Goal: Task Accomplishment & Management: Manage account settings

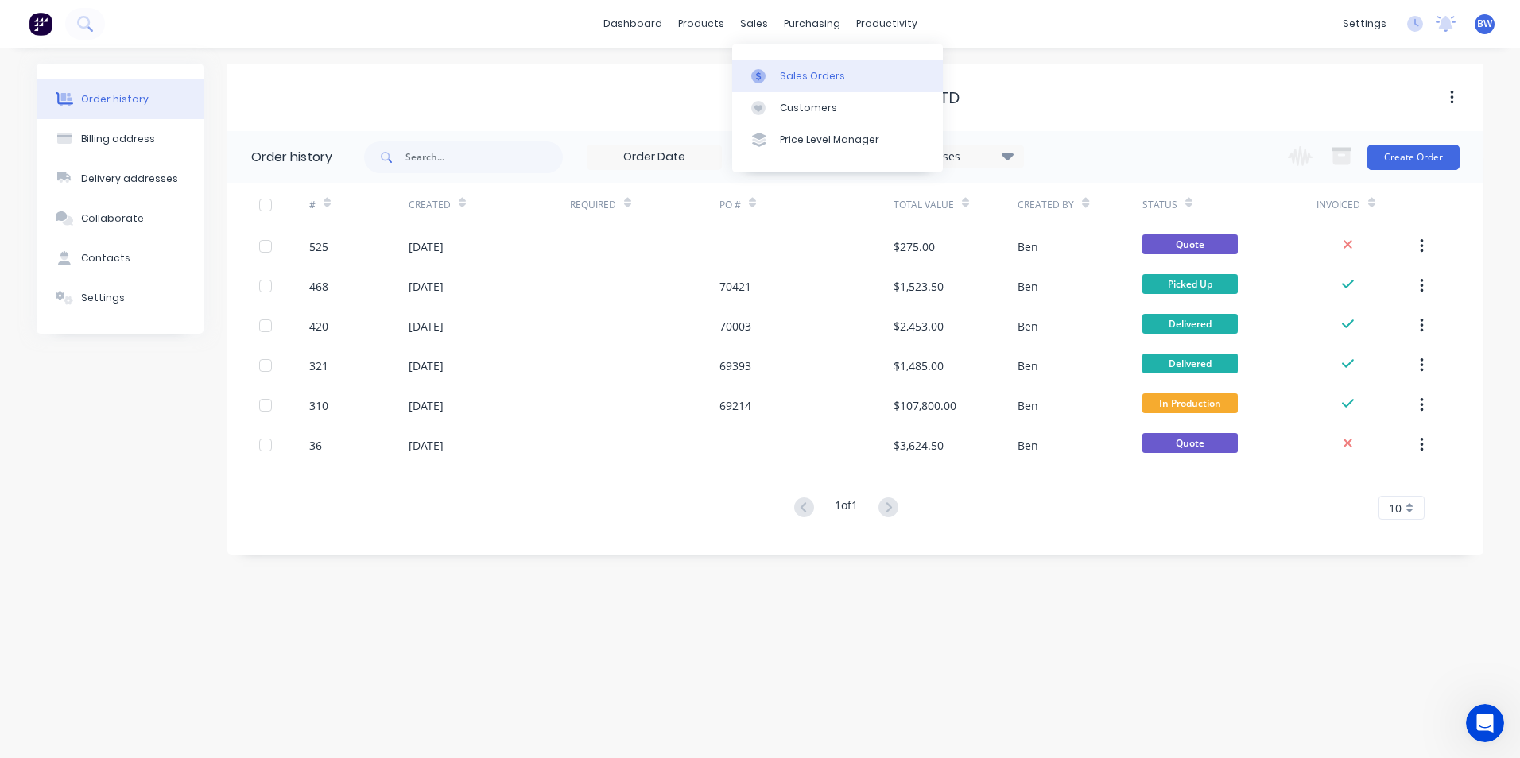
click at [758, 72] on icon at bounding box center [758, 76] width 14 height 14
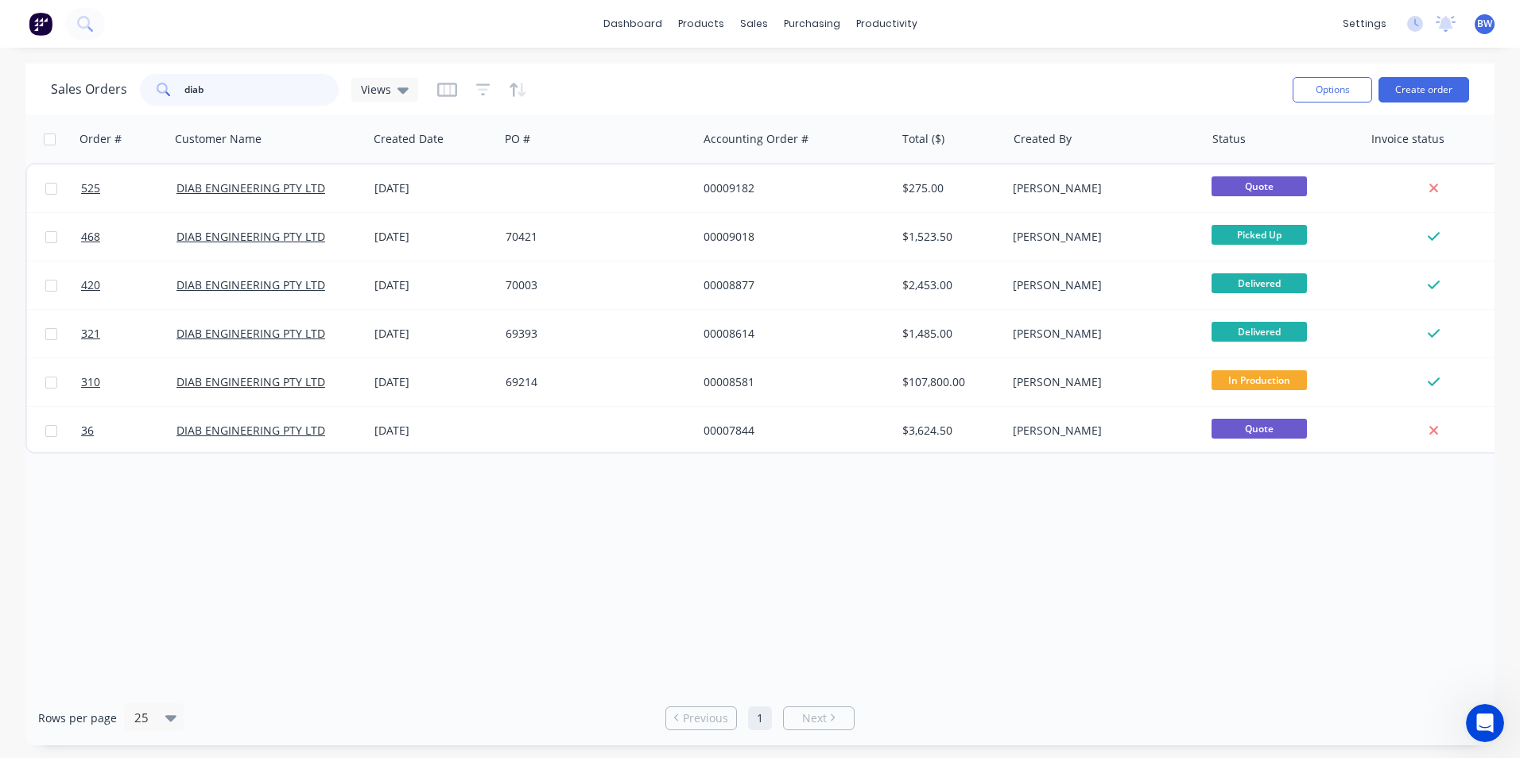
drag, startPoint x: 276, startPoint y: 93, endPoint x: 170, endPoint y: 104, distance: 106.3
click at [170, 104] on div "diab" at bounding box center [239, 90] width 199 height 32
type input "tradesales"
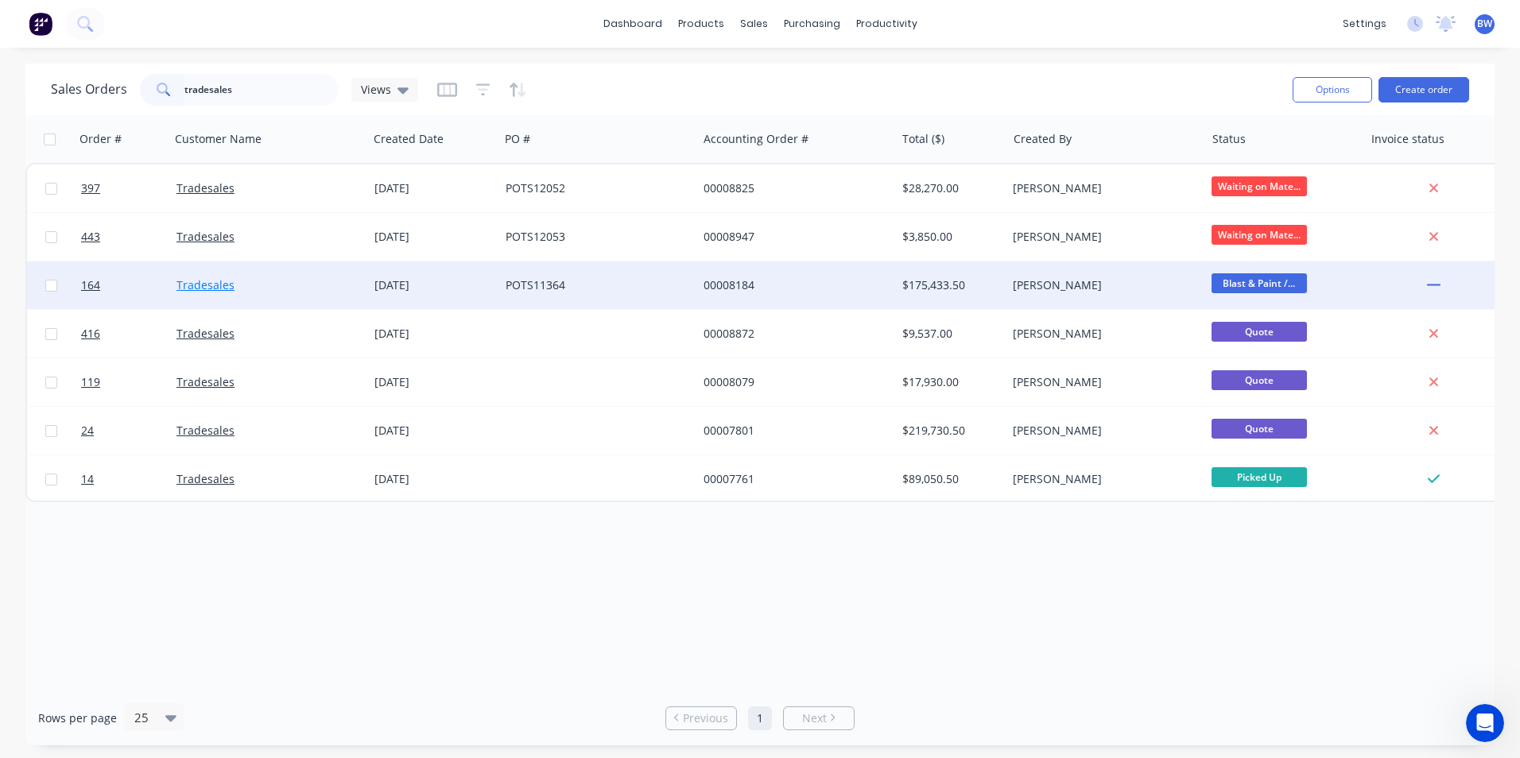
click at [213, 285] on link "Tradesales" at bounding box center [205, 284] width 58 height 15
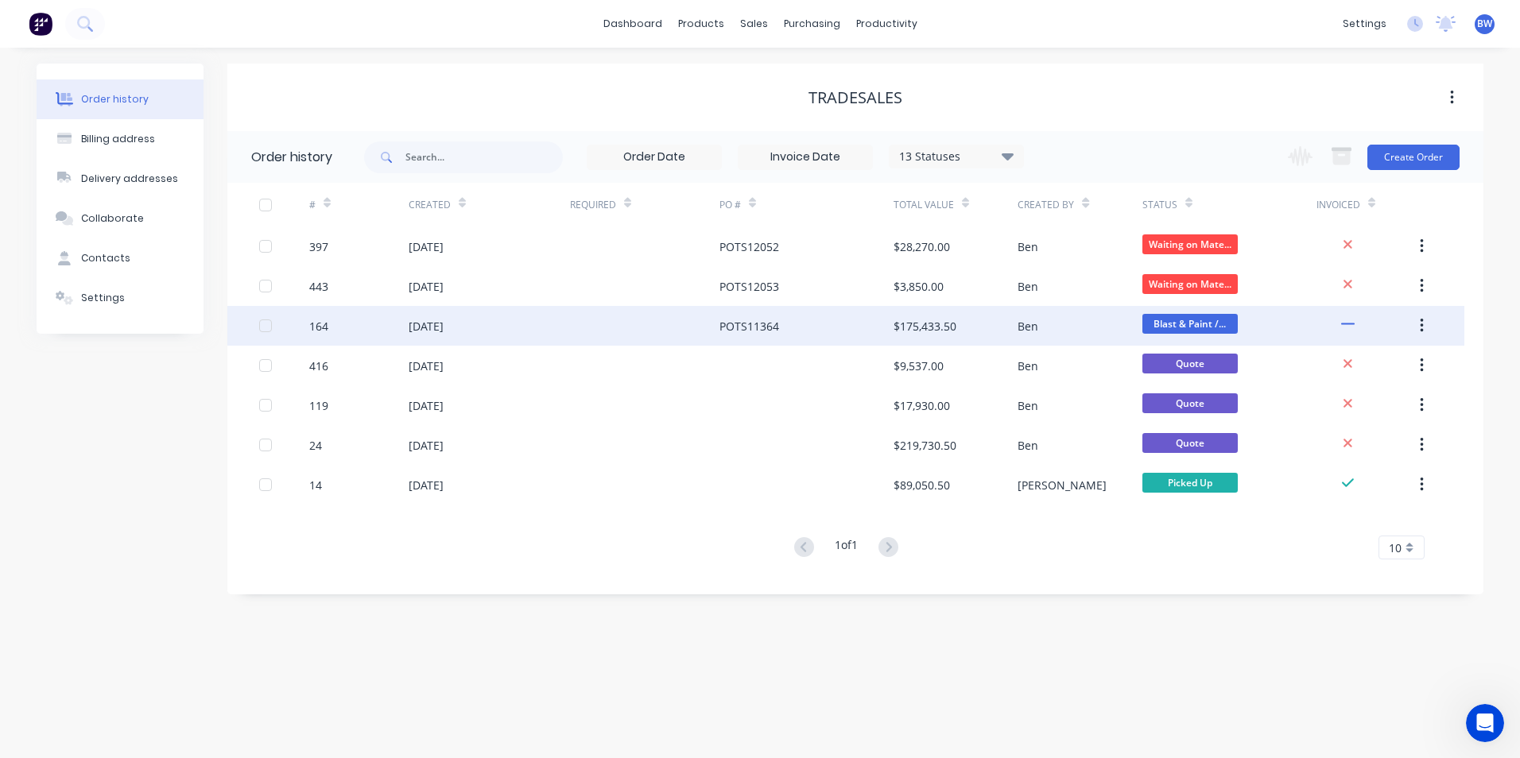
click at [409, 335] on div "[DATE]" at bounding box center [489, 326] width 161 height 40
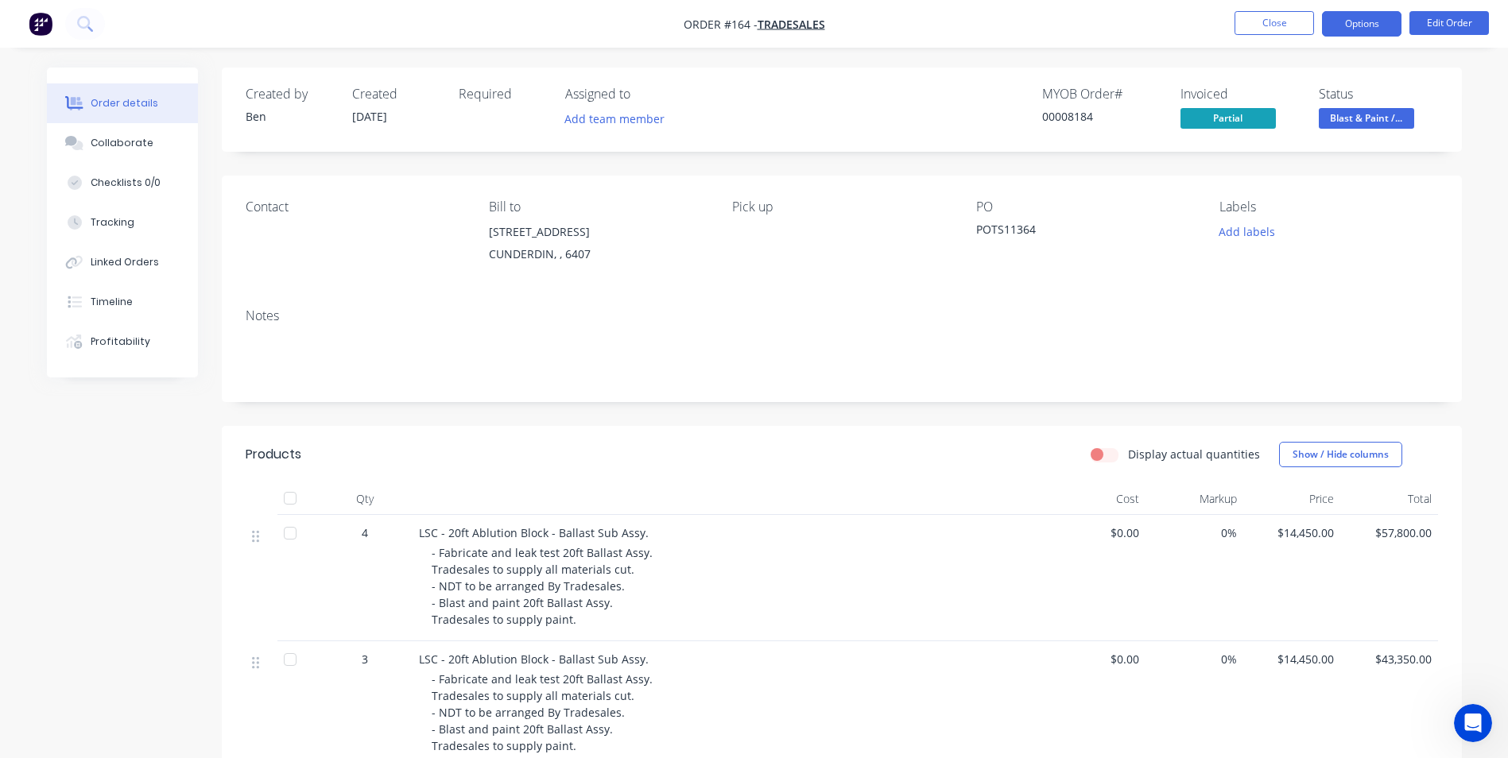
click at [1366, 30] on button "Options" at bounding box center [1362, 23] width 80 height 25
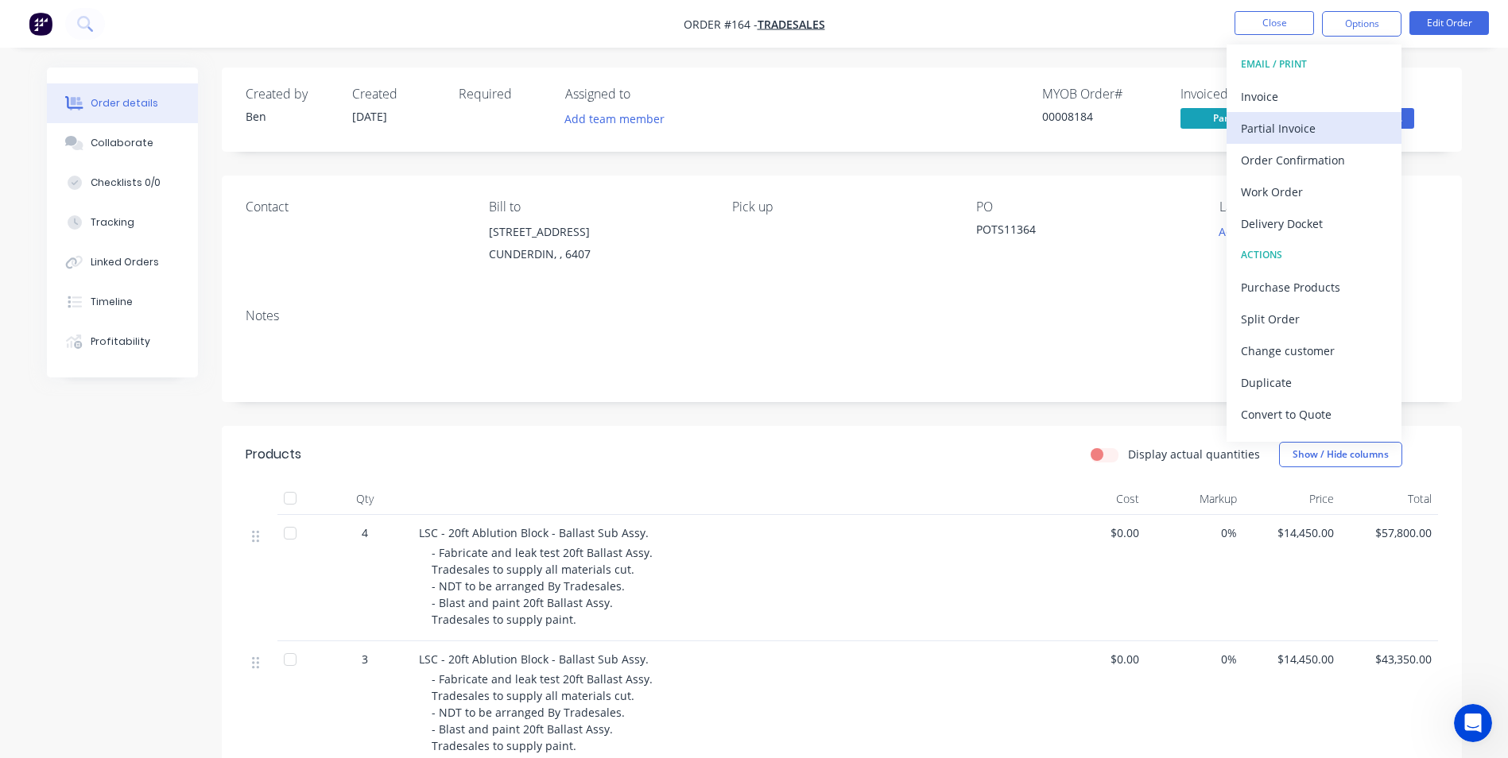
click at [1332, 125] on div "Partial Invoice" at bounding box center [1314, 128] width 146 height 23
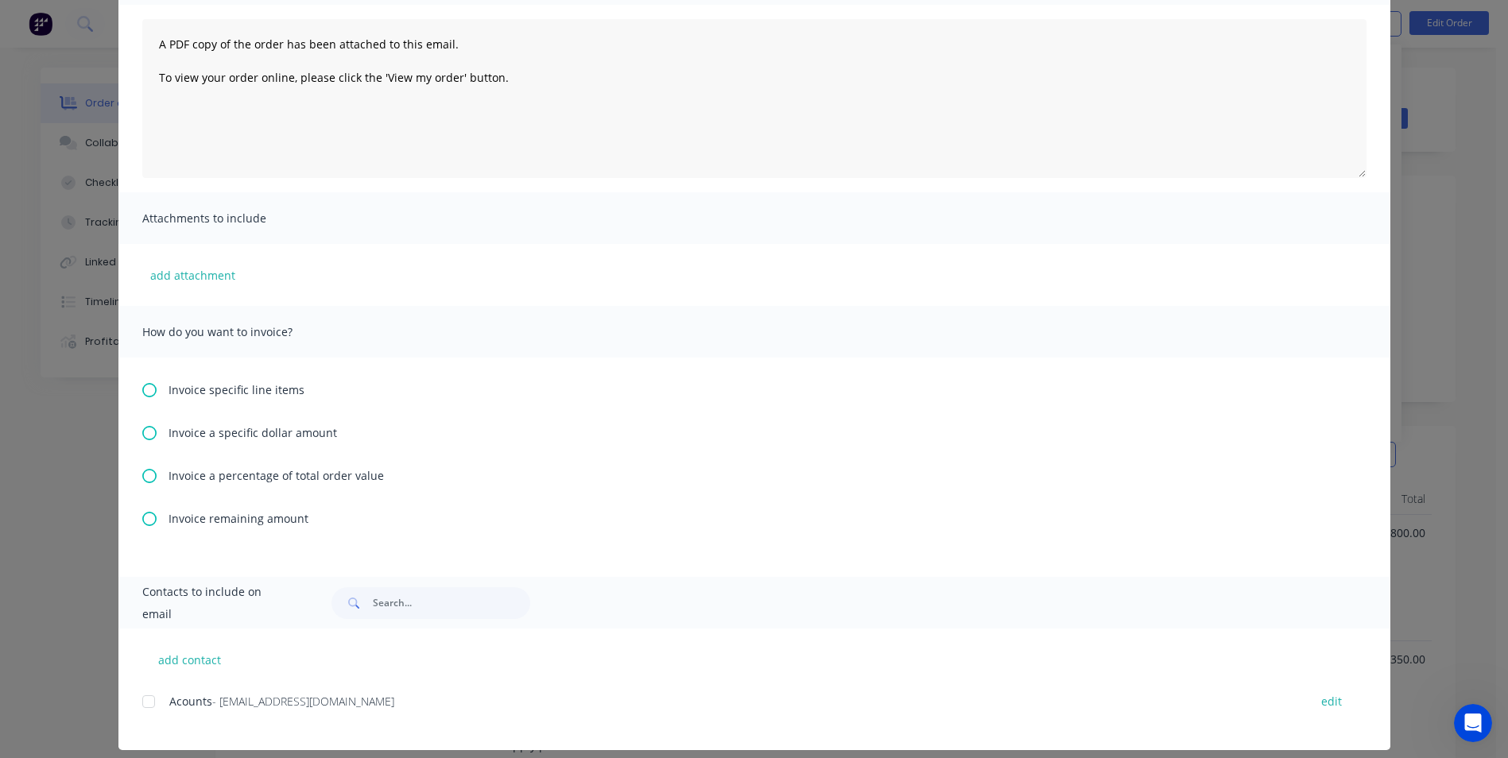
scroll to position [176, 0]
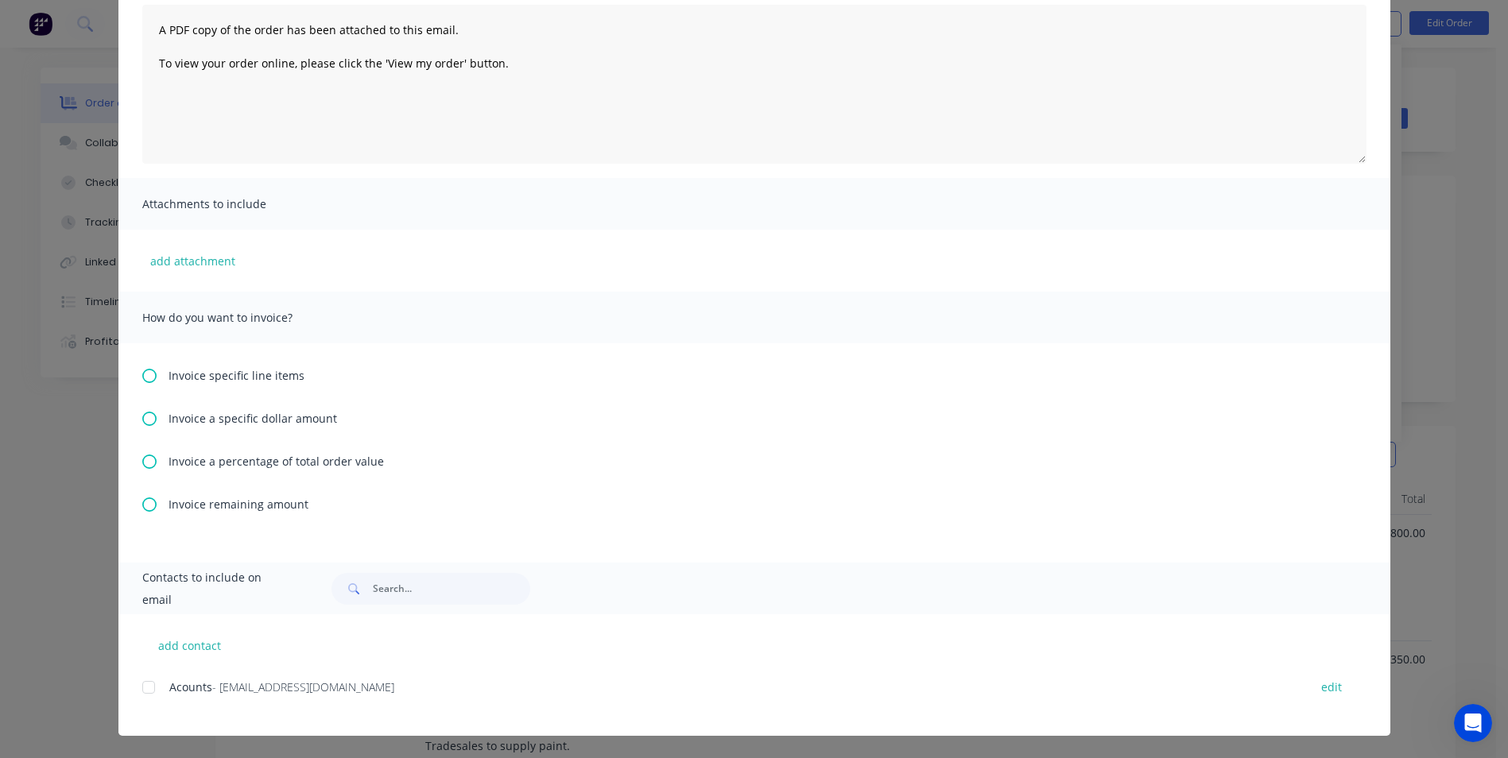
click at [145, 375] on icon at bounding box center [149, 376] width 14 height 14
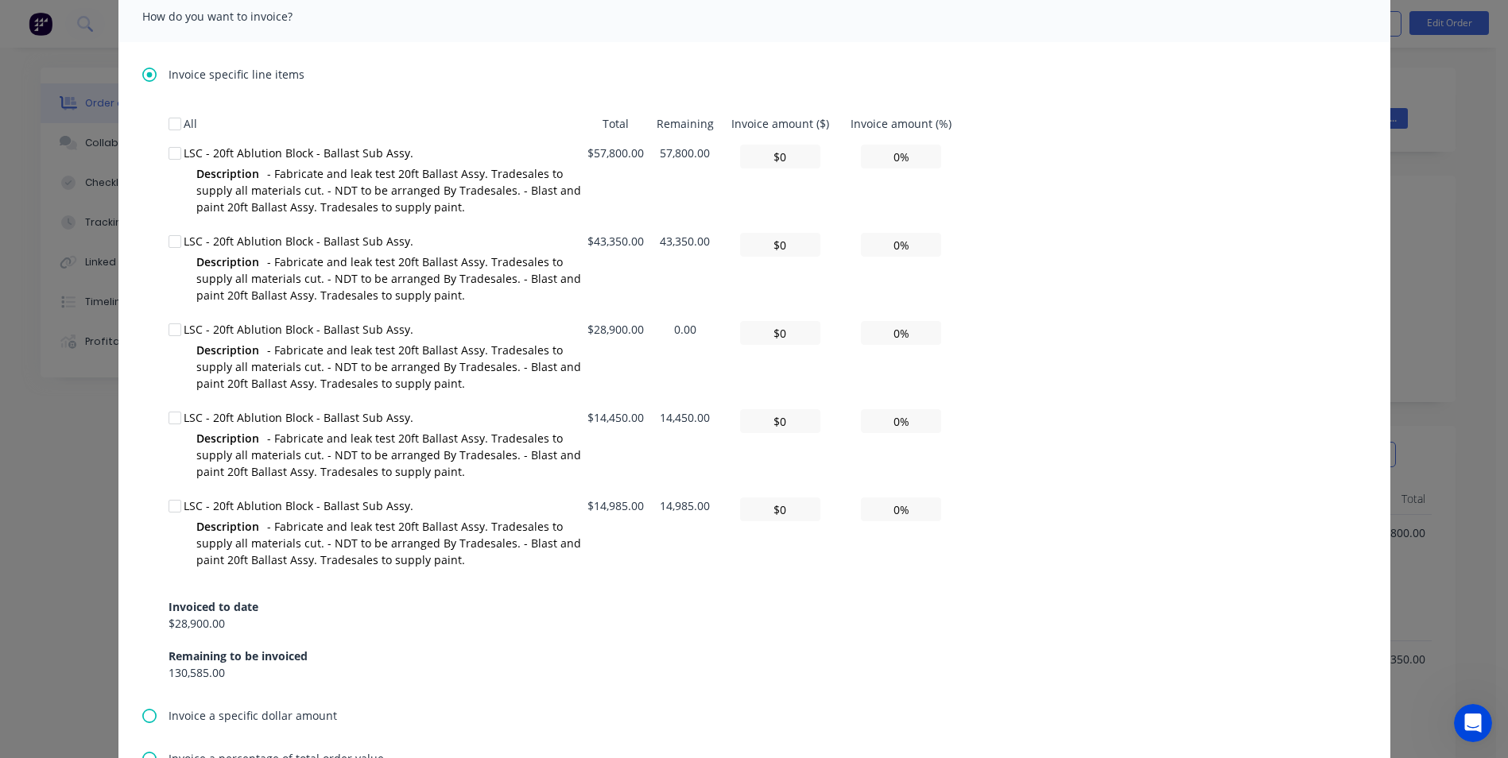
scroll to position [477, 0]
click at [171, 242] on div at bounding box center [175, 243] width 32 height 32
click at [785, 248] on input "$0" at bounding box center [780, 246] width 80 height 24
click at [778, 249] on input "$0" at bounding box center [780, 246] width 80 height 24
type input "$4"
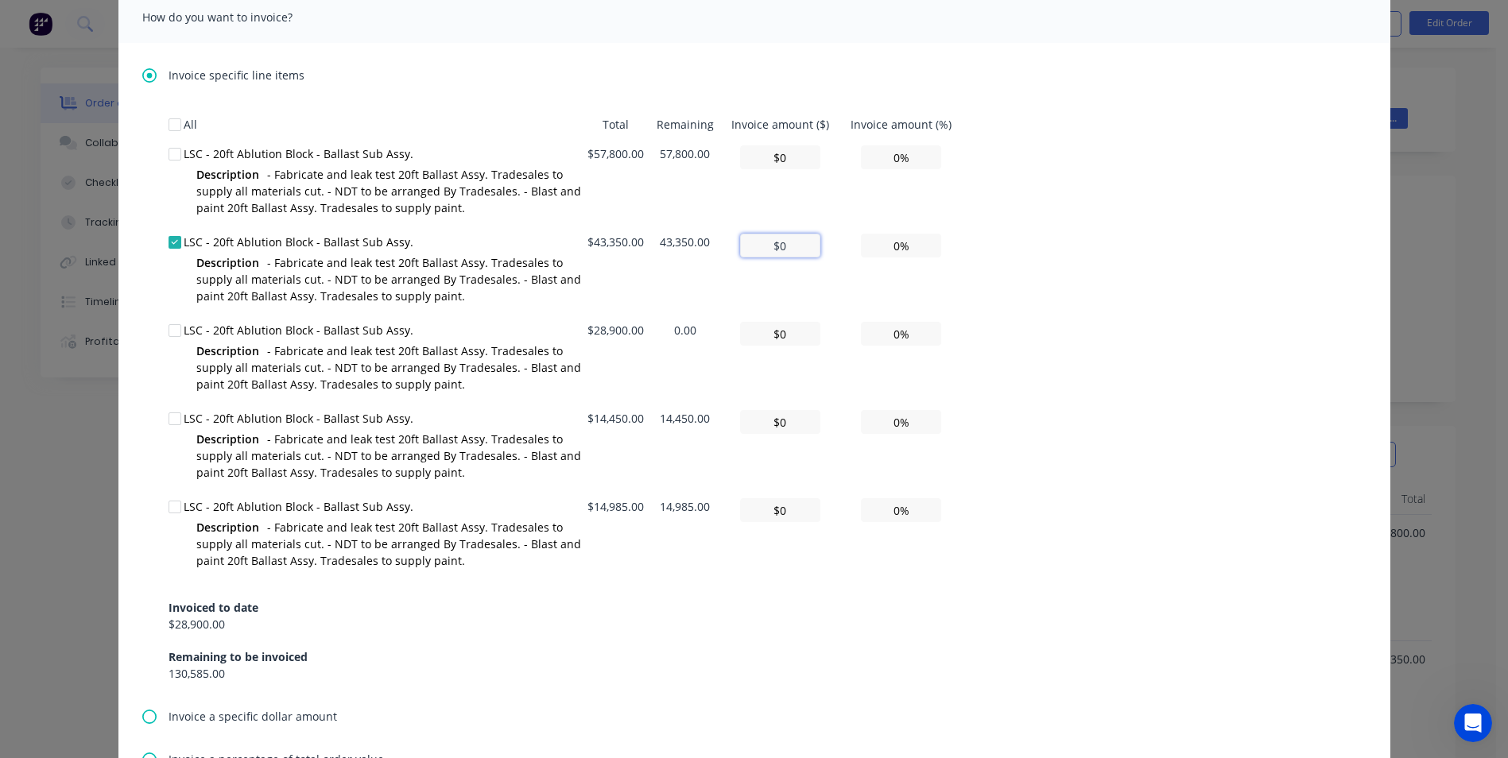
type input "0.01%"
type input "$43"
type input "0.10%"
type input "$433"
type input "1.00%"
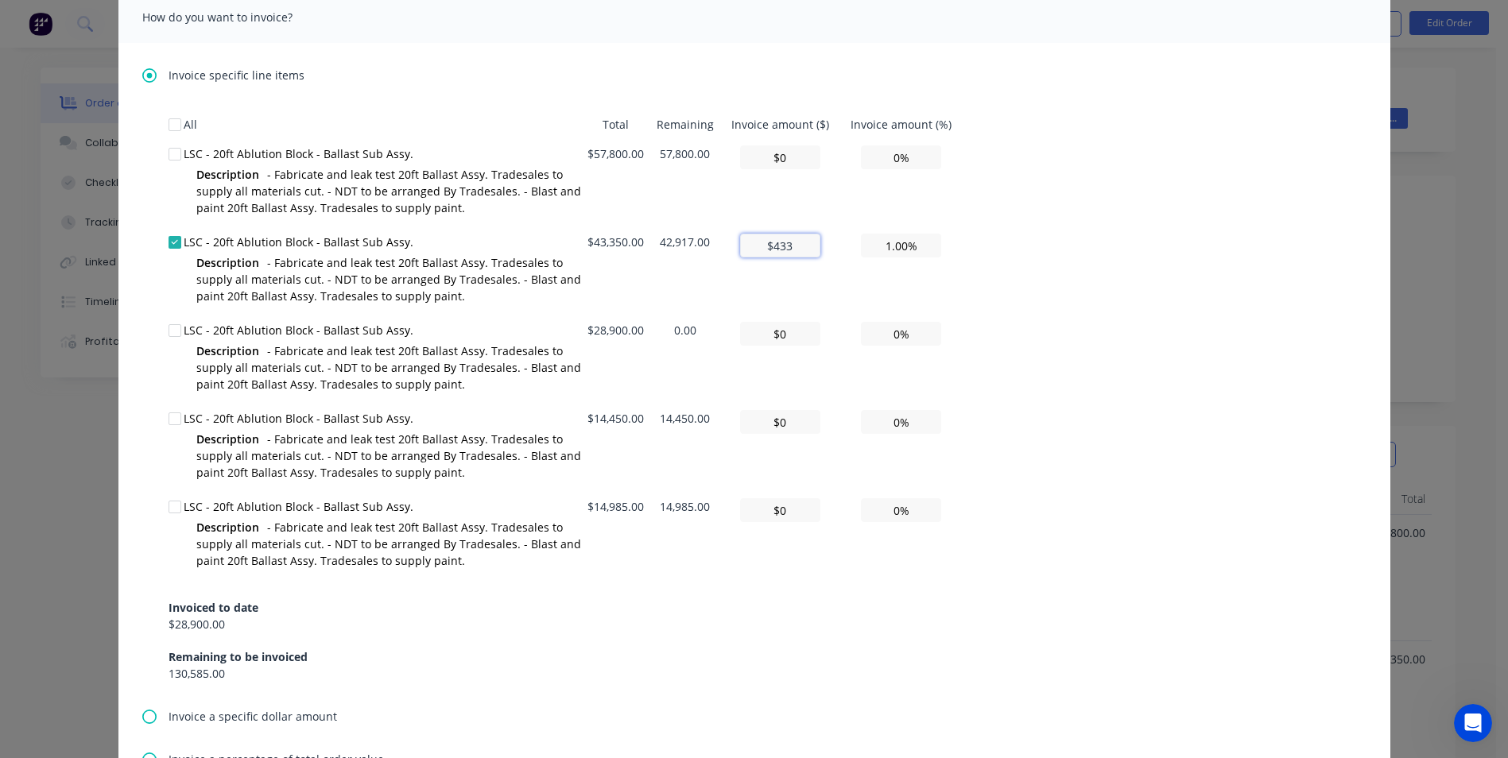
type input "$4,335"
type input "10.00%"
type input "$43,350"
type input "100.00%"
type input "$43,350.00"
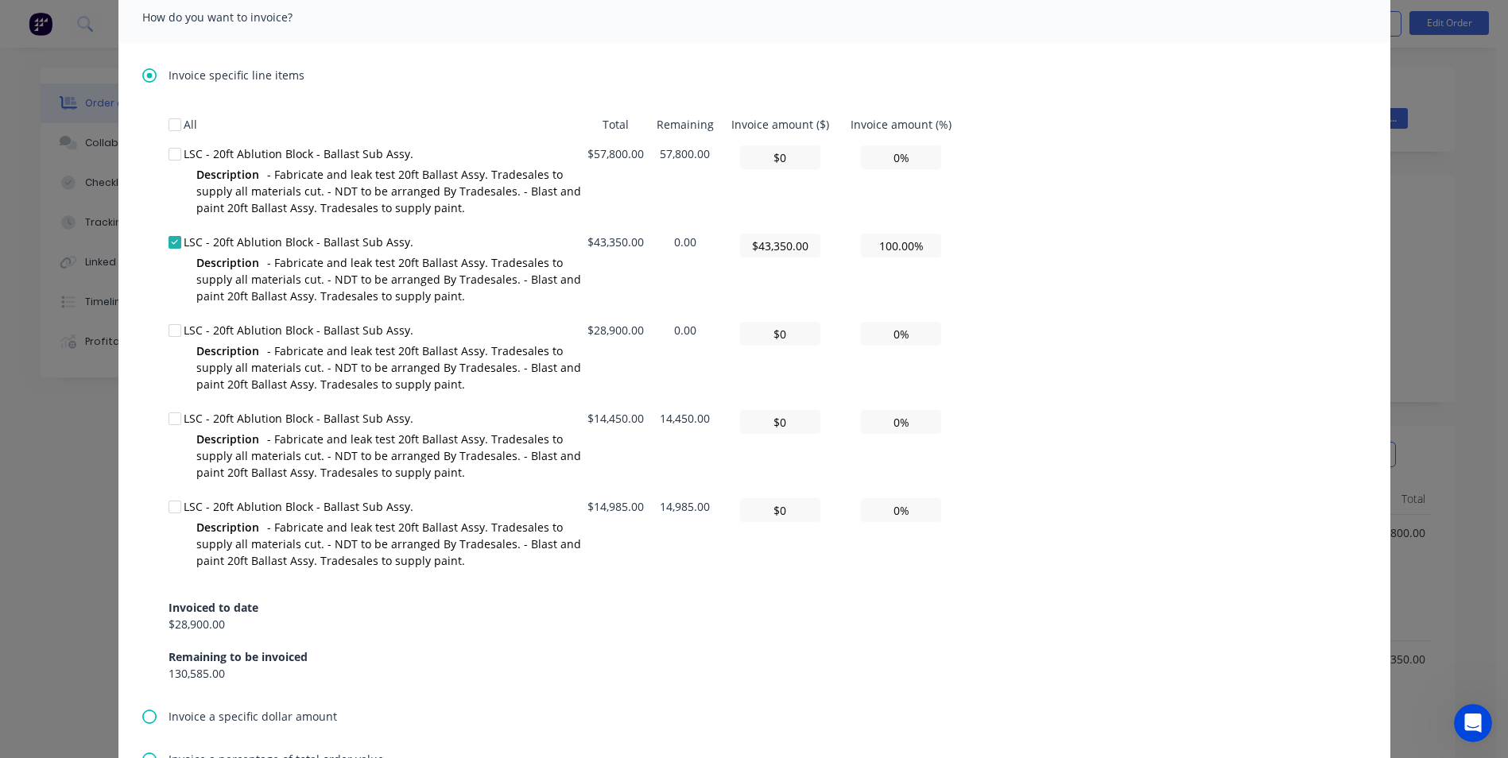
click at [996, 235] on div "All Total Remaining Invoice amount ($) Invoice amount (%) LSC - 20ft Ablution B…" at bounding box center [755, 396] width 1172 height 572
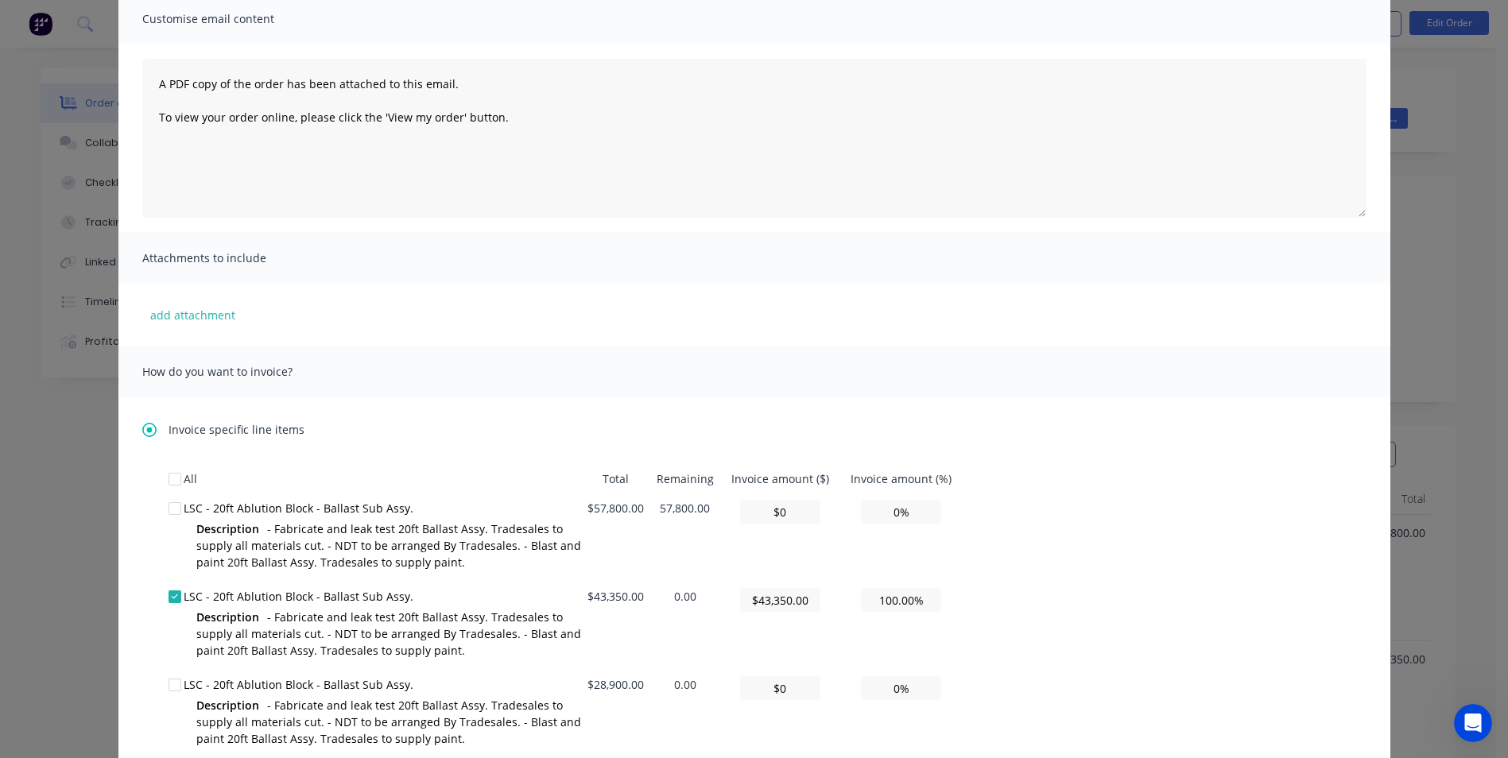
scroll to position [0, 0]
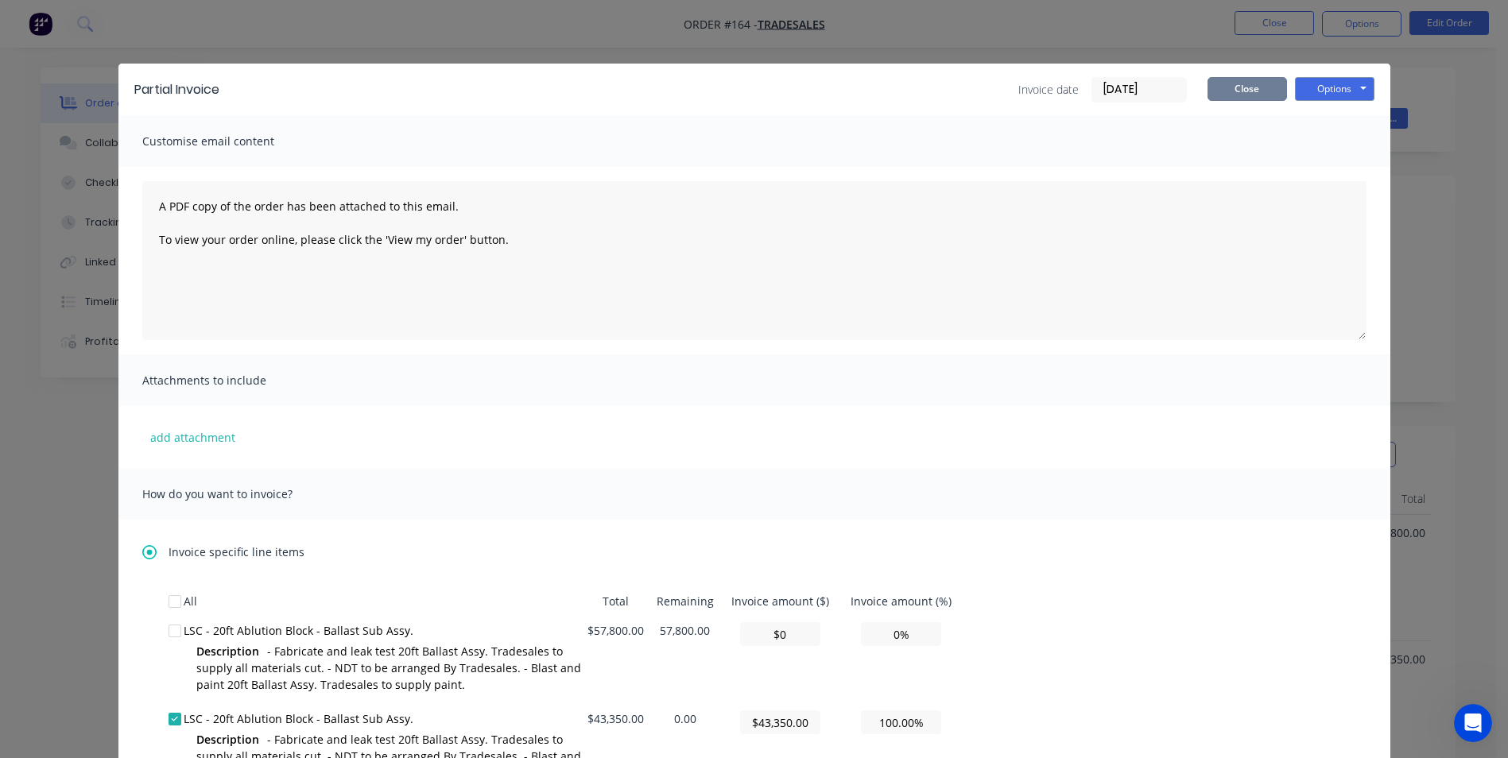
click at [1232, 87] on button "Close" at bounding box center [1248, 89] width 80 height 24
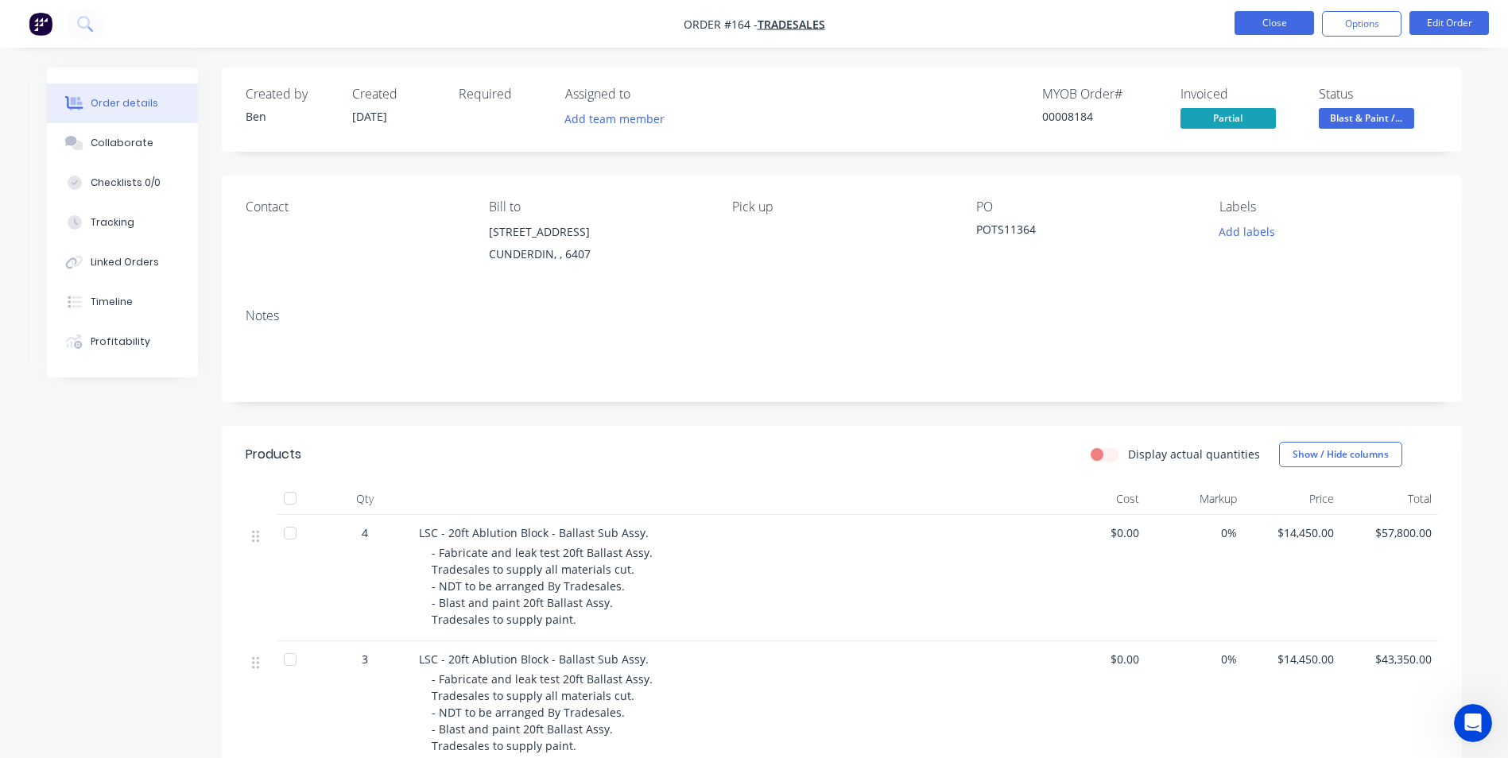
click at [1245, 21] on button "Close" at bounding box center [1275, 23] width 80 height 24
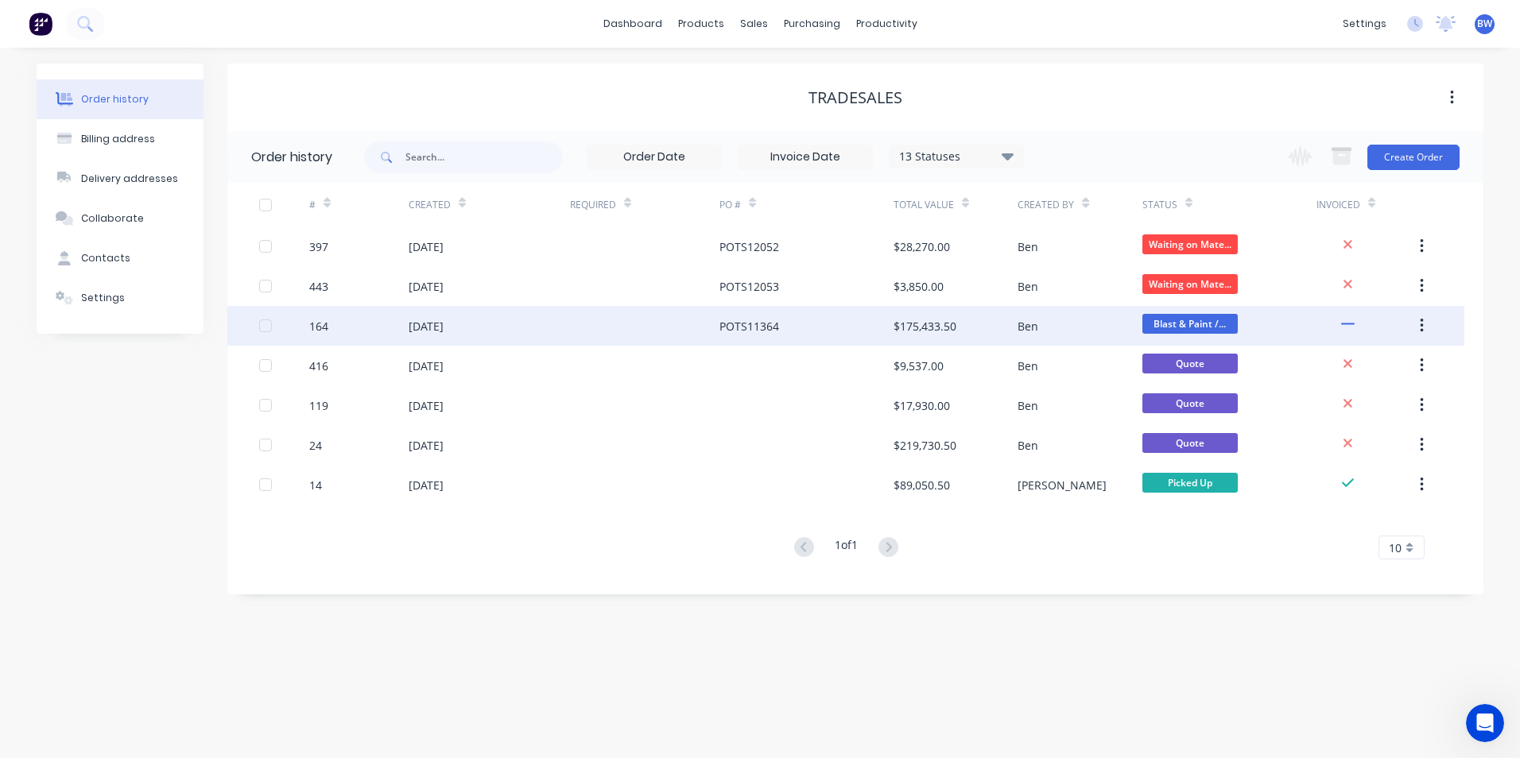
click at [735, 325] on div "POTS11364" at bounding box center [749, 326] width 60 height 17
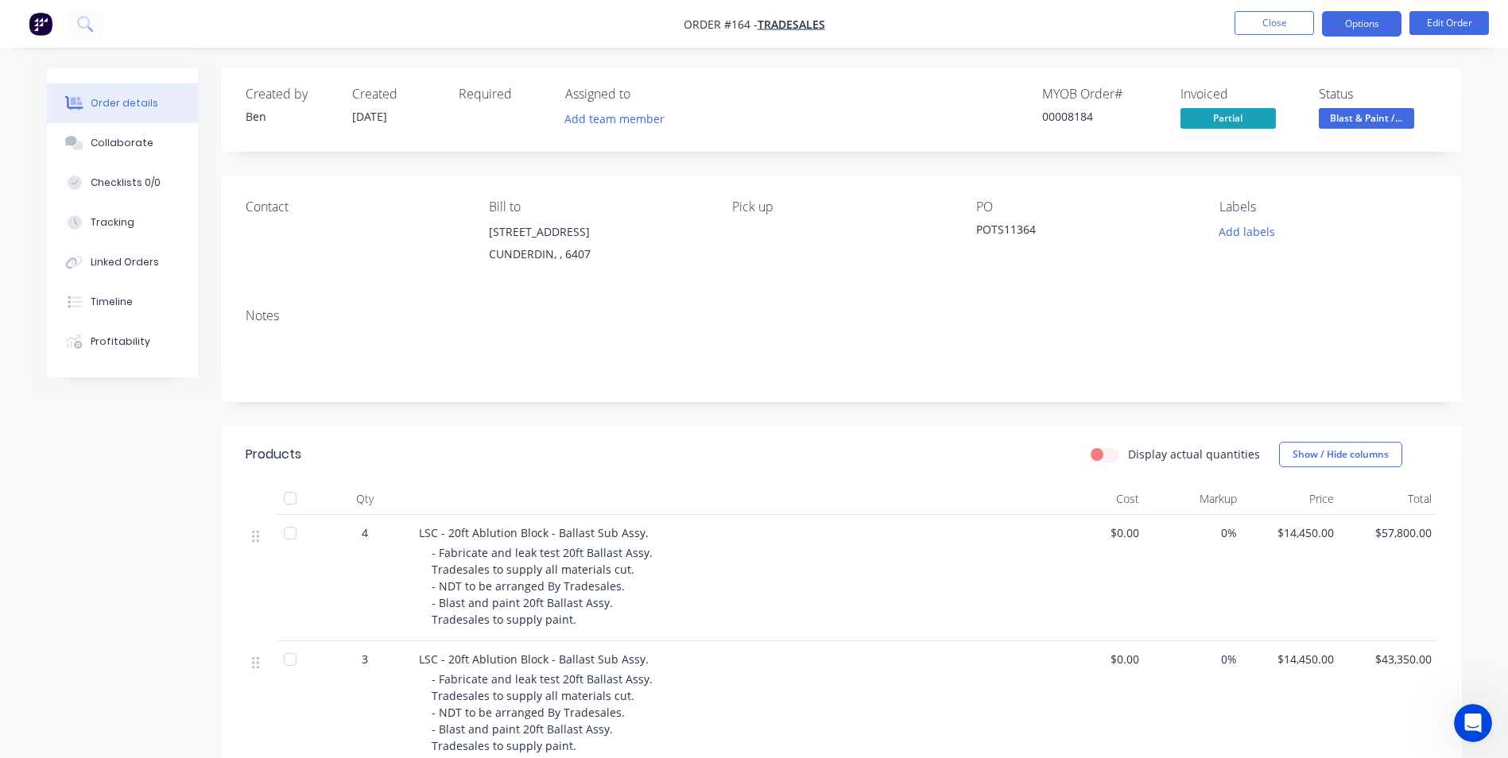
click at [1354, 32] on button "Options" at bounding box center [1362, 23] width 80 height 25
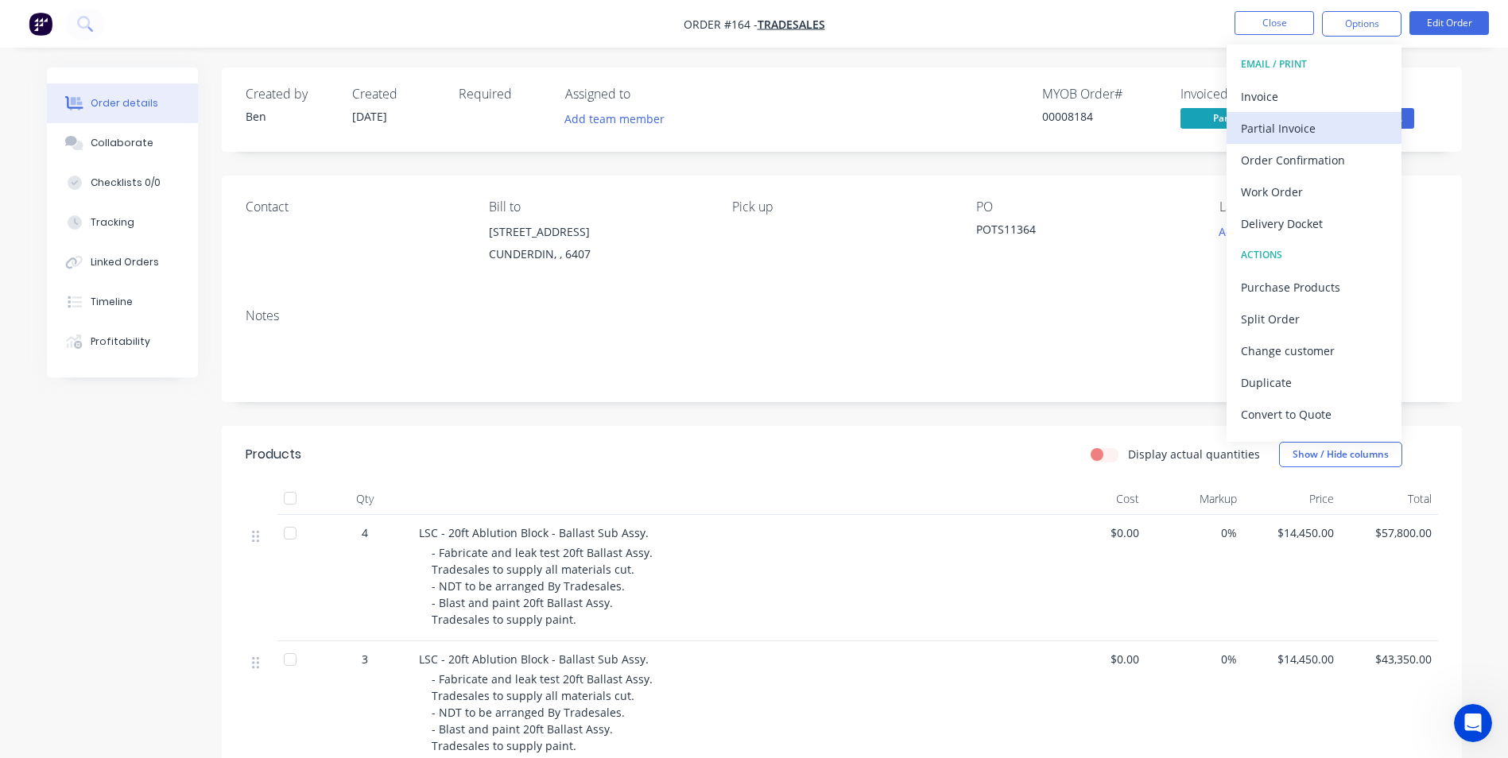
click at [1297, 122] on div "Partial Invoice" at bounding box center [1314, 128] width 146 height 23
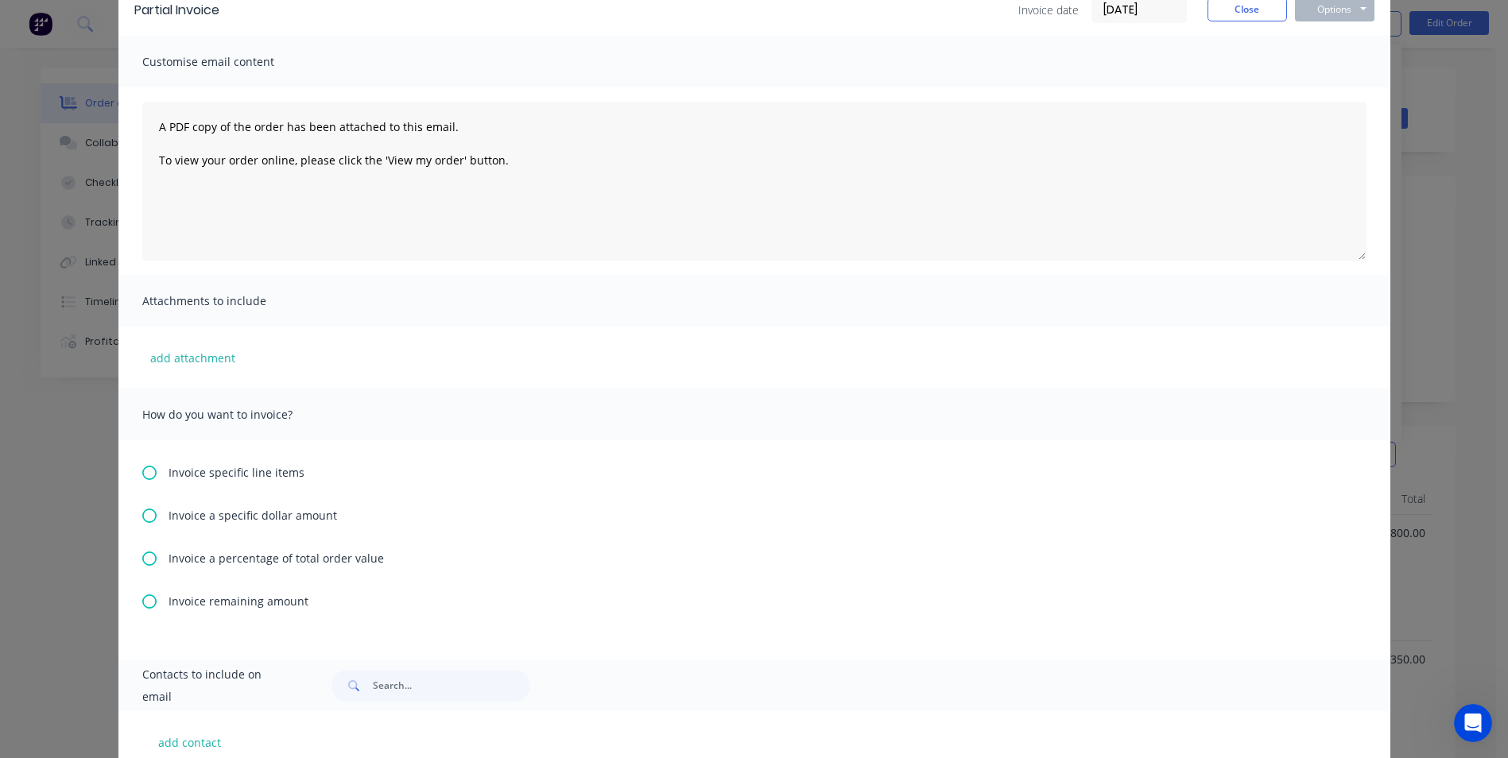
scroll to position [159, 0]
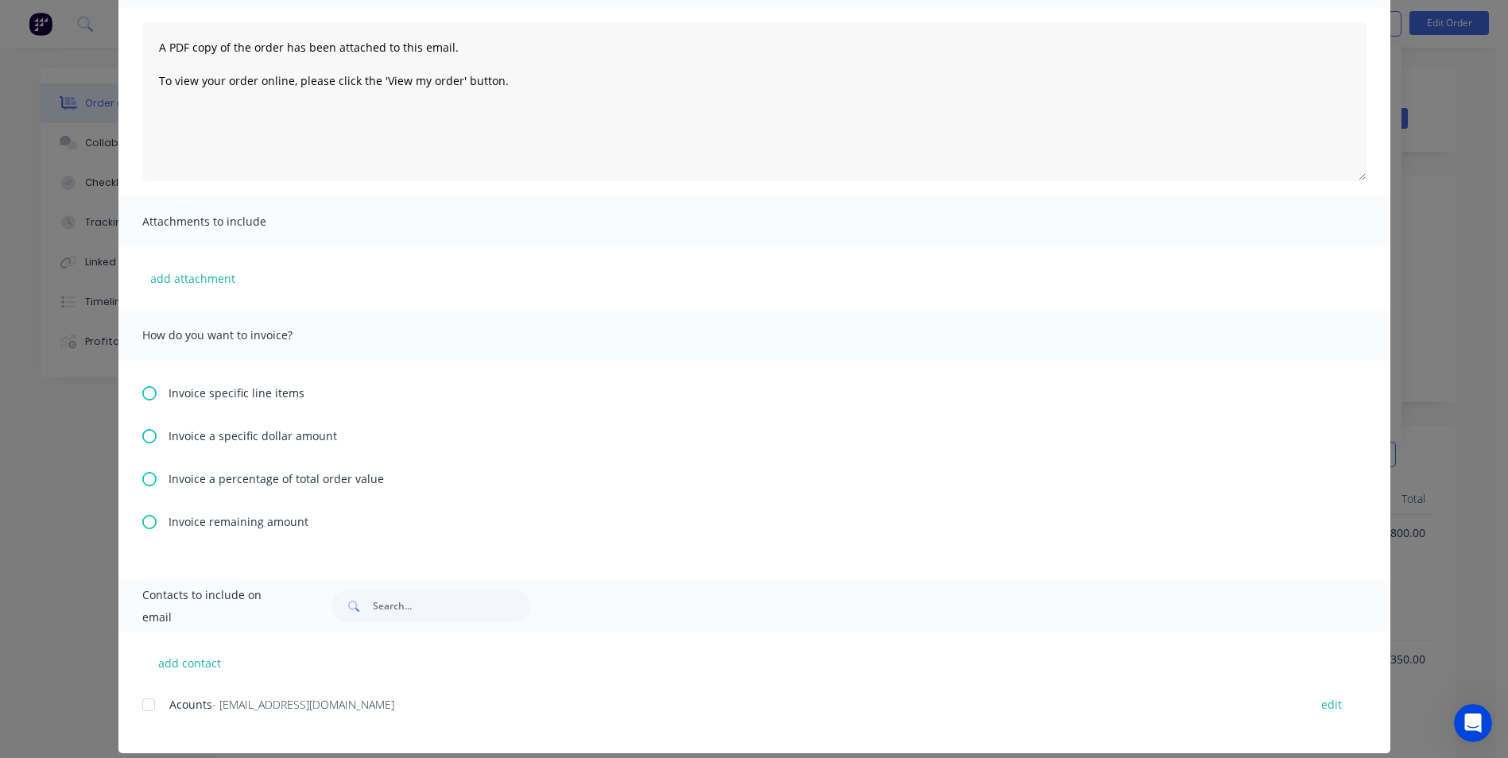
click at [149, 400] on icon at bounding box center [149, 393] width 14 height 14
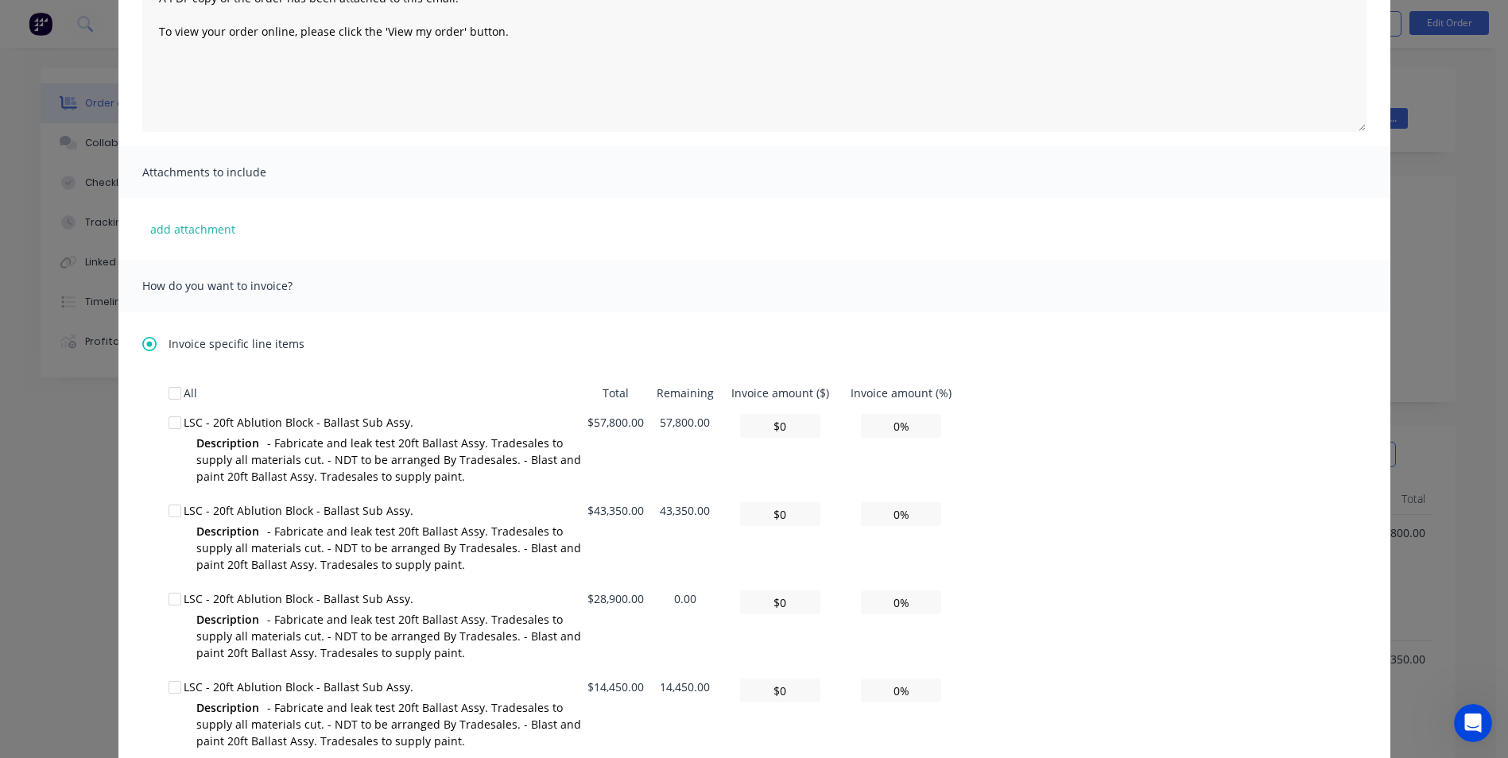
scroll to position [318, 0]
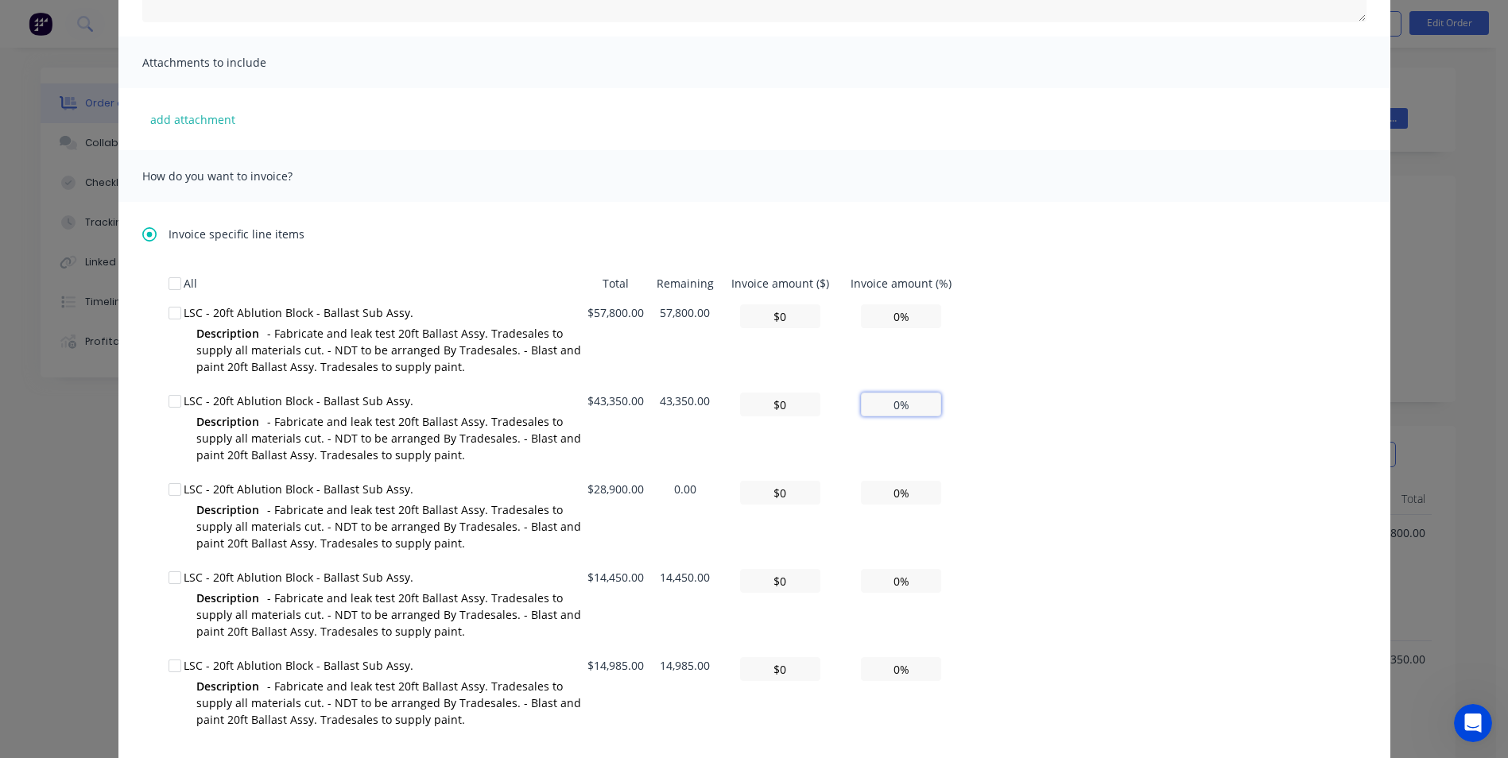
click at [895, 406] on input "0%" at bounding box center [901, 405] width 80 height 24
type input "$433.50"
type input "1%"
type input "$4,335.00"
type input "10%"
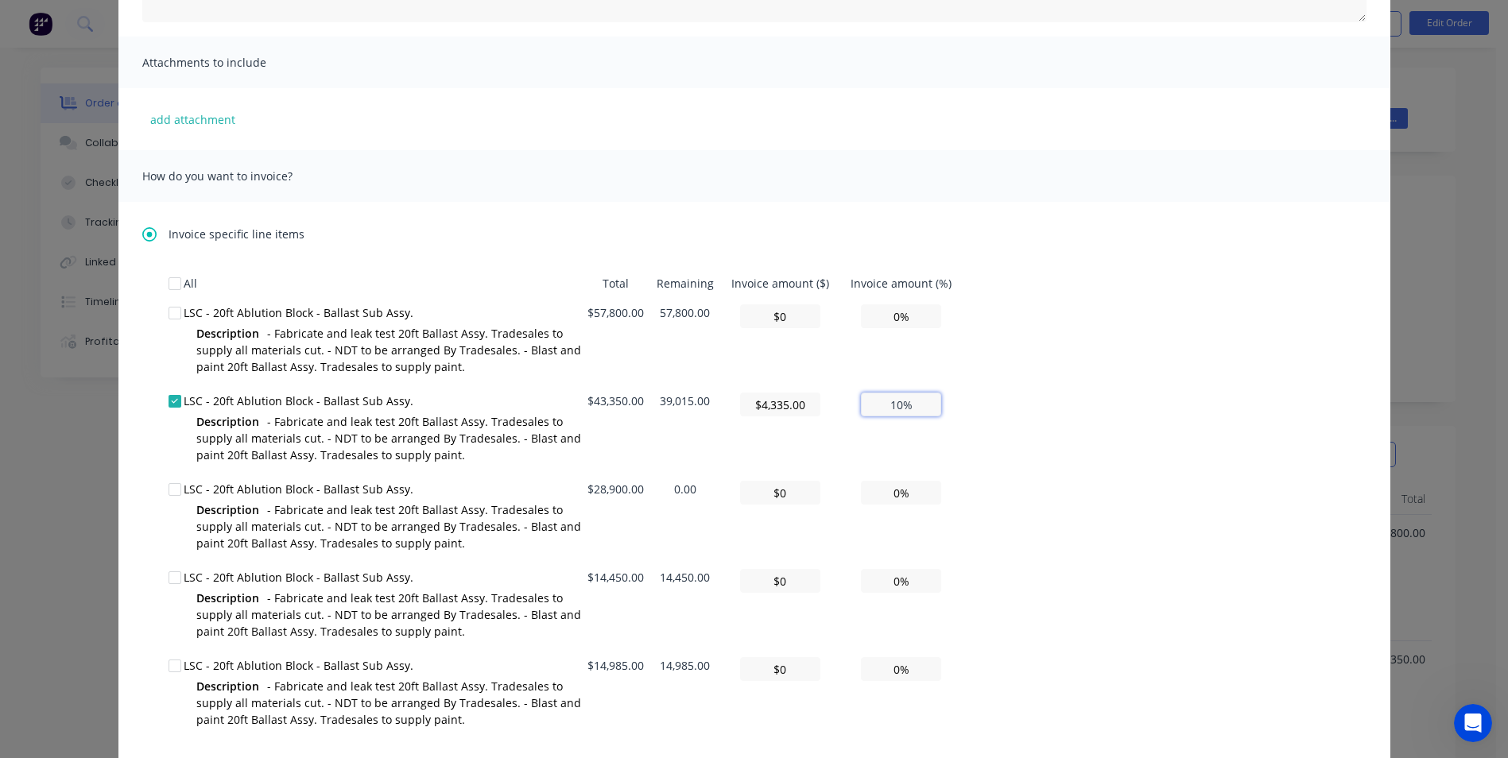
type input "$43,350.00"
type input "100%"
click at [1236, 421] on div "All Total Remaining Invoice amount ($) Invoice amount (%) LSC - 20ft Ablution B…" at bounding box center [755, 555] width 1172 height 572
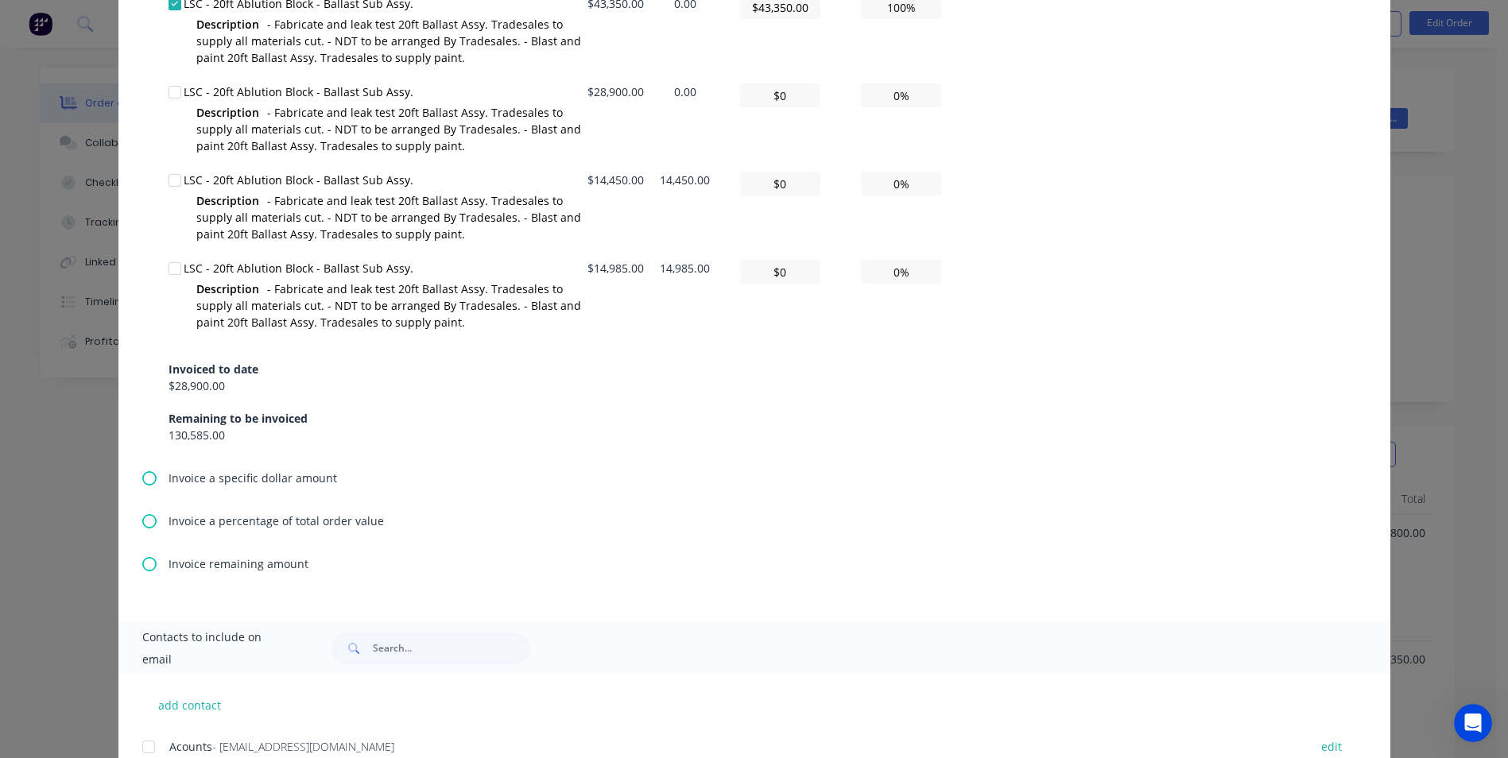
scroll to position [775, 0]
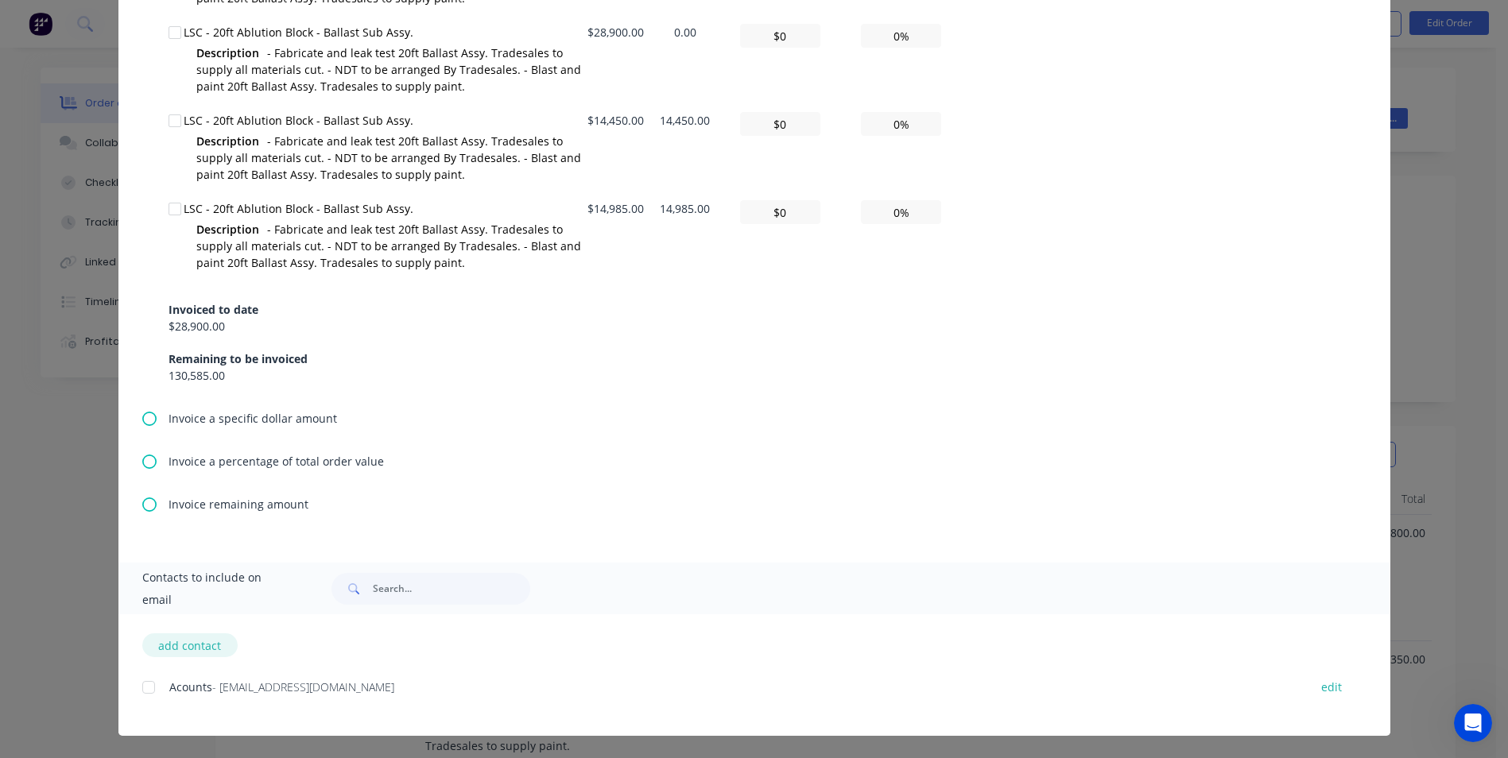
click at [196, 646] on button "add contact" at bounding box center [189, 646] width 95 height 24
select select "AU"
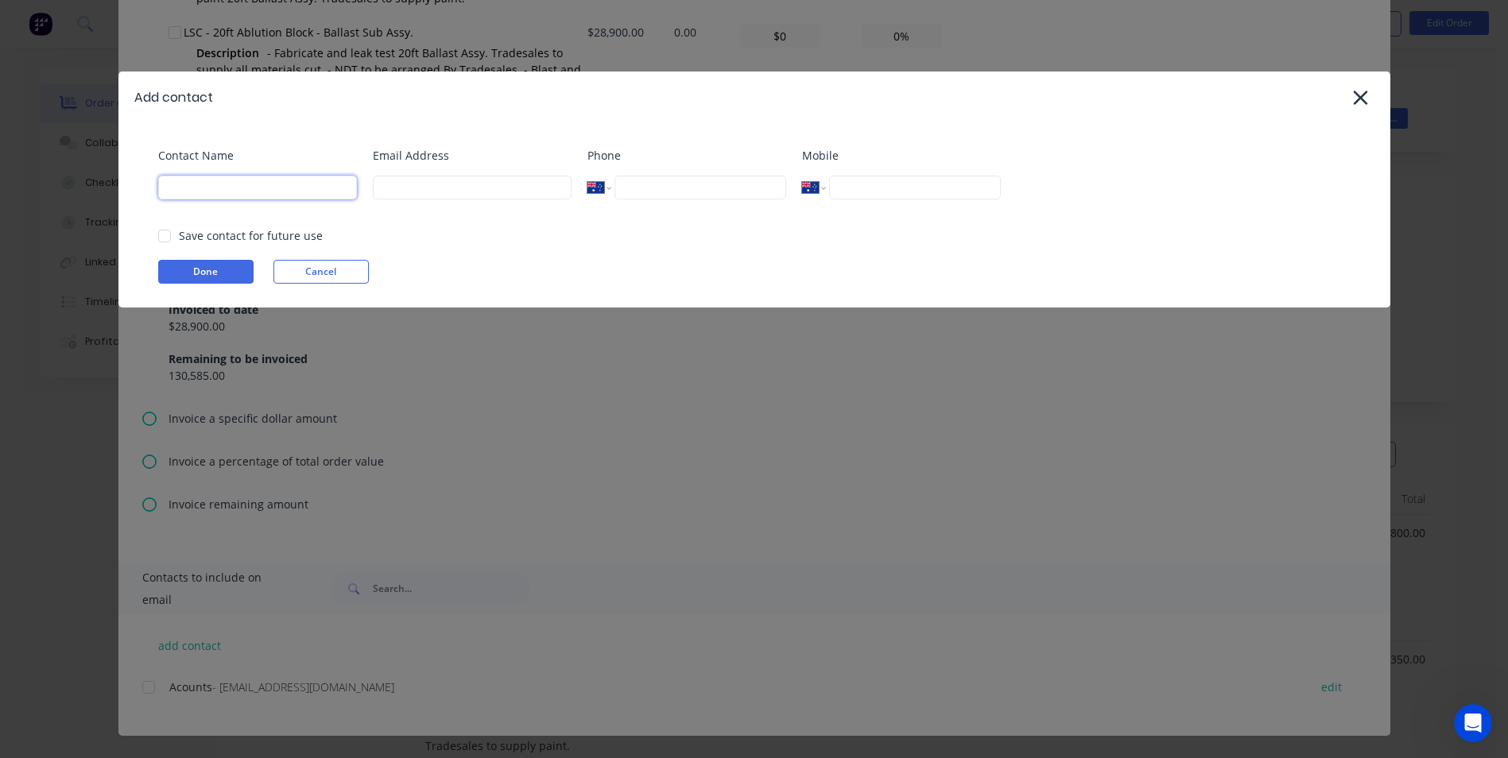
click at [283, 183] on input at bounding box center [257, 188] width 199 height 24
type input "[PERSON_NAME]"
click at [401, 184] on input at bounding box center [472, 188] width 199 height 24
paste input "[PERSON_NAME][EMAIL_ADDRESS][DOMAIN_NAME]"
type input "[PERSON_NAME][EMAIL_ADDRESS][DOMAIN_NAME]"
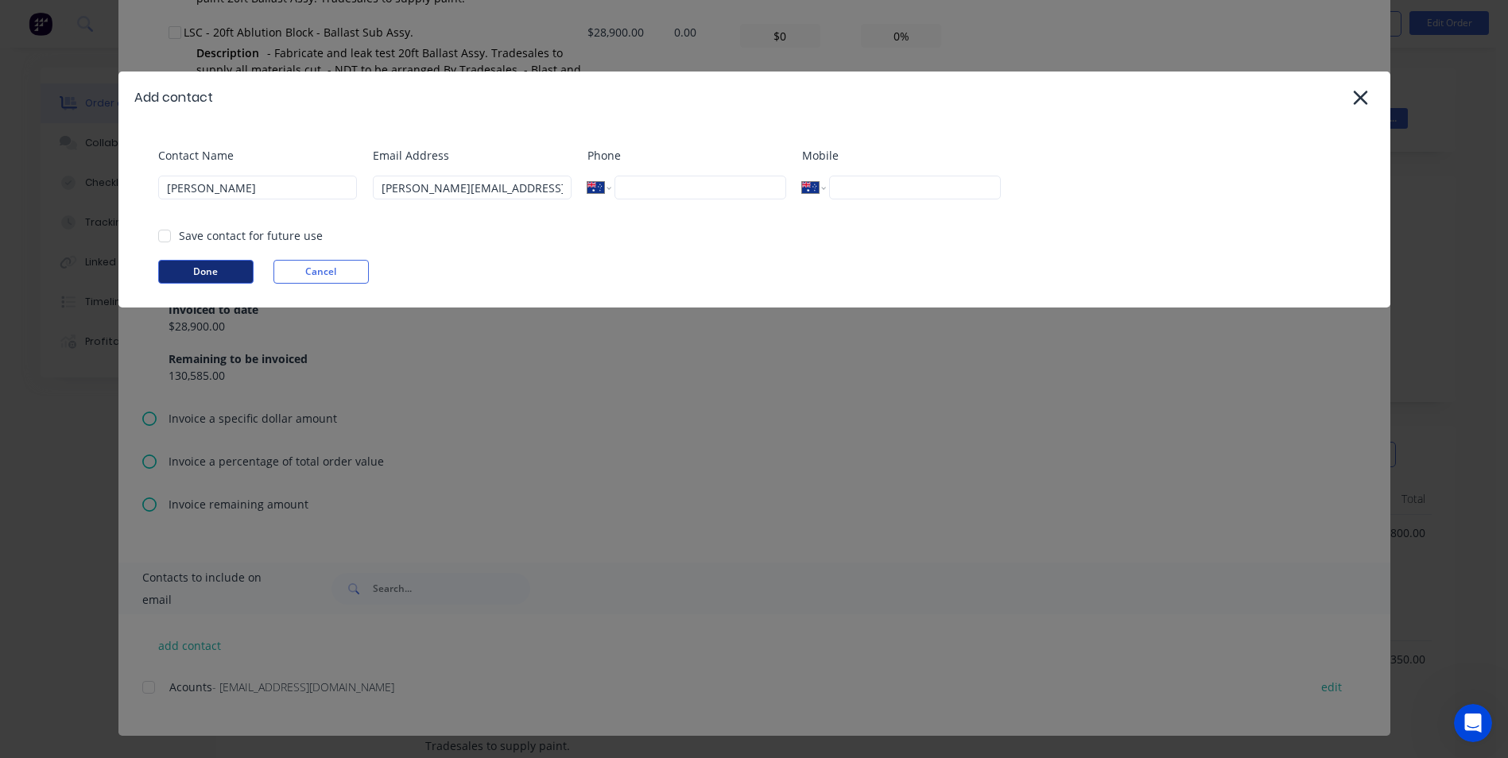
click at [192, 274] on button "Done" at bounding box center [205, 272] width 95 height 24
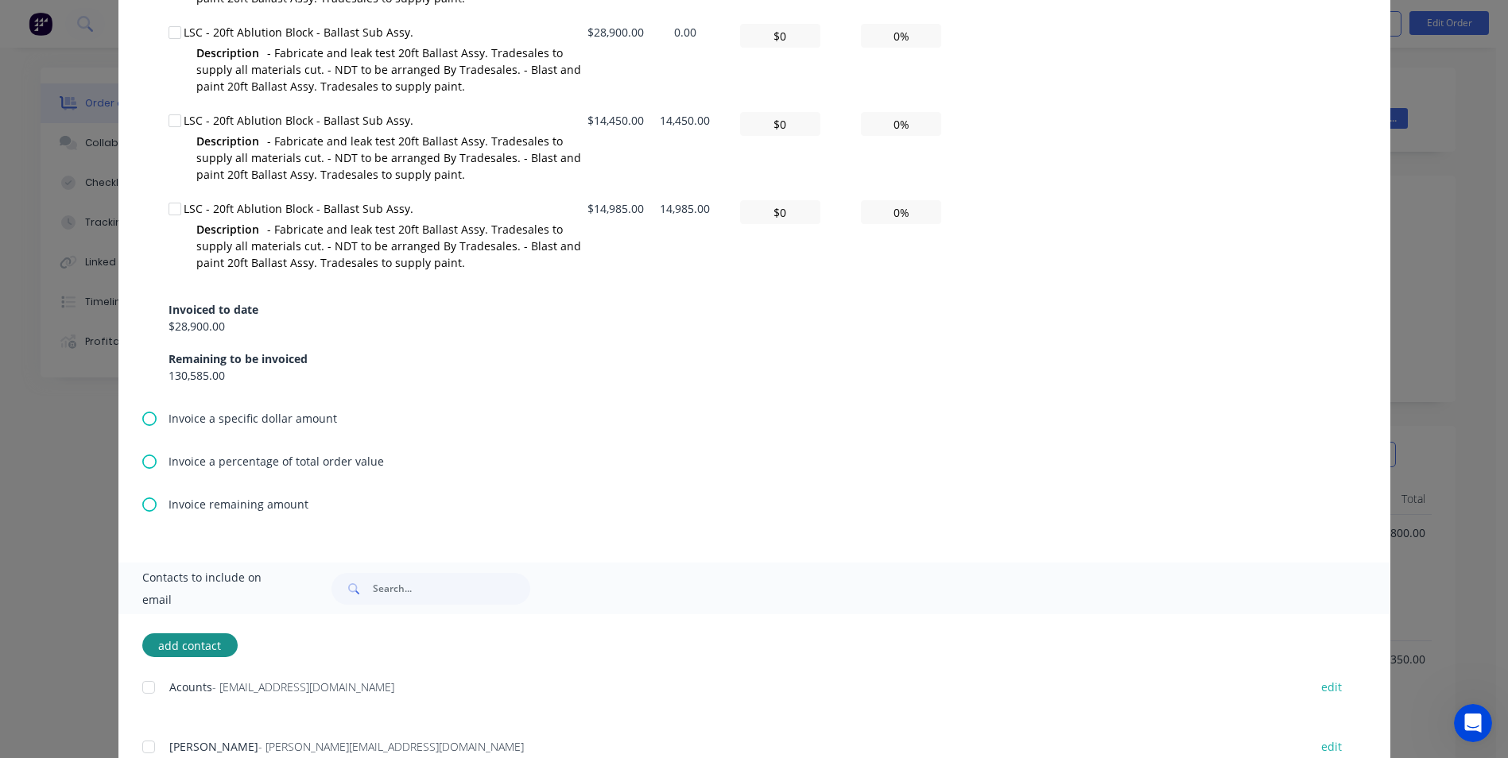
scroll to position [835, 0]
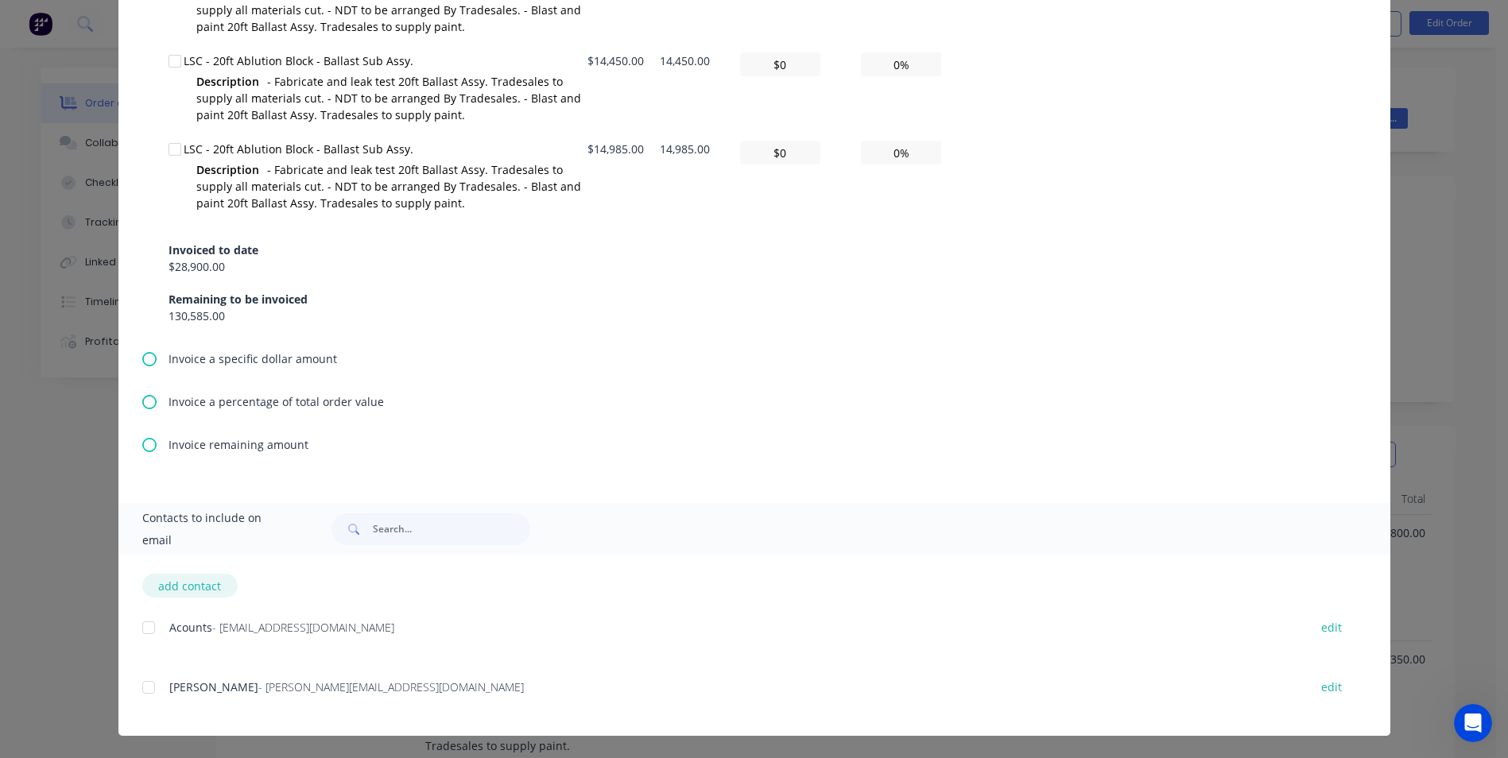
click at [185, 587] on button "add contact" at bounding box center [189, 586] width 95 height 24
select select "AU"
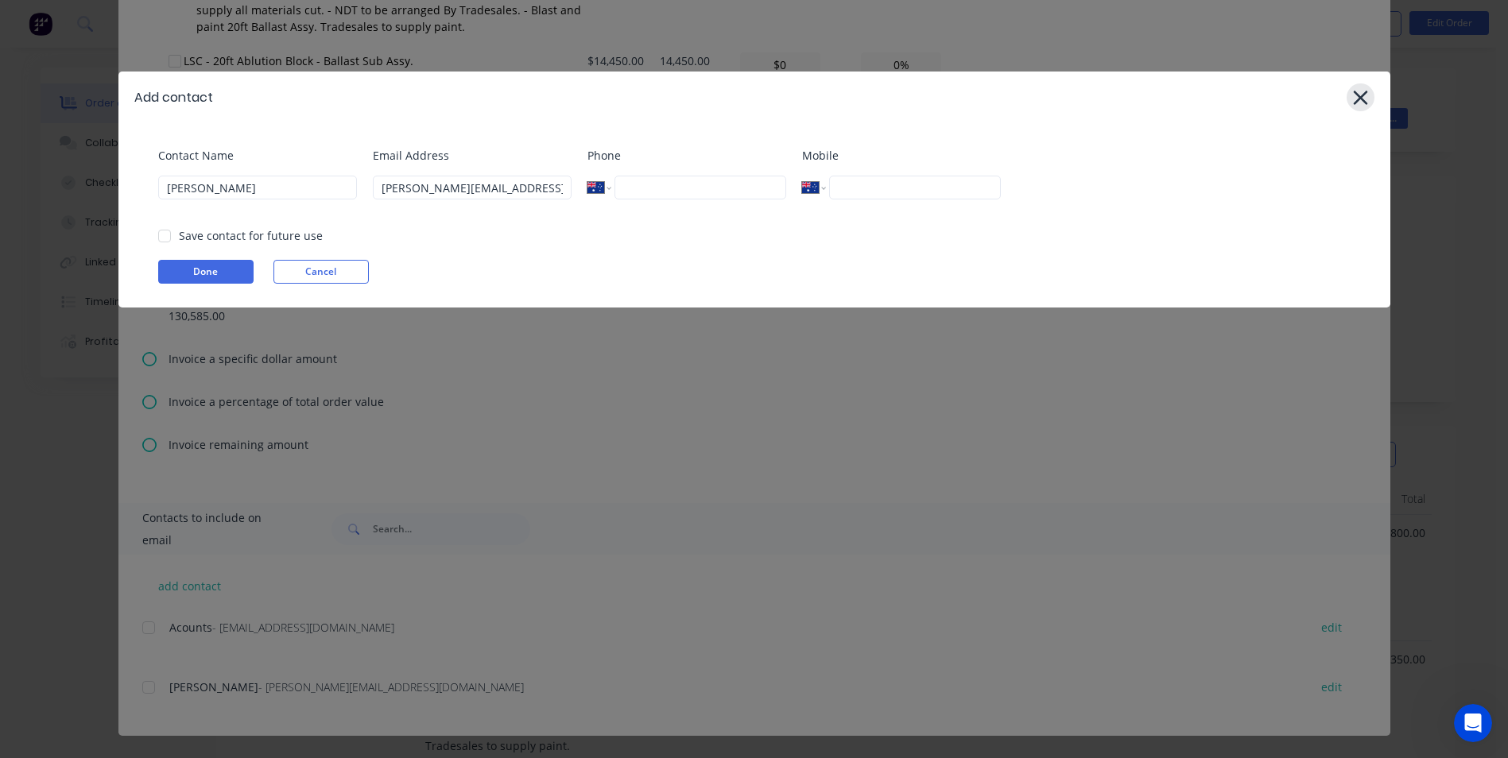
click at [1359, 95] on icon at bounding box center [1360, 98] width 14 height 14
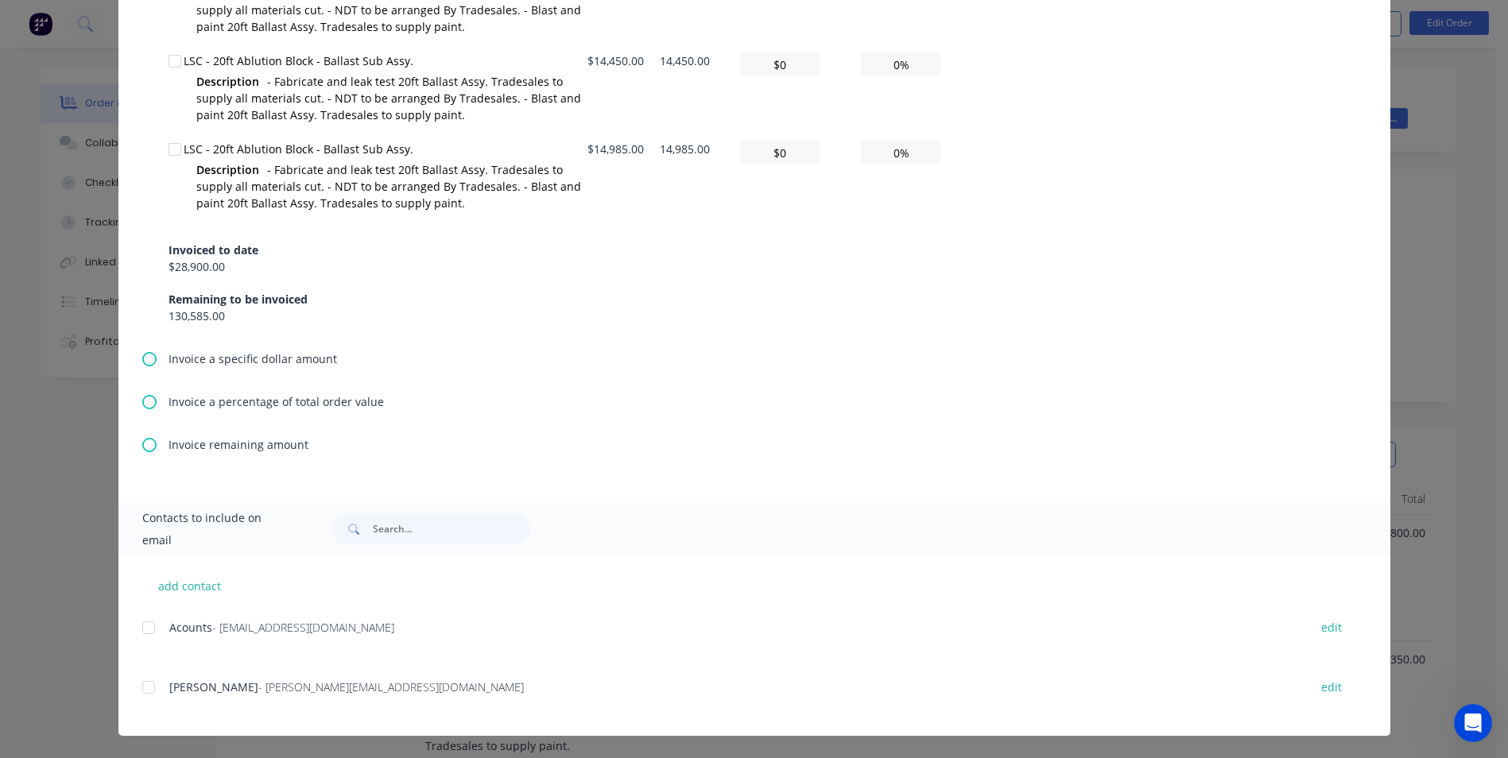
click at [485, 591] on div "add contact Acounts - [EMAIL_ADDRESS][DOMAIN_NAME] edit Jared - [EMAIL_ADDRESS]…" at bounding box center [754, 645] width 1272 height 181
click at [196, 589] on button "add contact" at bounding box center [189, 586] width 95 height 24
select select "AU"
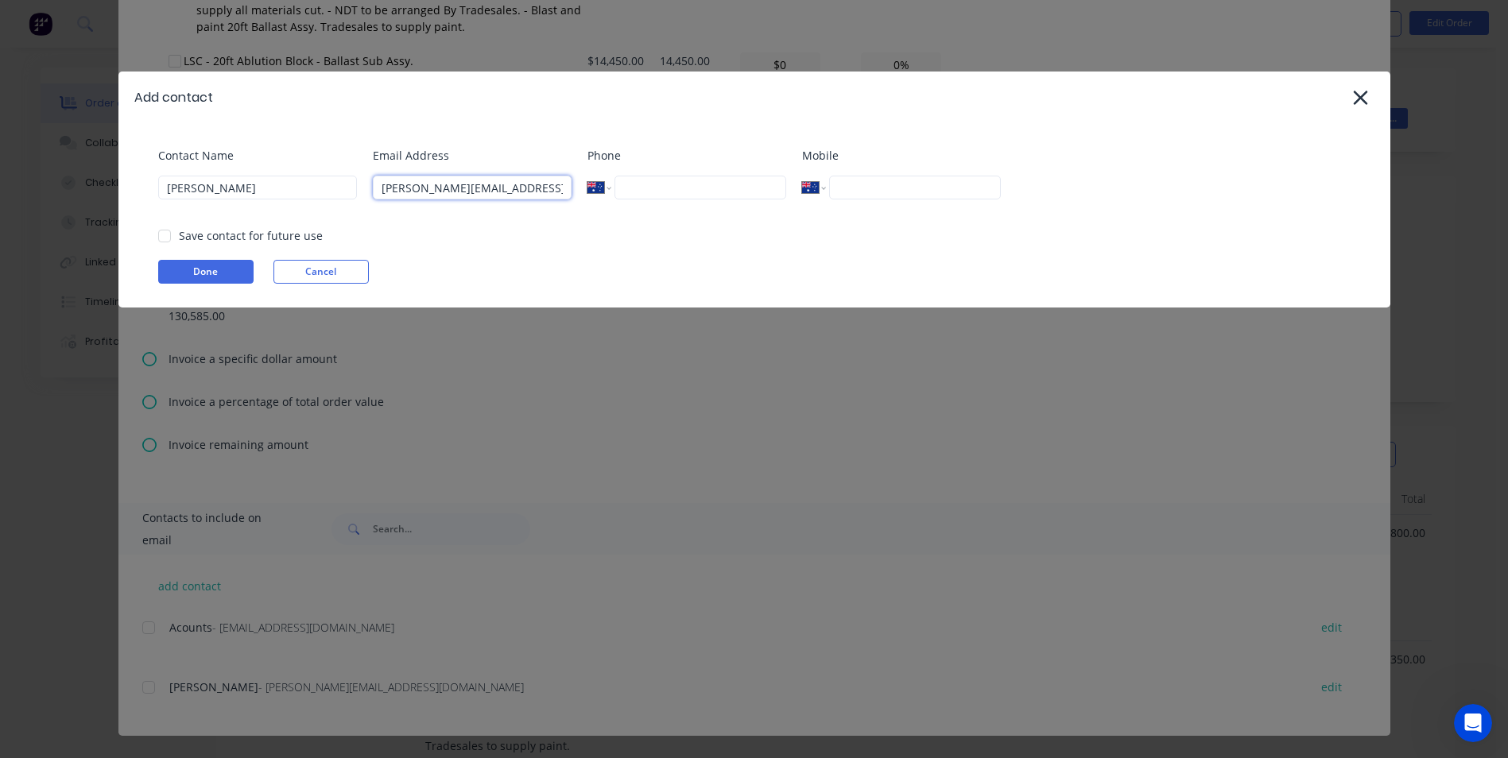
drag, startPoint x: 545, startPoint y: 188, endPoint x: 350, endPoint y: 197, distance: 195.0
click at [350, 197] on div "Contact Name [PERSON_NAME] Address [EMAIL_ADDRESS][DOMAIN_NAME] Phone Internati…" at bounding box center [762, 179] width 1208 height 64
click at [250, 188] on input "[PERSON_NAME]" at bounding box center [257, 188] width 199 height 24
type input "J"
click at [405, 185] on input at bounding box center [472, 188] width 199 height 24
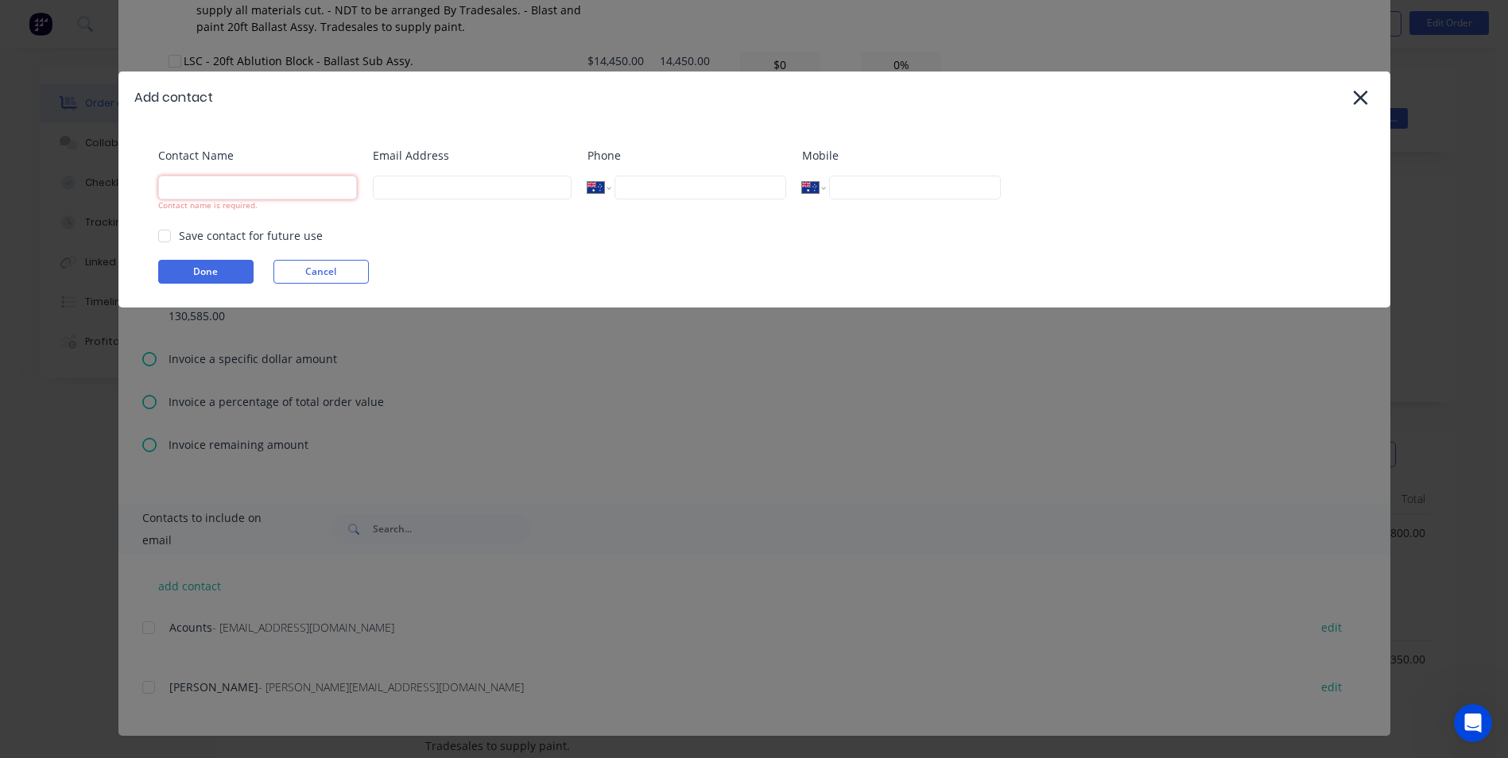
click at [249, 187] on input at bounding box center [257, 188] width 199 height 24
type input "ben"
click at [382, 180] on input at bounding box center [472, 188] width 199 height 24
type input "[EMAIL_ADDRESS][DOMAIN_NAME]"
type input "[PHONE_NUMBER]"
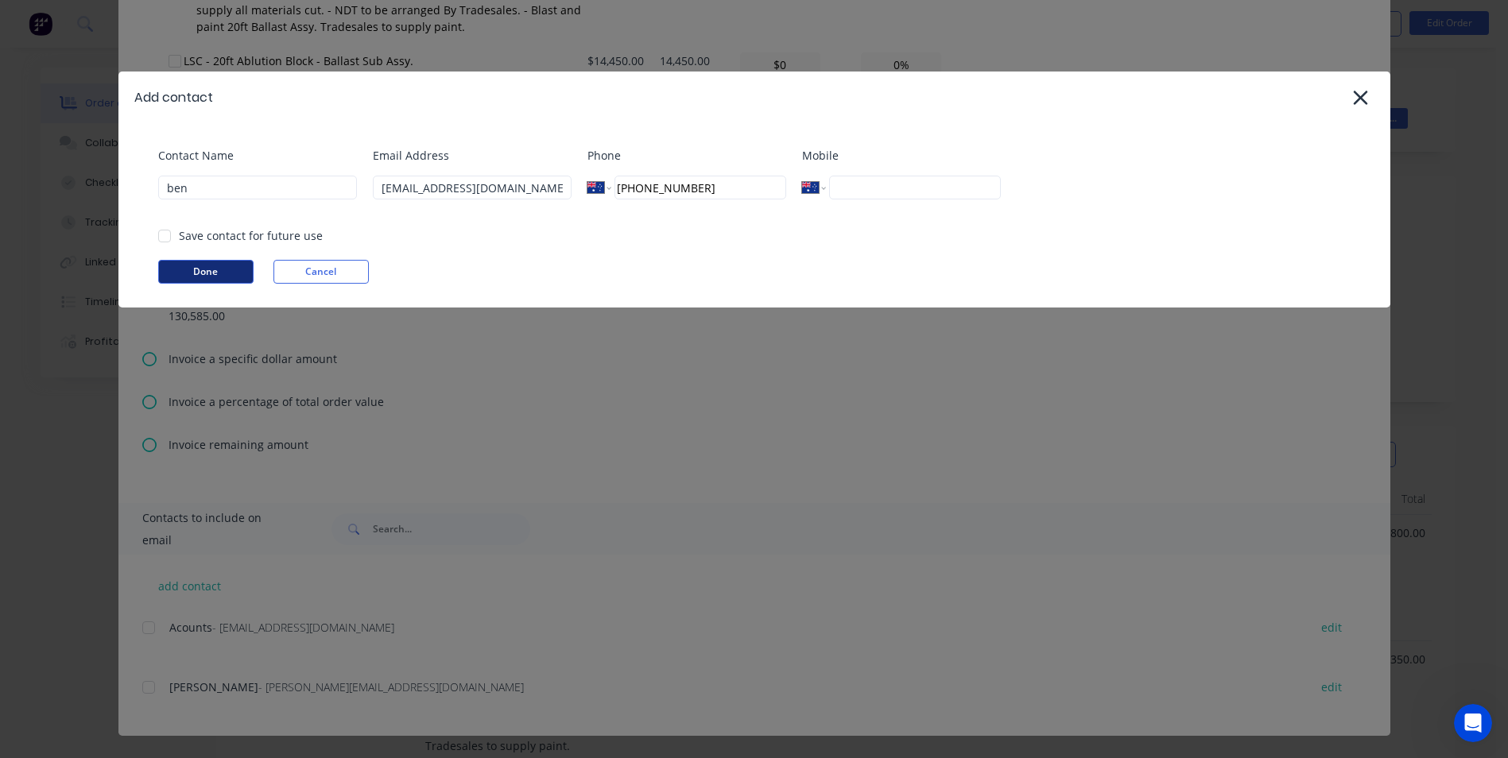
click at [224, 272] on button "Done" at bounding box center [205, 272] width 95 height 24
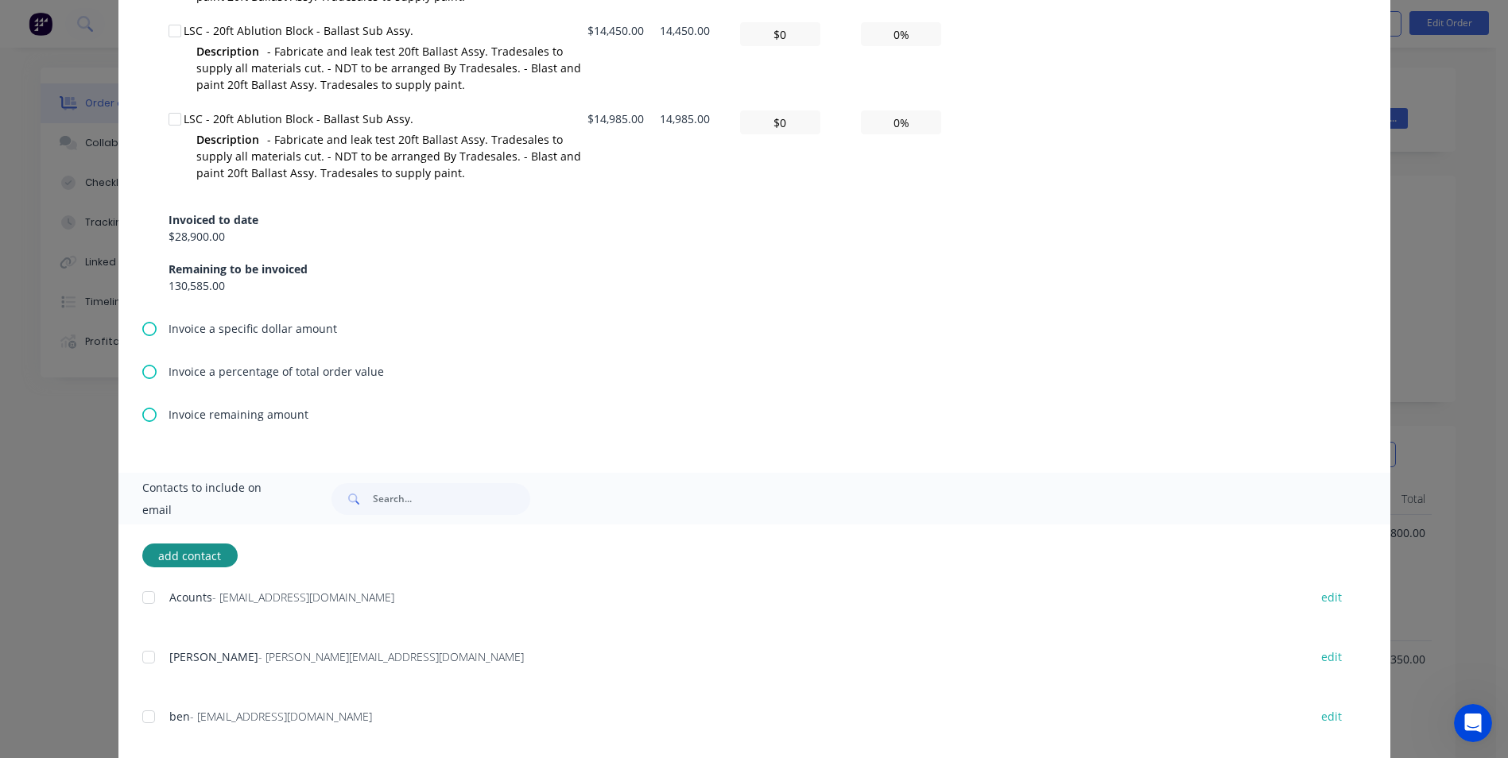
scroll to position [894, 0]
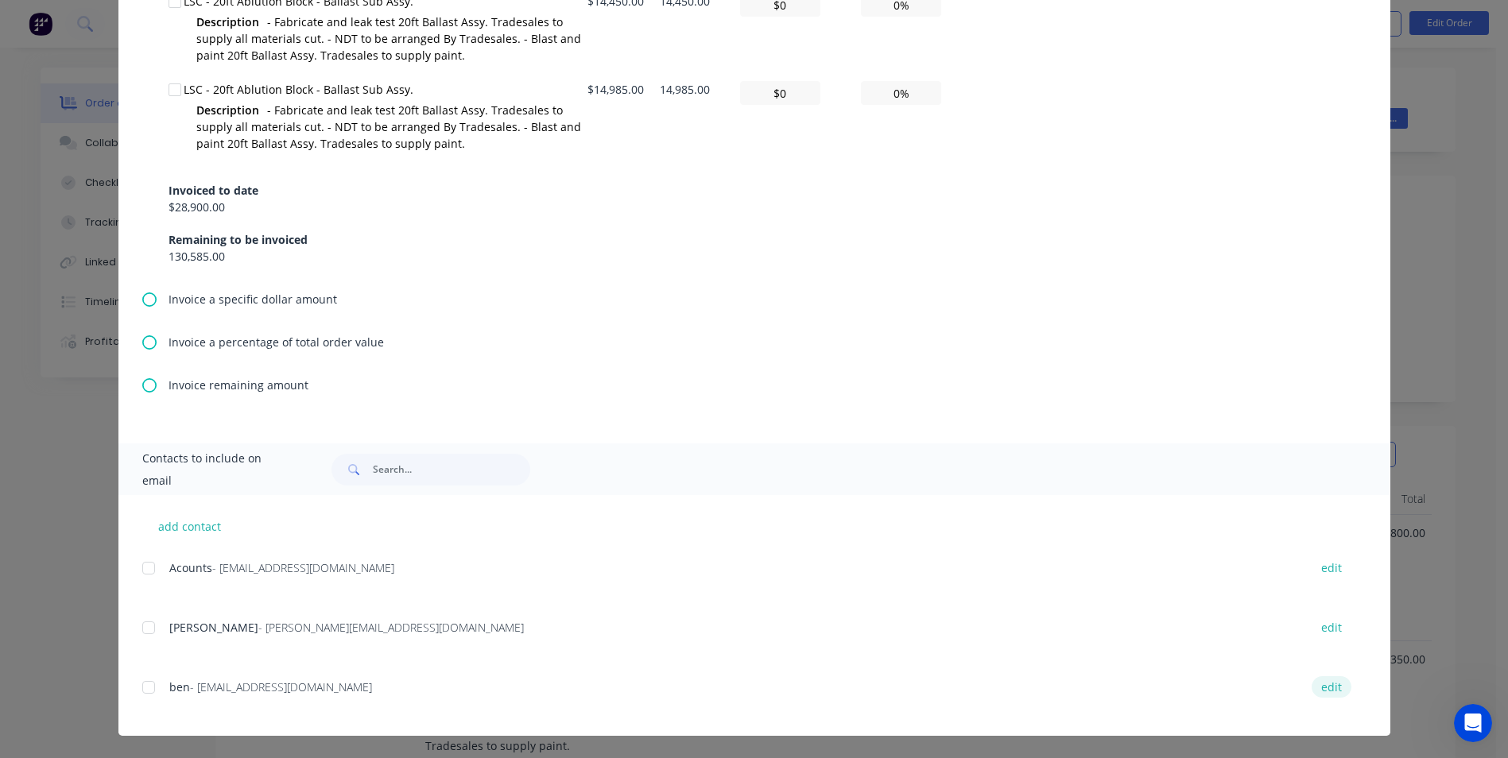
click at [1331, 692] on button "edit" at bounding box center [1332, 687] width 40 height 21
select select "AU"
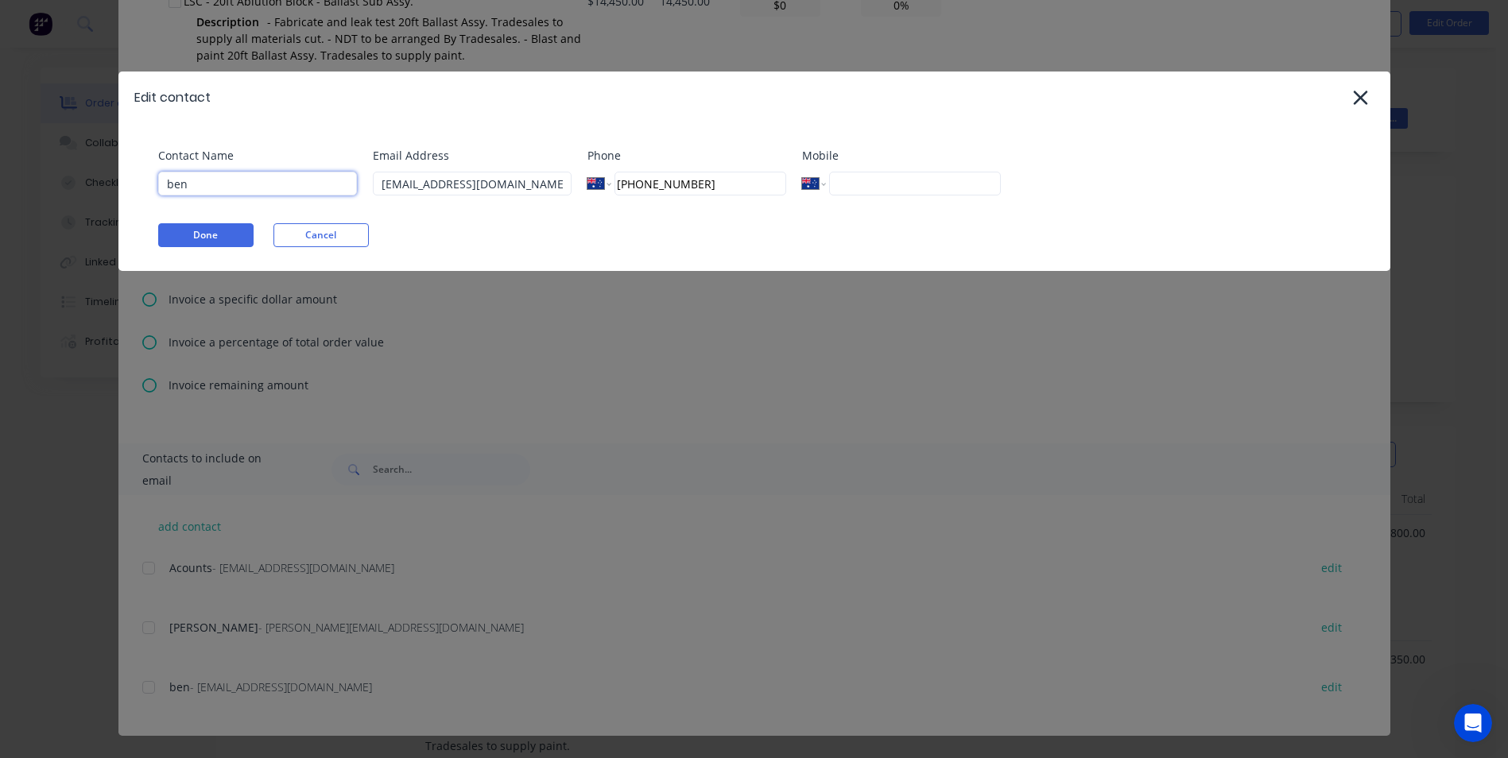
click at [286, 184] on input "ben" at bounding box center [257, 184] width 199 height 24
drag, startPoint x: 553, startPoint y: 251, endPoint x: 503, endPoint y: 247, distance: 50.2
click at [553, 251] on div "Contact Name ben Email Address [EMAIL_ADDRESS][DOMAIN_NAME] Phone International…" at bounding box center [754, 197] width 1272 height 148
click at [350, 240] on button "Cancel" at bounding box center [320, 235] width 95 height 24
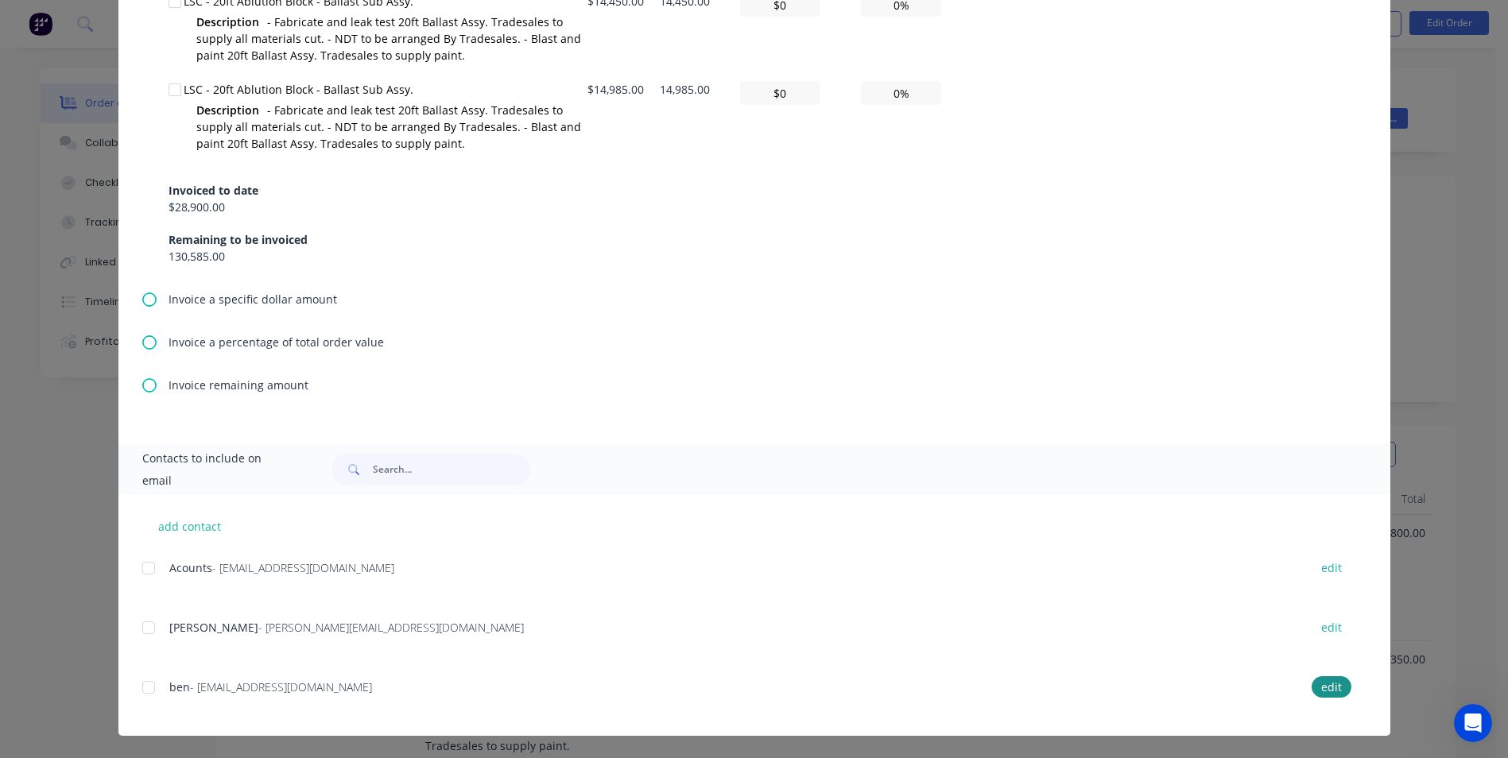
click at [147, 567] on div at bounding box center [149, 569] width 32 height 32
click at [144, 633] on div at bounding box center [149, 628] width 32 height 32
click at [146, 685] on div at bounding box center [149, 688] width 32 height 32
click at [147, 626] on div at bounding box center [149, 628] width 32 height 32
click at [578, 570] on div "Acounts - [EMAIL_ADDRESS][DOMAIN_NAME]" at bounding box center [730, 568] width 1123 height 17
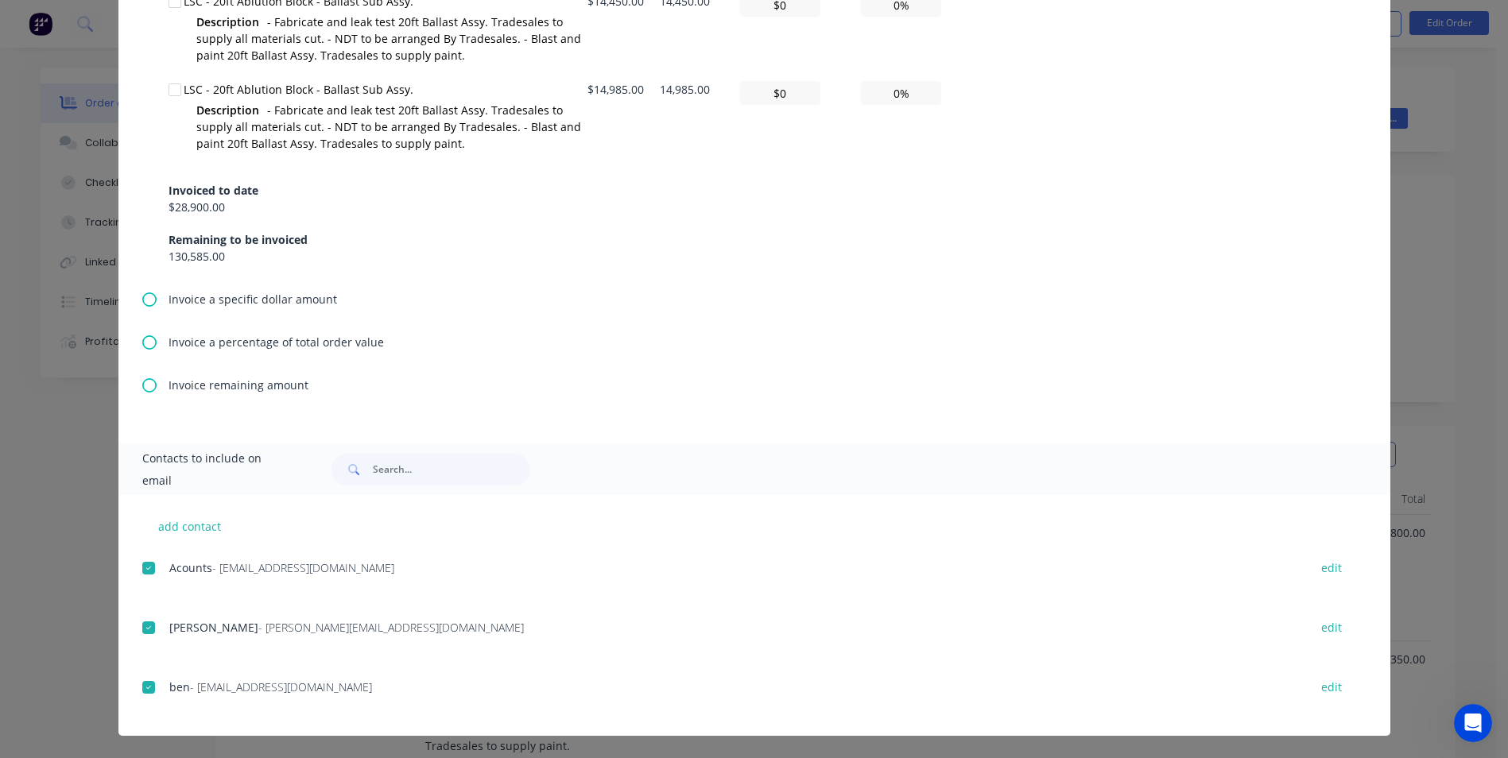
click at [142, 685] on div at bounding box center [149, 688] width 32 height 32
click at [146, 633] on div at bounding box center [149, 628] width 32 height 32
click at [145, 562] on div at bounding box center [149, 569] width 32 height 32
click at [143, 686] on div at bounding box center [149, 688] width 32 height 32
click at [145, 629] on div at bounding box center [149, 628] width 32 height 32
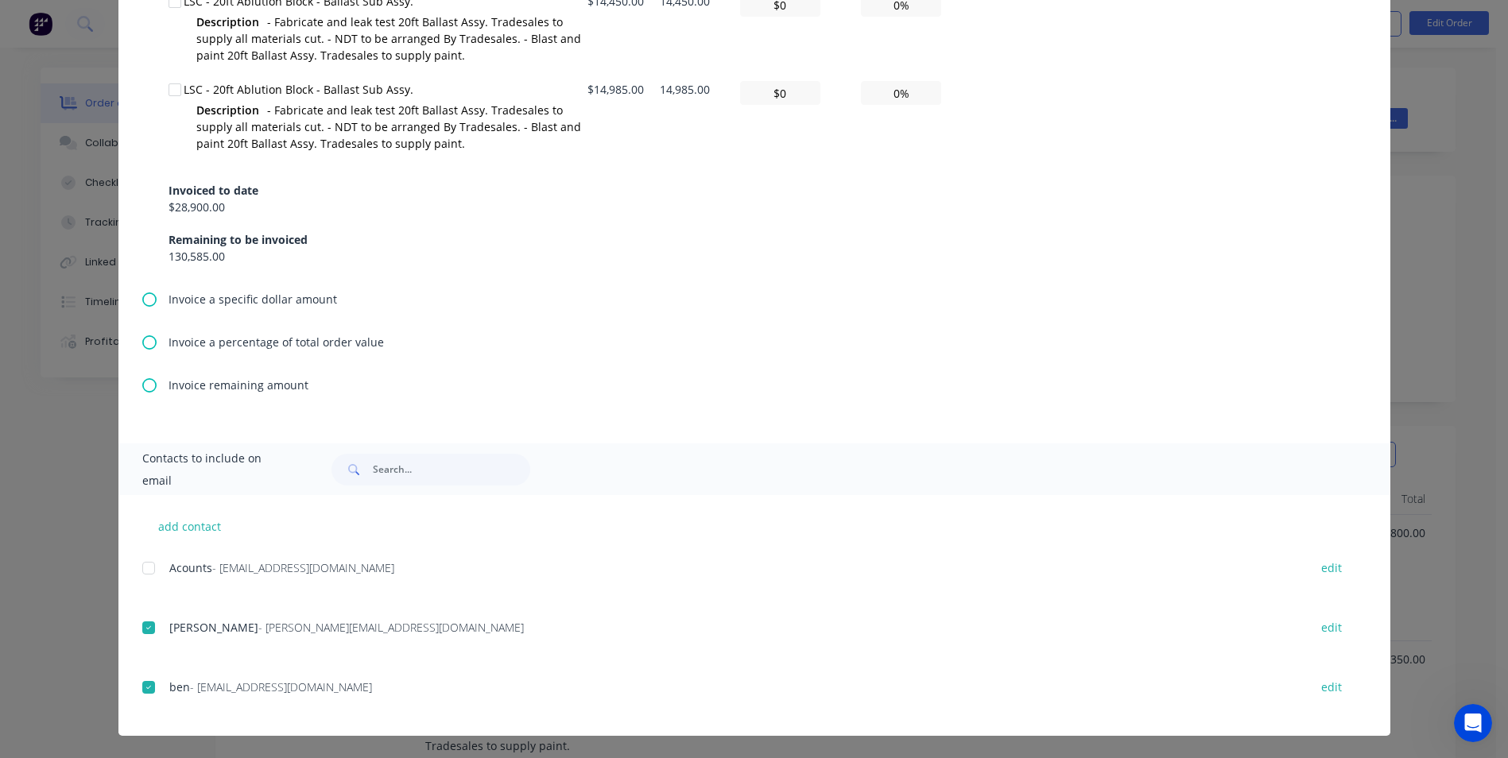
click at [147, 571] on div at bounding box center [149, 569] width 32 height 32
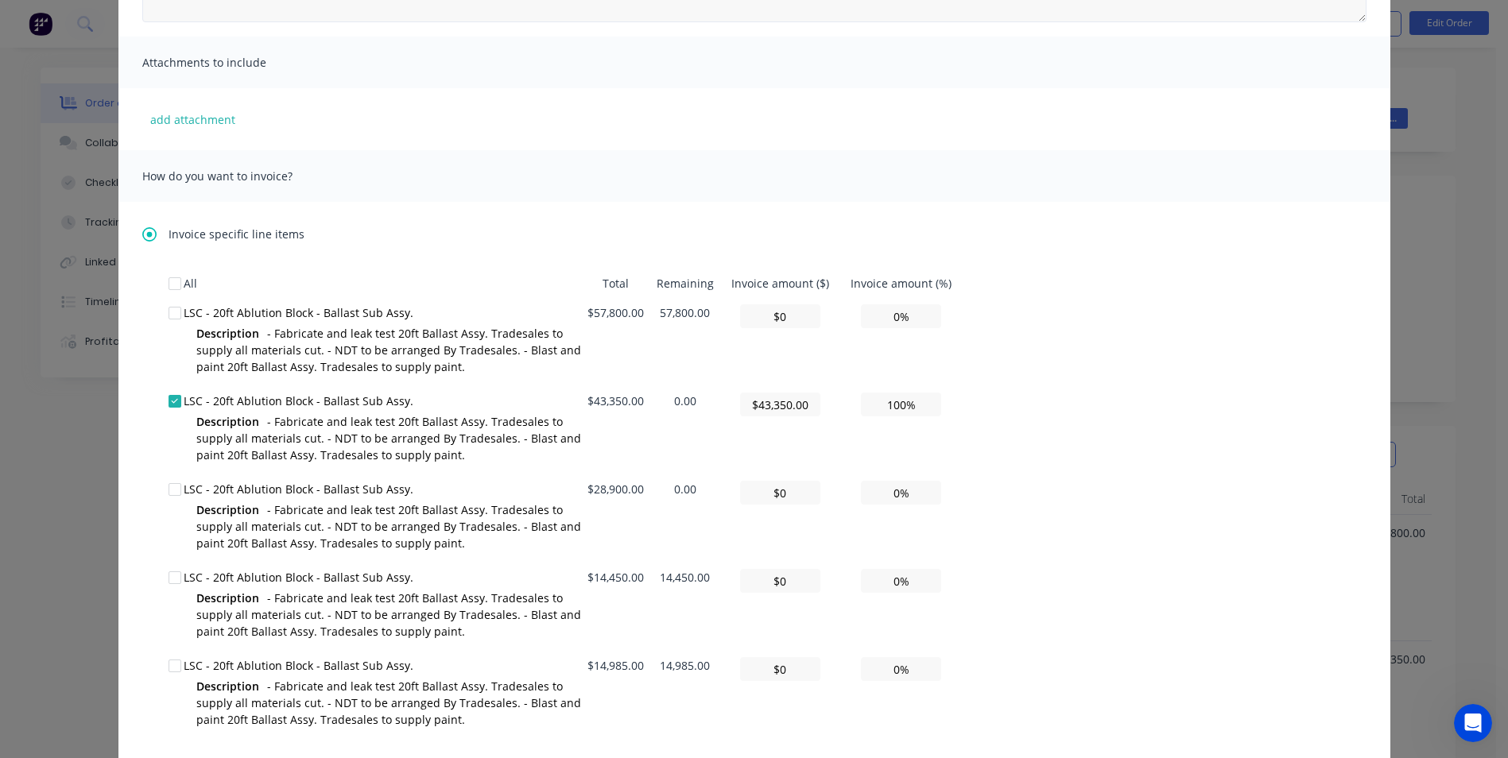
scroll to position [0, 0]
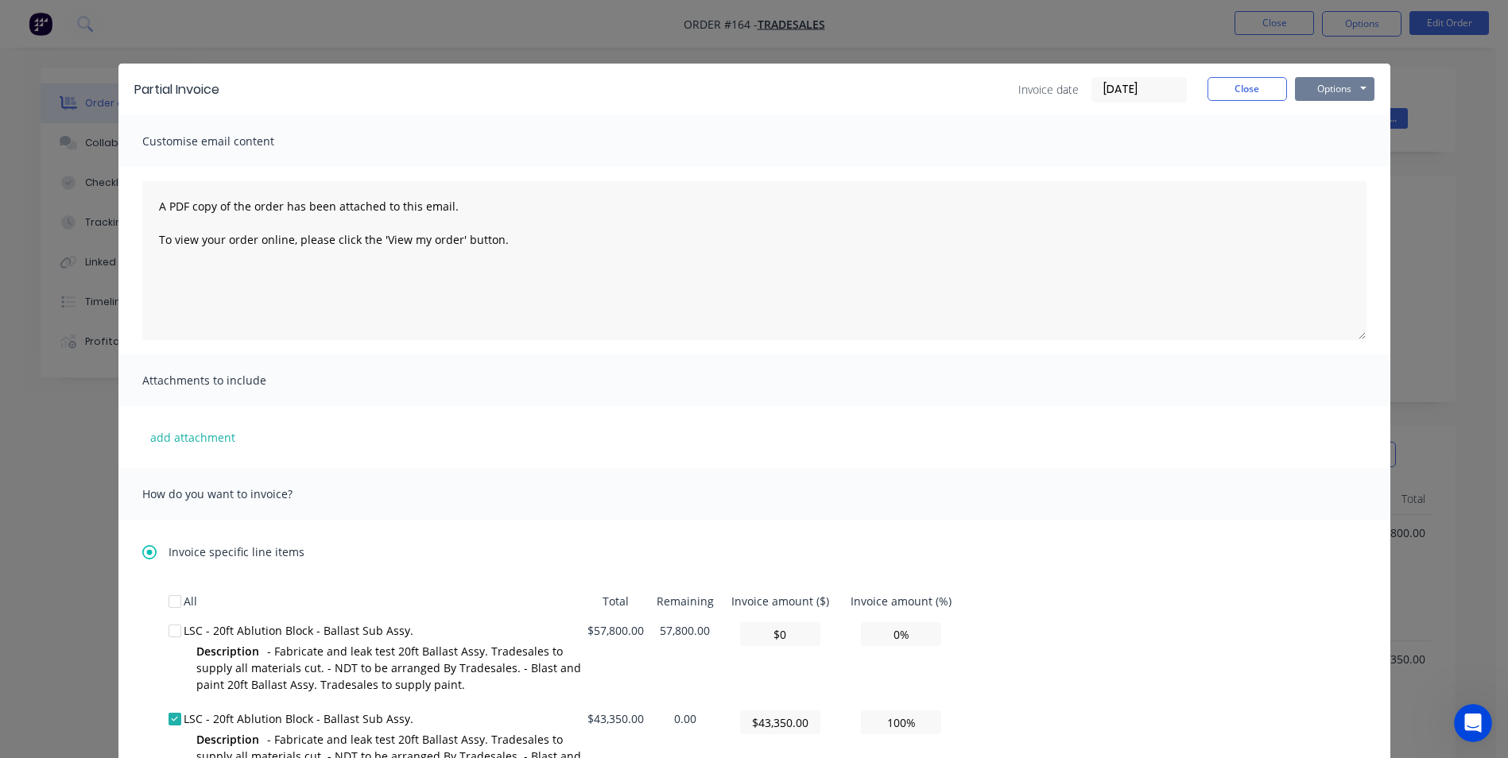
click at [1337, 95] on button "Options" at bounding box center [1335, 89] width 80 height 24
click at [1334, 168] on button "Email" at bounding box center [1346, 170] width 102 height 26
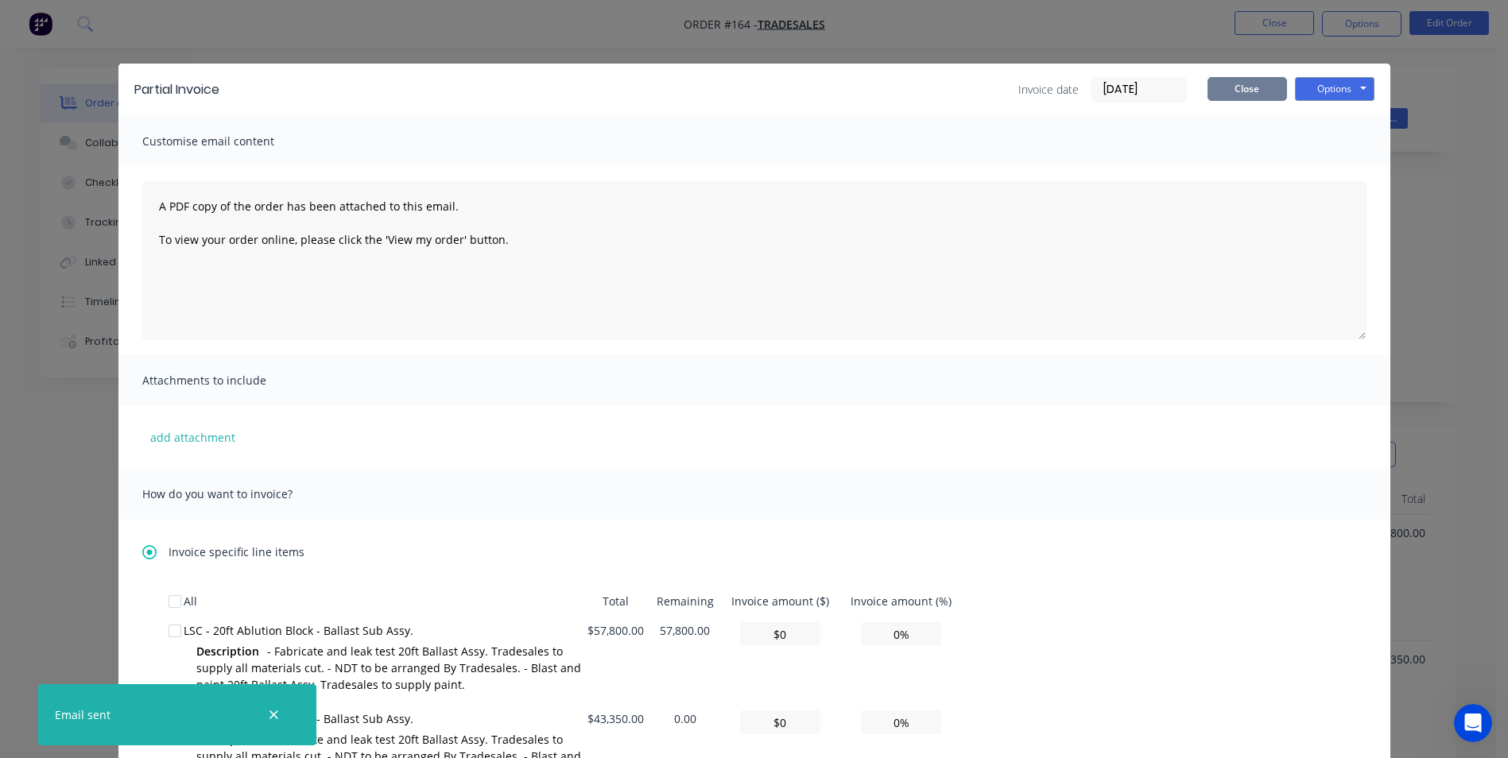
click at [1237, 92] on button "Close" at bounding box center [1248, 89] width 80 height 24
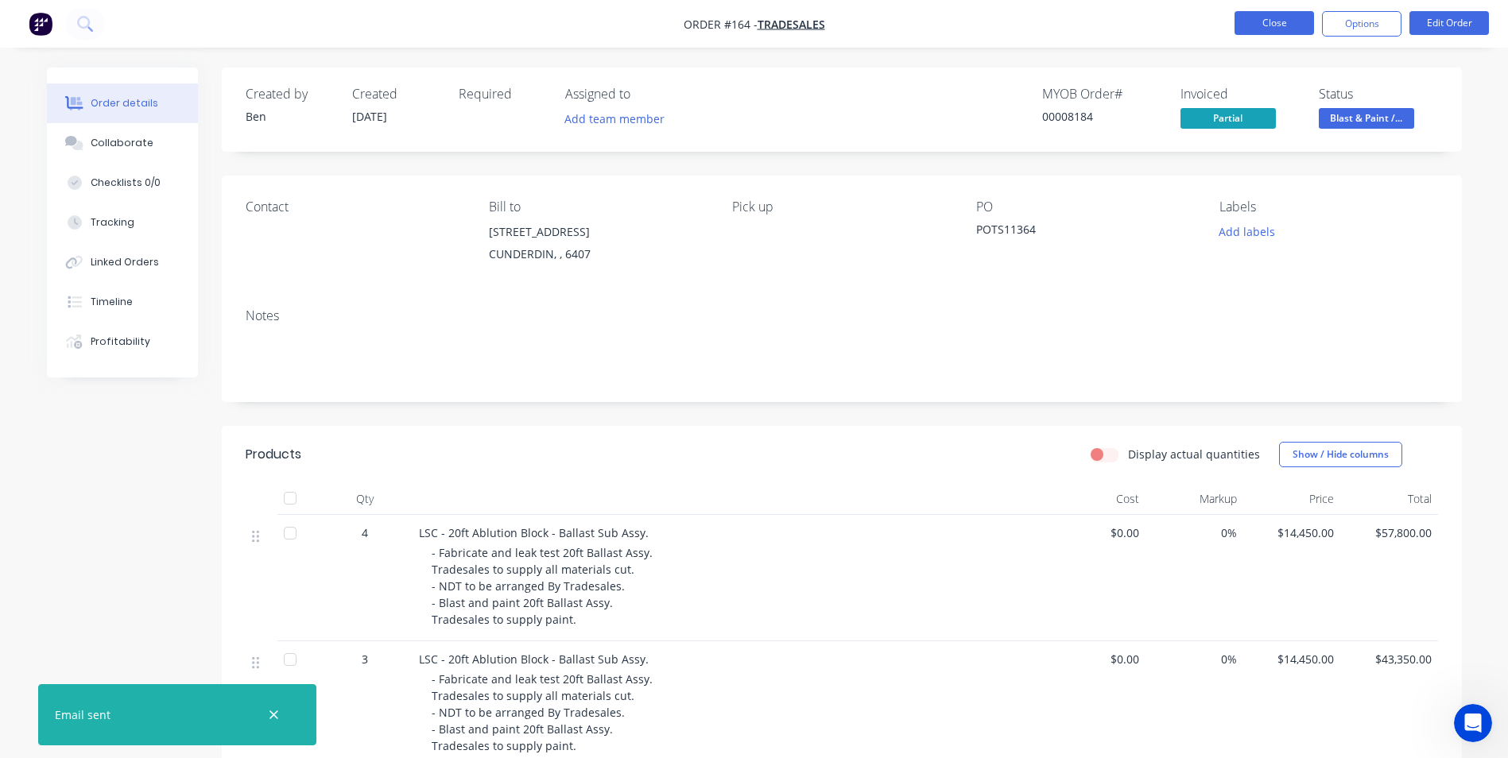
click at [1264, 26] on button "Close" at bounding box center [1275, 23] width 80 height 24
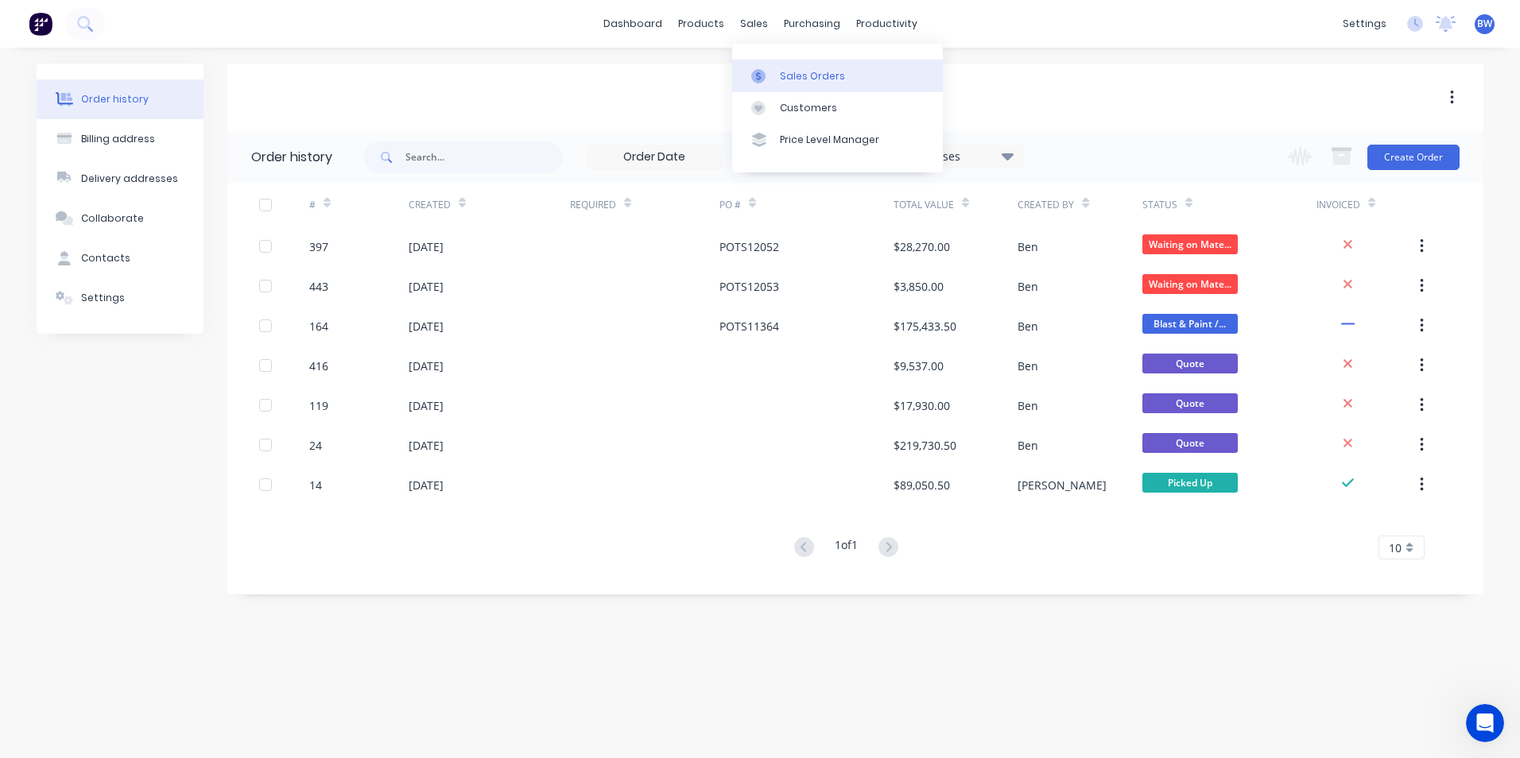
click at [765, 61] on link "Sales Orders" at bounding box center [837, 76] width 211 height 32
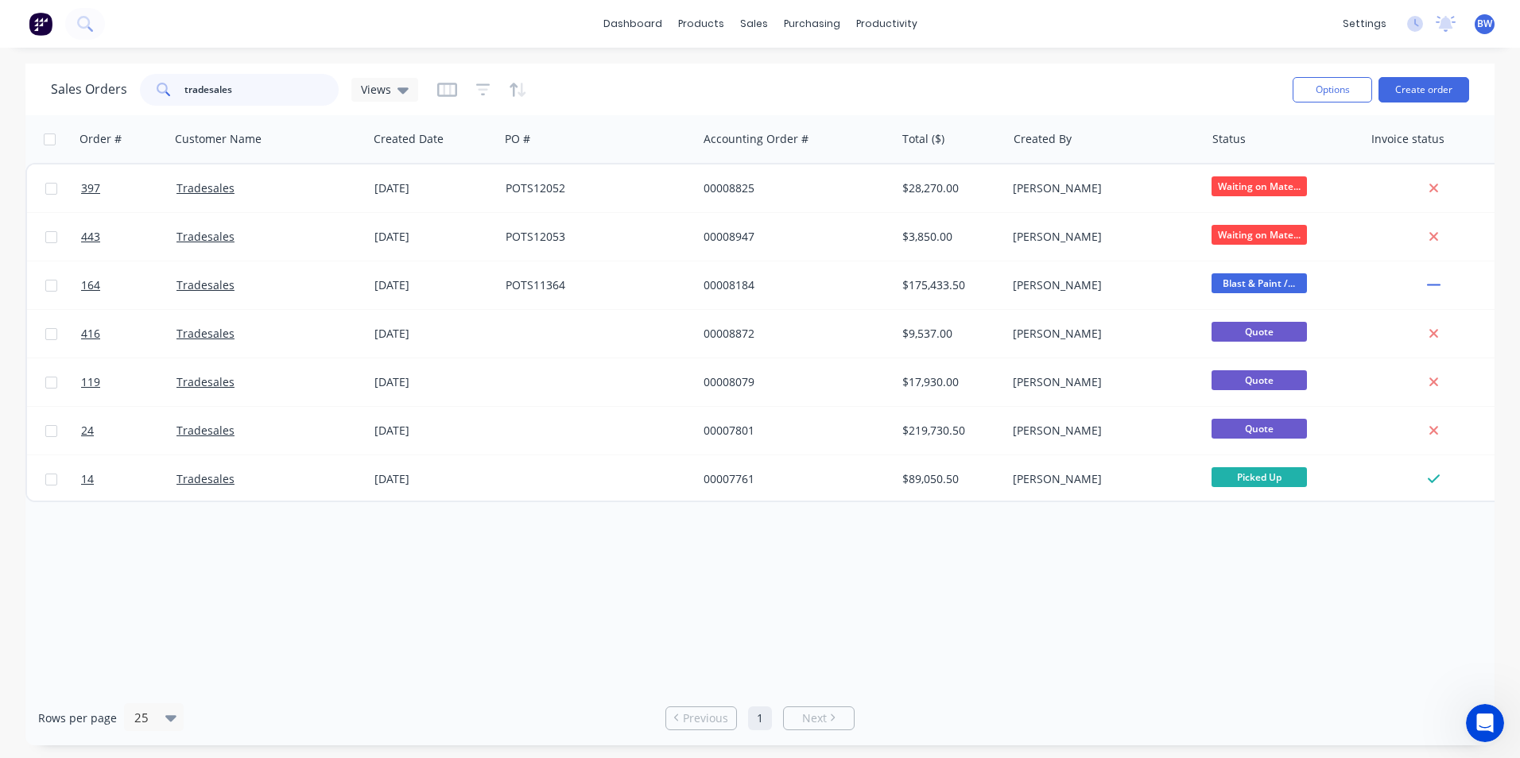
drag, startPoint x: 231, startPoint y: 88, endPoint x: 155, endPoint y: 109, distance: 79.1
click at [160, 111] on div "Sales Orders tradesales Views Options Create order" at bounding box center [759, 90] width 1469 height 52
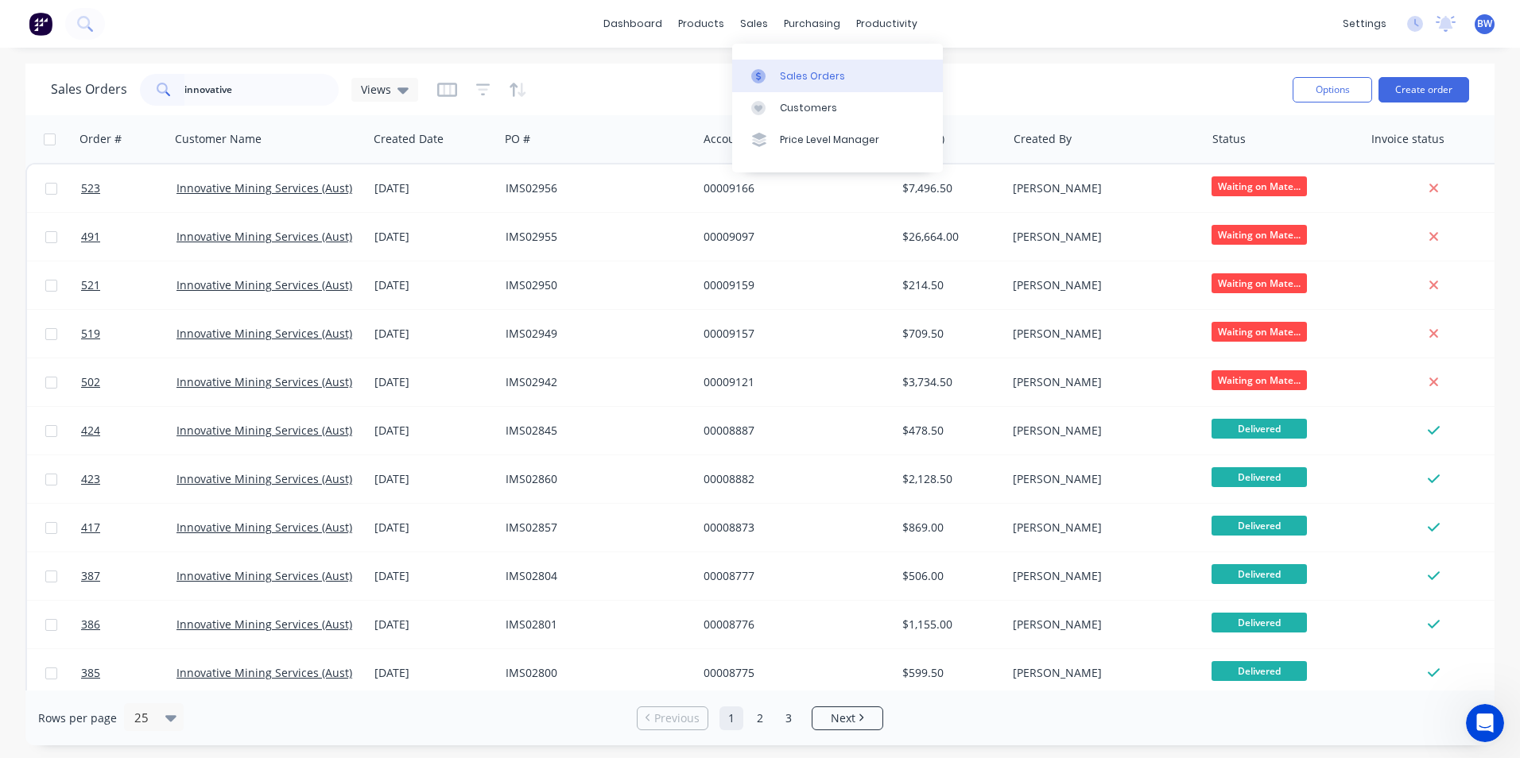
click at [771, 75] on div at bounding box center [763, 76] width 24 height 14
click at [249, 81] on input "innovative" at bounding box center [261, 90] width 155 height 32
type input "i"
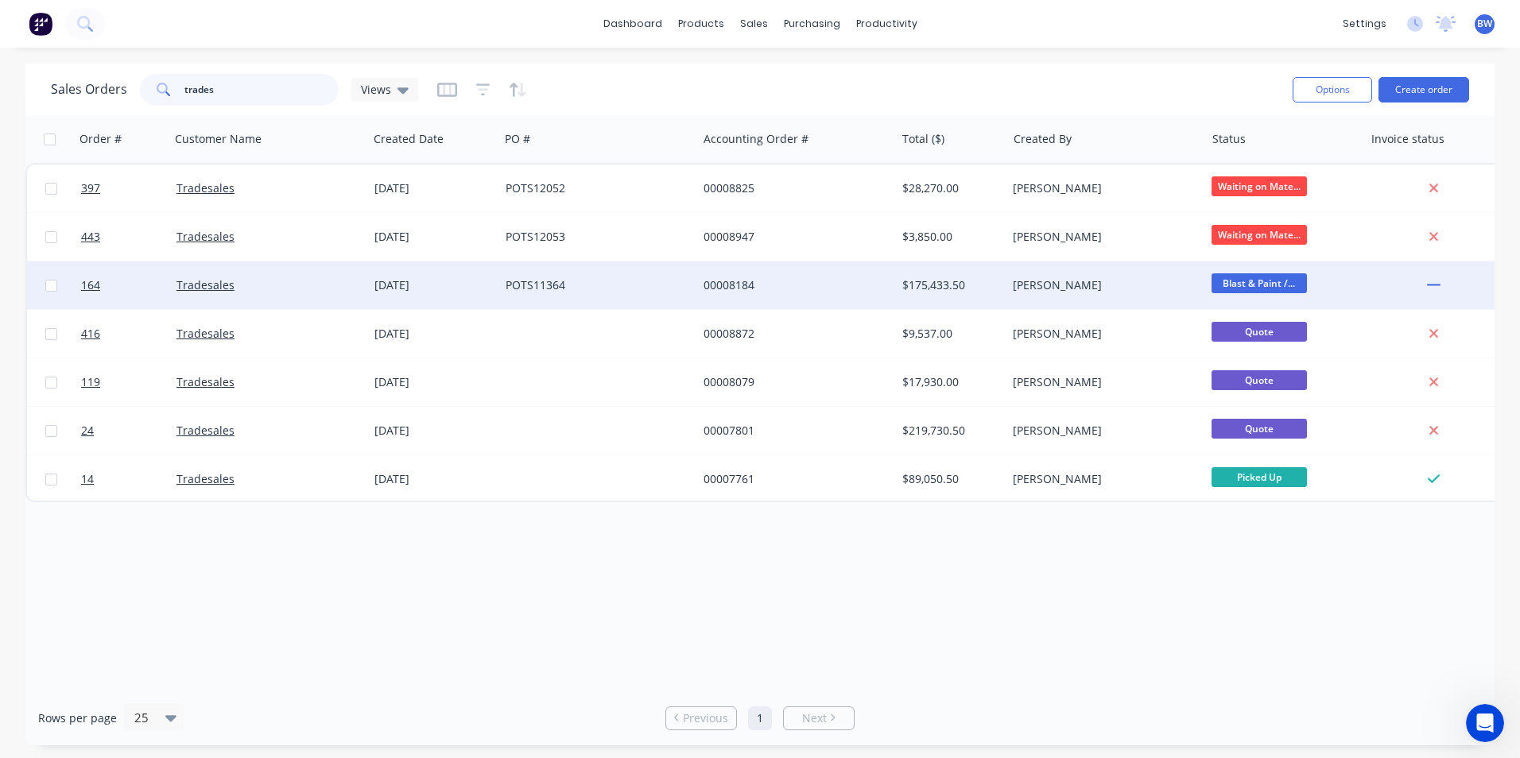
type input "trades"
click at [397, 289] on div "[DATE]" at bounding box center [433, 285] width 118 height 16
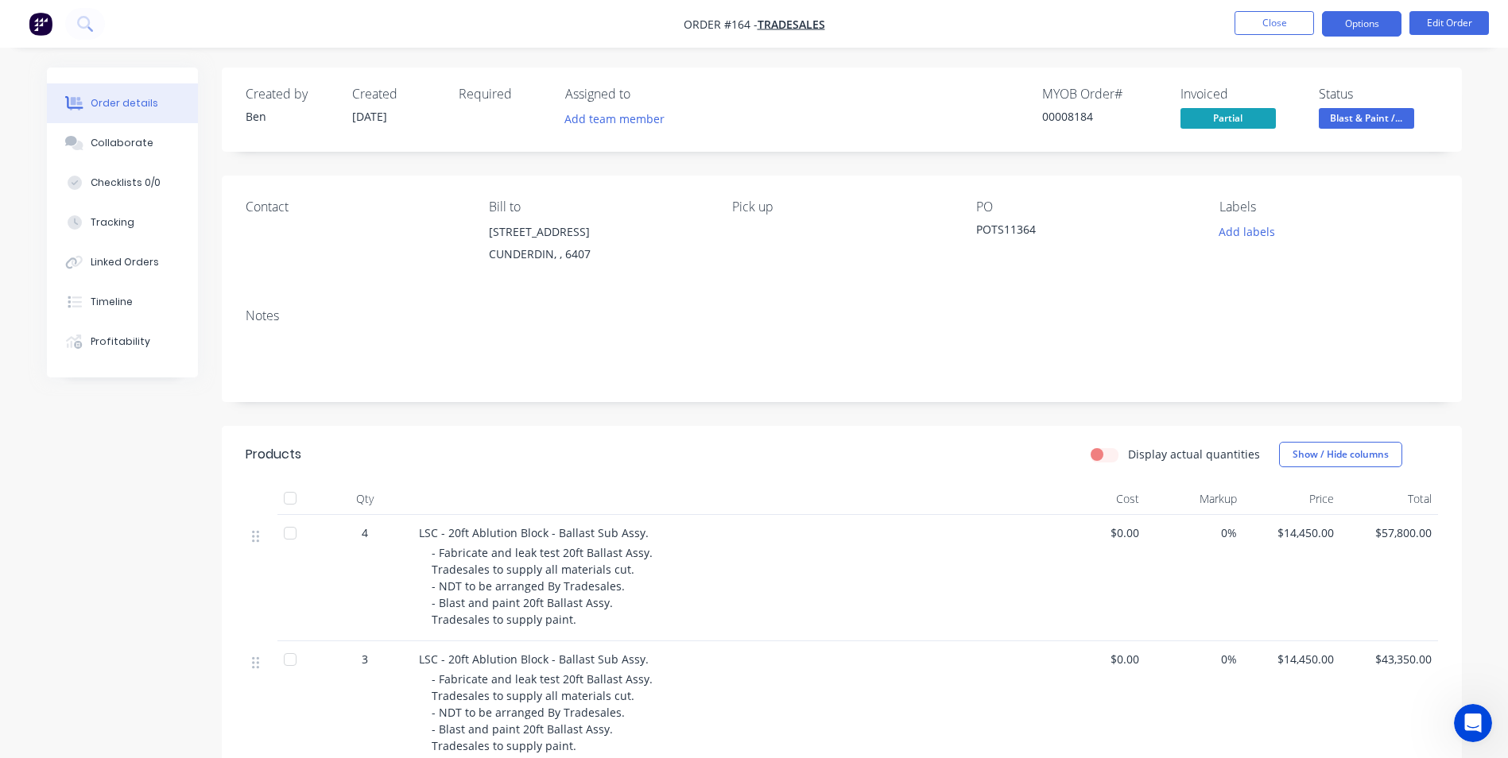
click at [1370, 26] on button "Options" at bounding box center [1362, 23] width 80 height 25
click at [1262, 23] on button "Close" at bounding box center [1275, 23] width 80 height 24
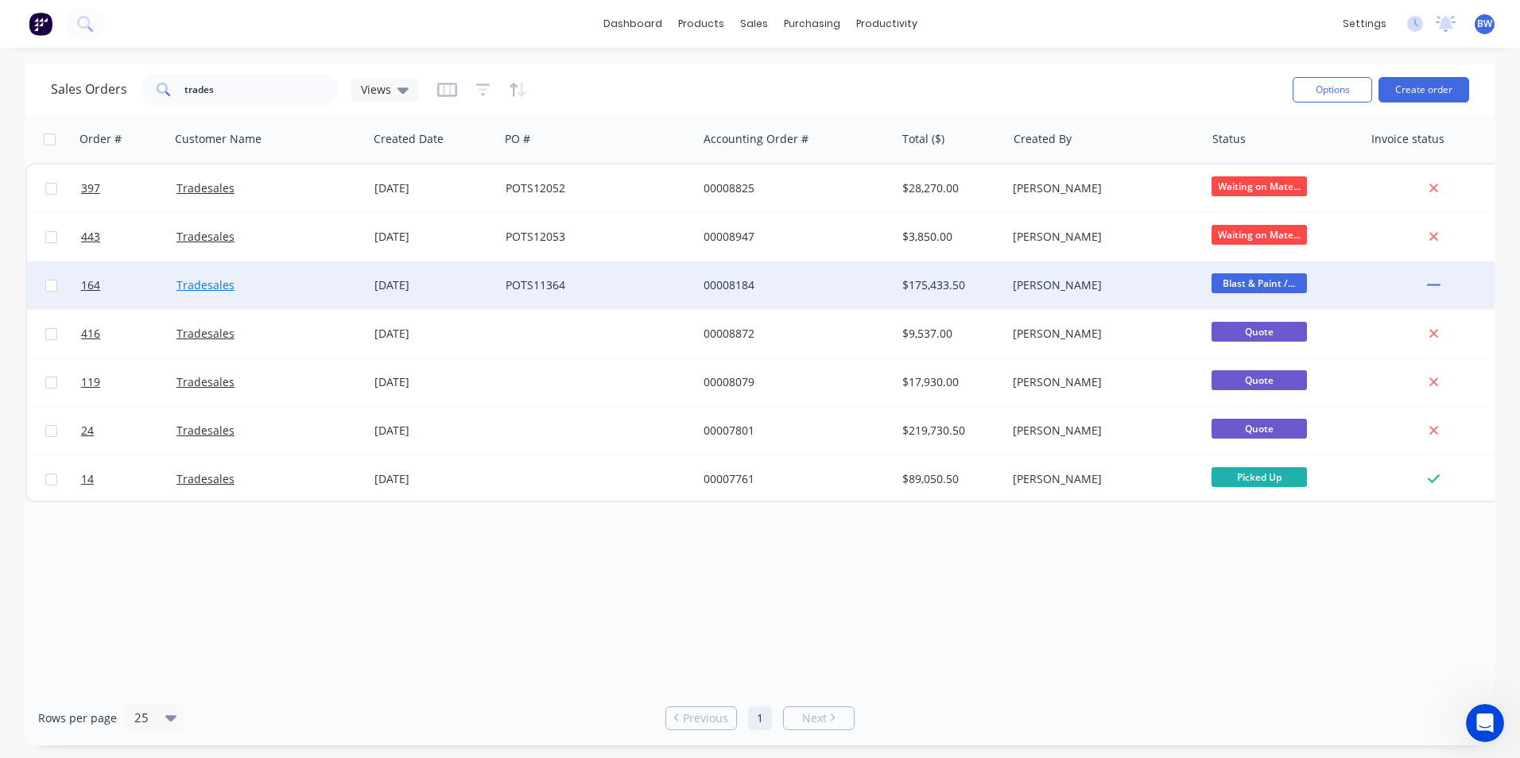
click at [228, 287] on link "Tradesales" at bounding box center [205, 284] width 58 height 15
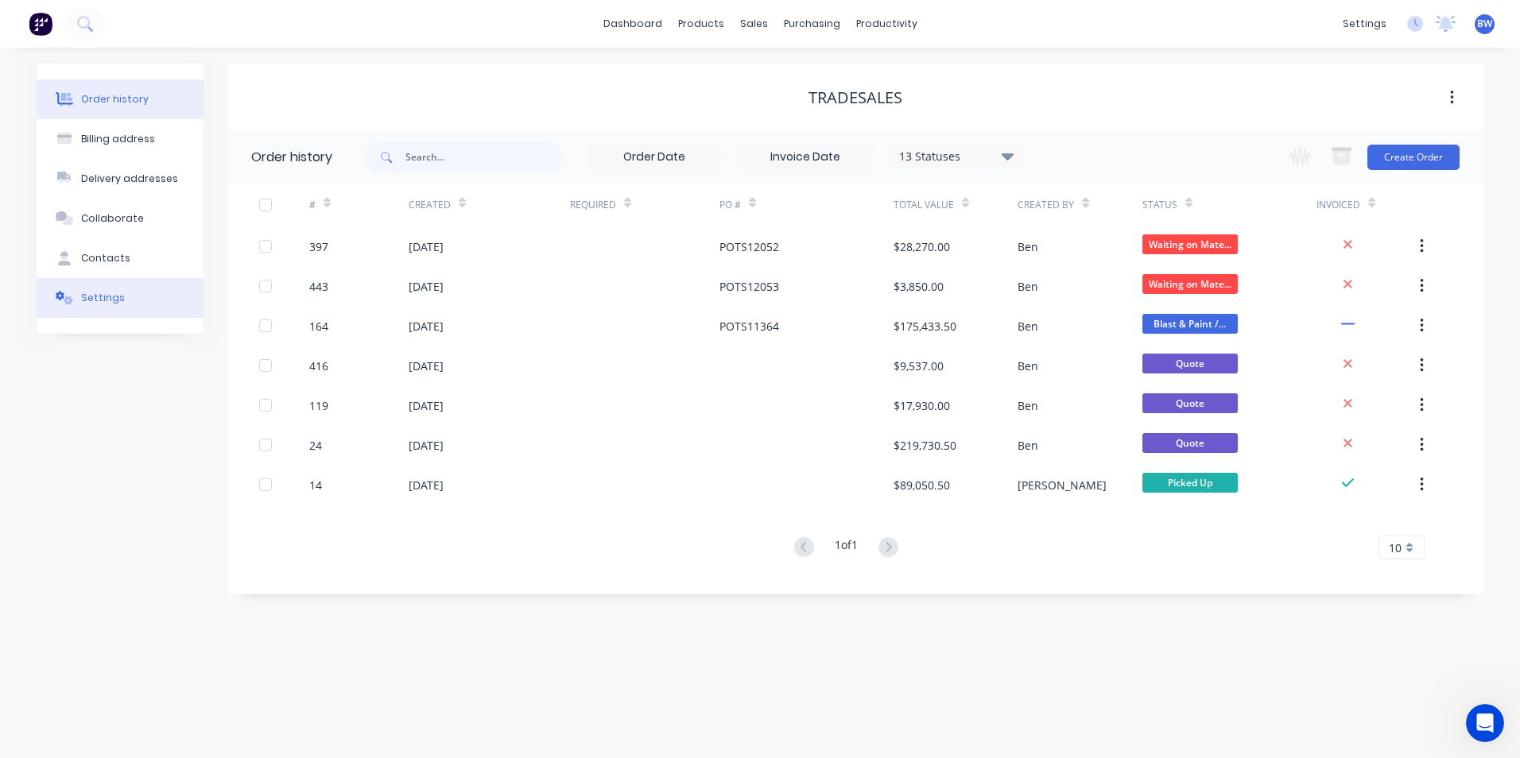
click at [122, 303] on button "Settings" at bounding box center [120, 298] width 167 height 40
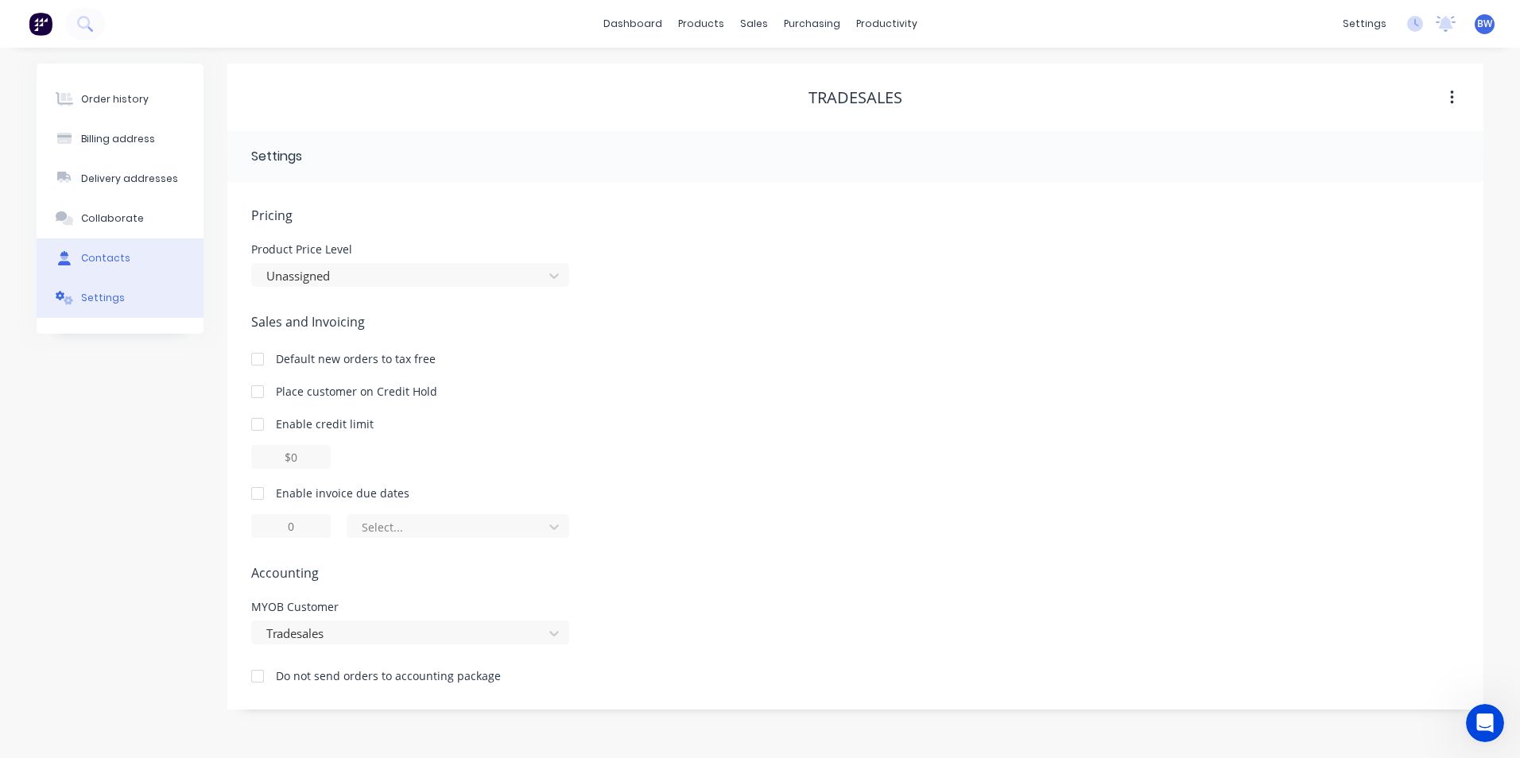
click at [120, 256] on div "Contacts" at bounding box center [105, 258] width 49 height 14
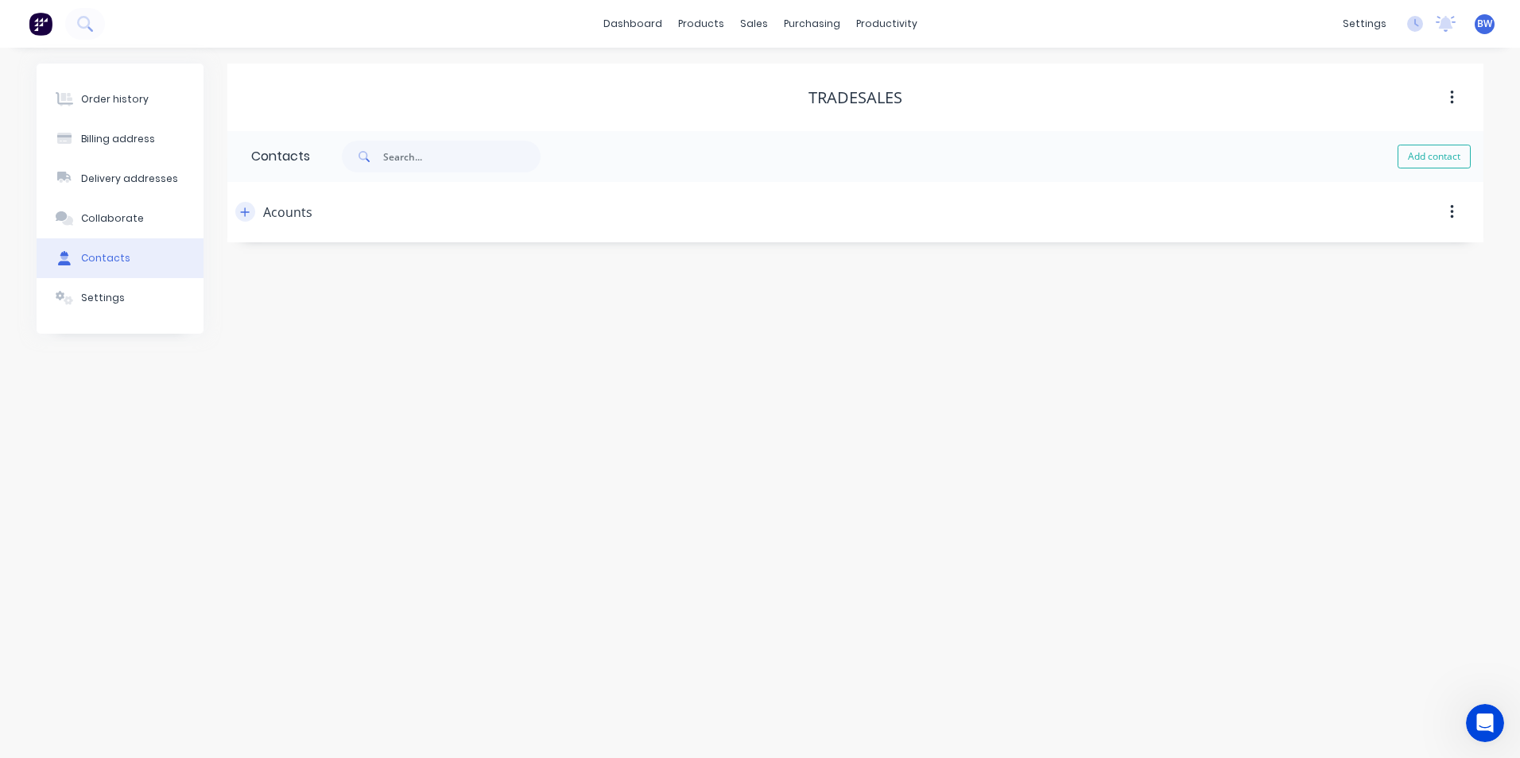
click at [247, 213] on icon "button" at bounding box center [245, 212] width 10 height 11
click at [124, 205] on button "Collaborate" at bounding box center [120, 219] width 167 height 40
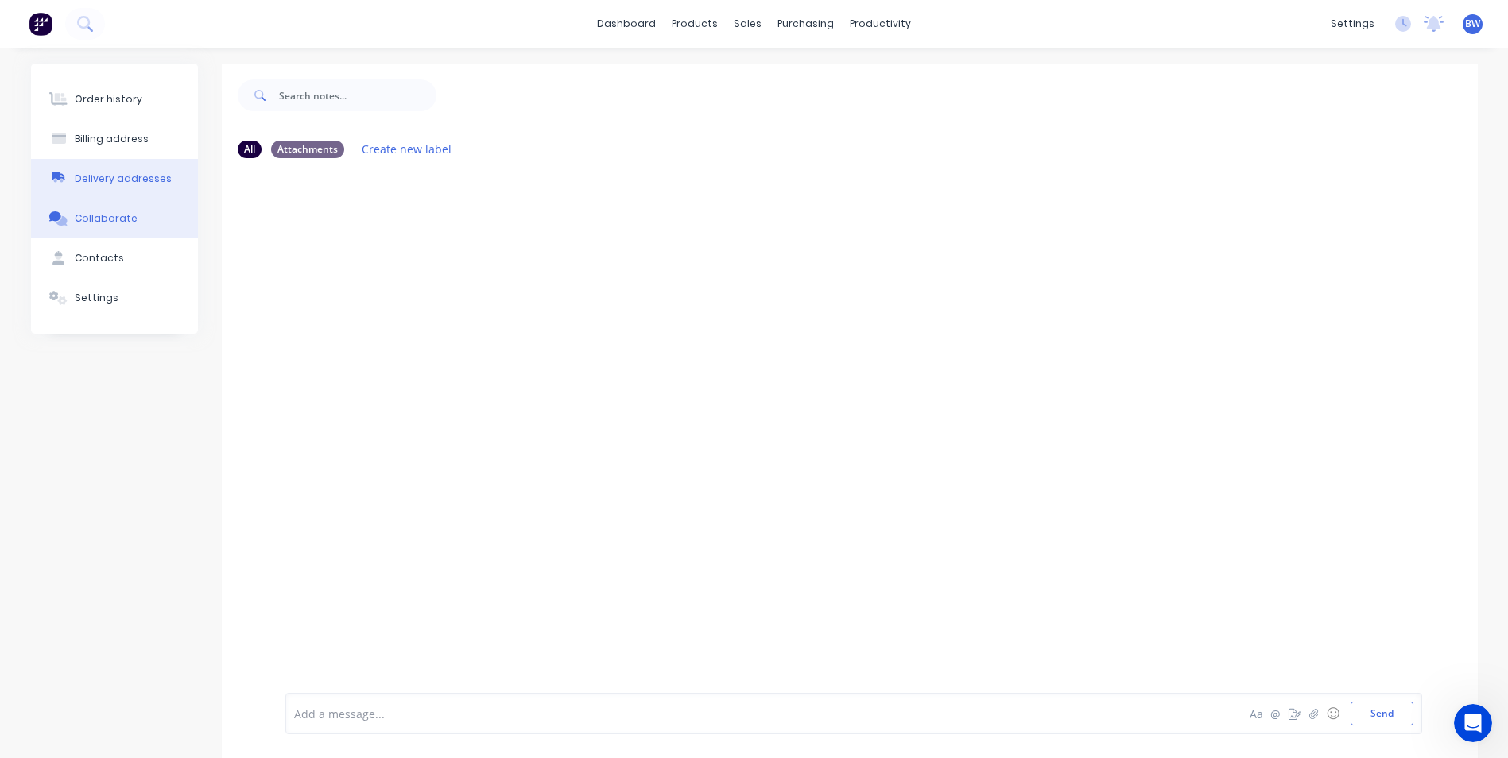
click at [122, 177] on div "Delivery addresses" at bounding box center [123, 179] width 97 height 14
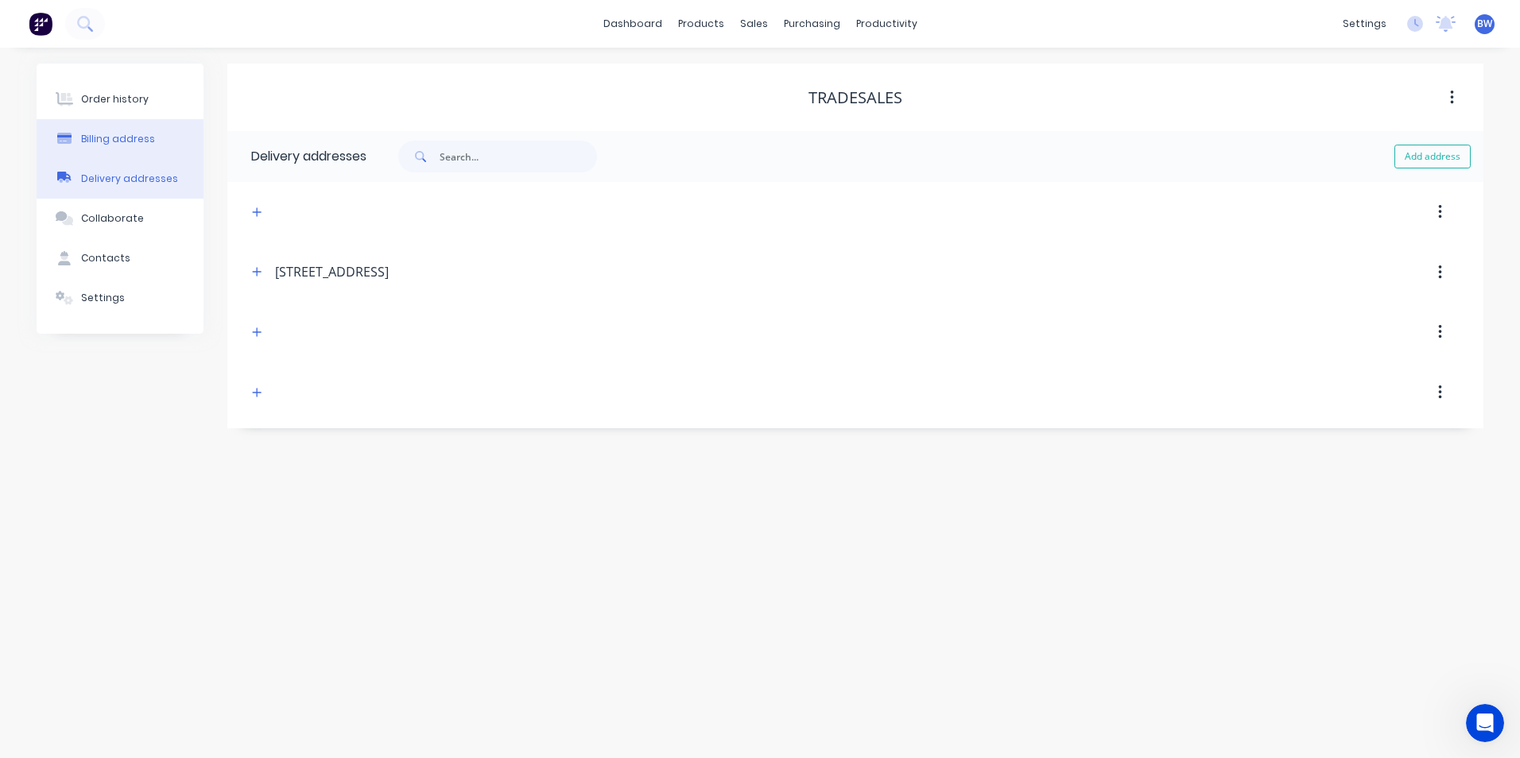
click at [120, 136] on div "Billing address" at bounding box center [118, 139] width 74 height 14
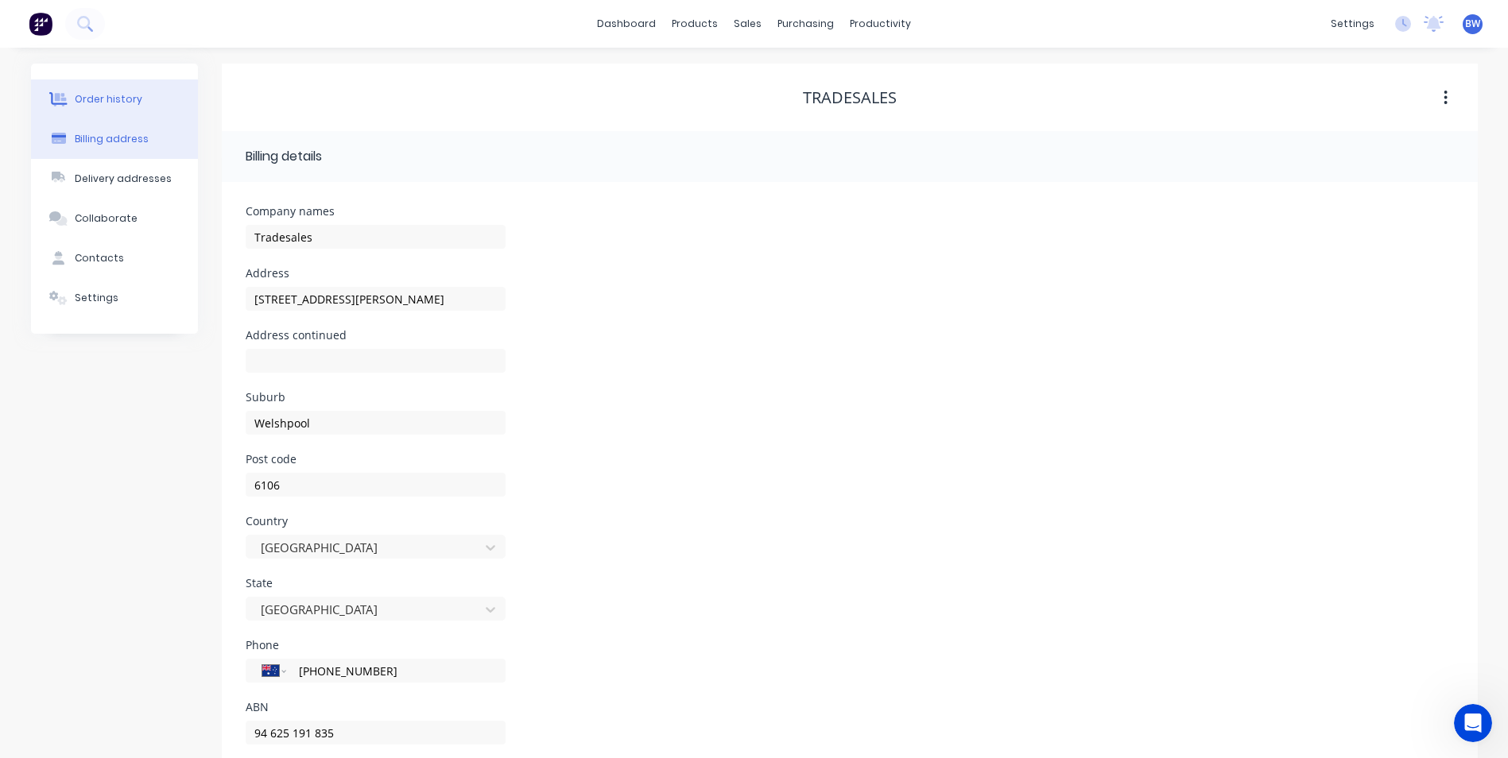
click at [122, 111] on button "Order history" at bounding box center [114, 100] width 167 height 40
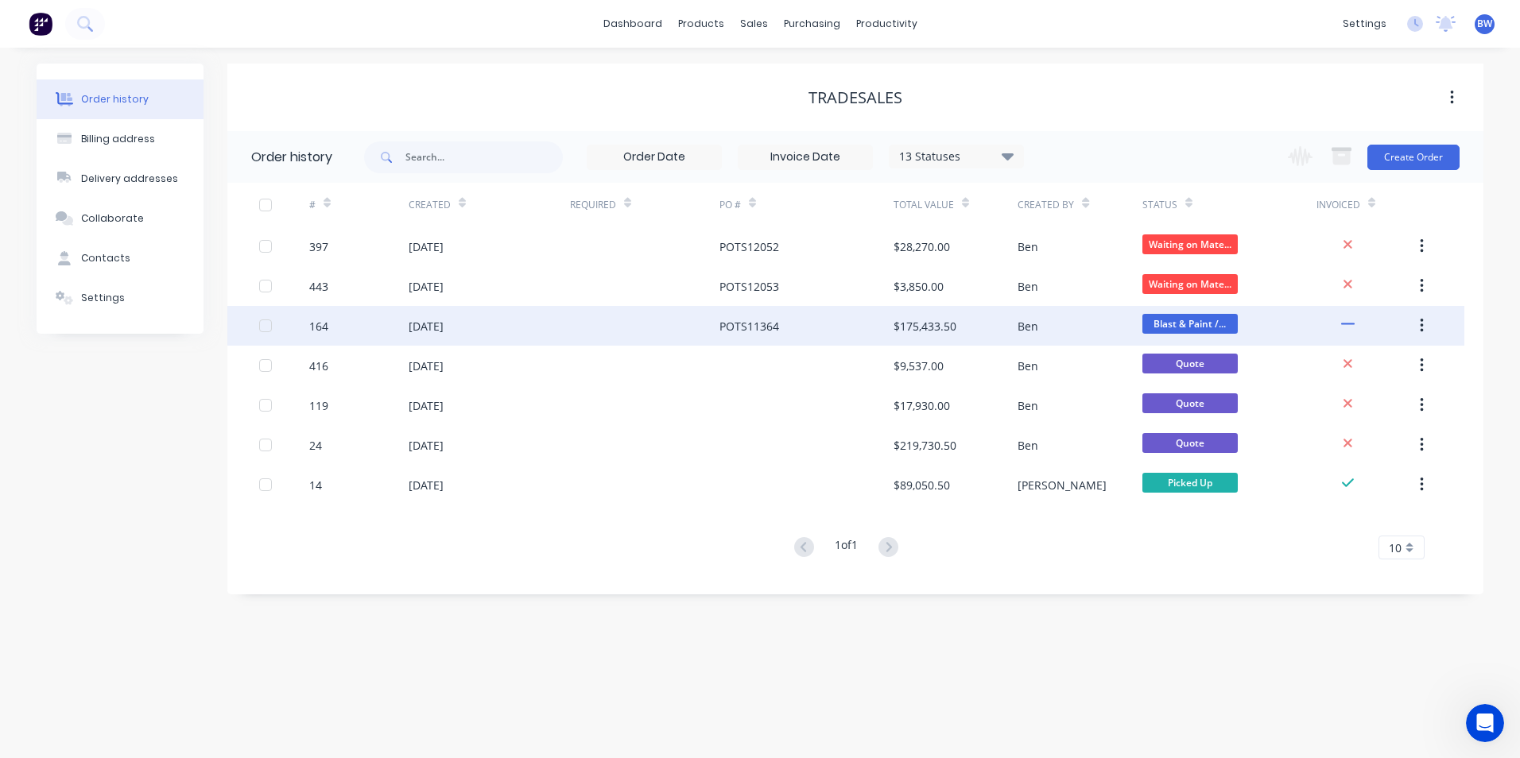
click at [1421, 325] on icon "button" at bounding box center [1421, 326] width 3 height 14
click at [499, 327] on div "[DATE]" at bounding box center [489, 326] width 161 height 40
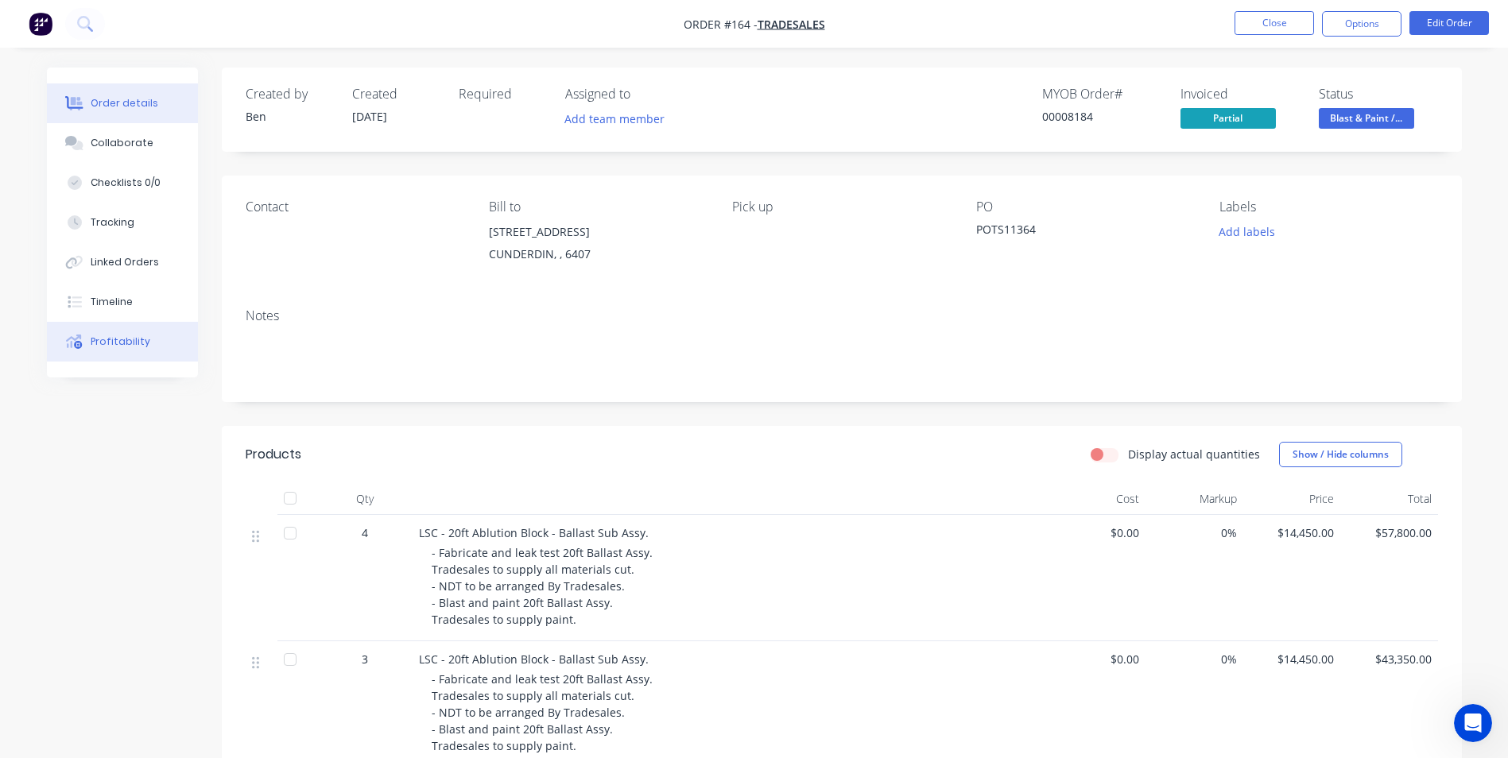
click at [150, 335] on button "Profitability" at bounding box center [122, 342] width 151 height 40
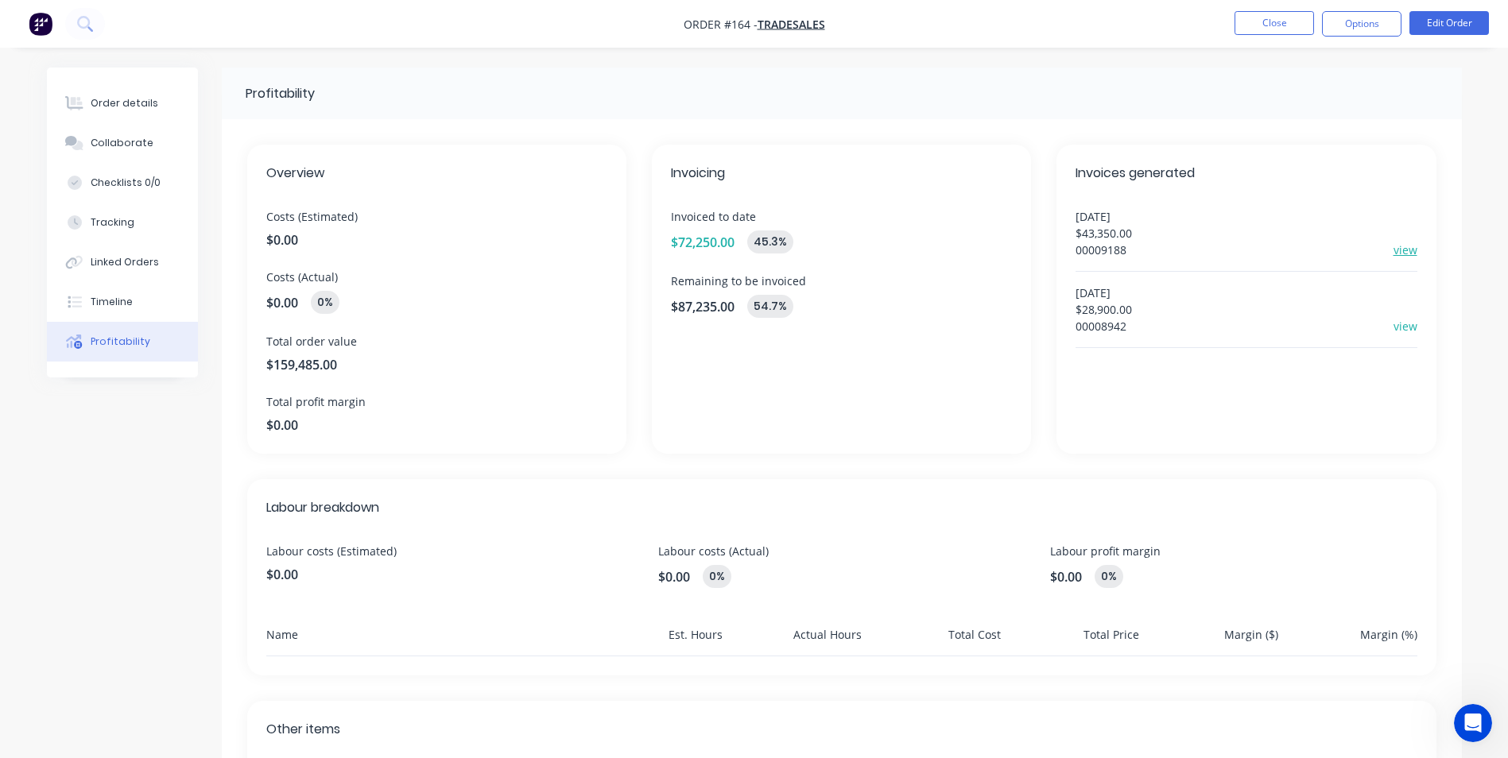
click at [1402, 250] on link "view" at bounding box center [1406, 250] width 24 height 17
click at [297, 238] on span "$0.00" at bounding box center [436, 240] width 341 height 19
click at [279, 245] on span "$0.00" at bounding box center [436, 240] width 341 height 19
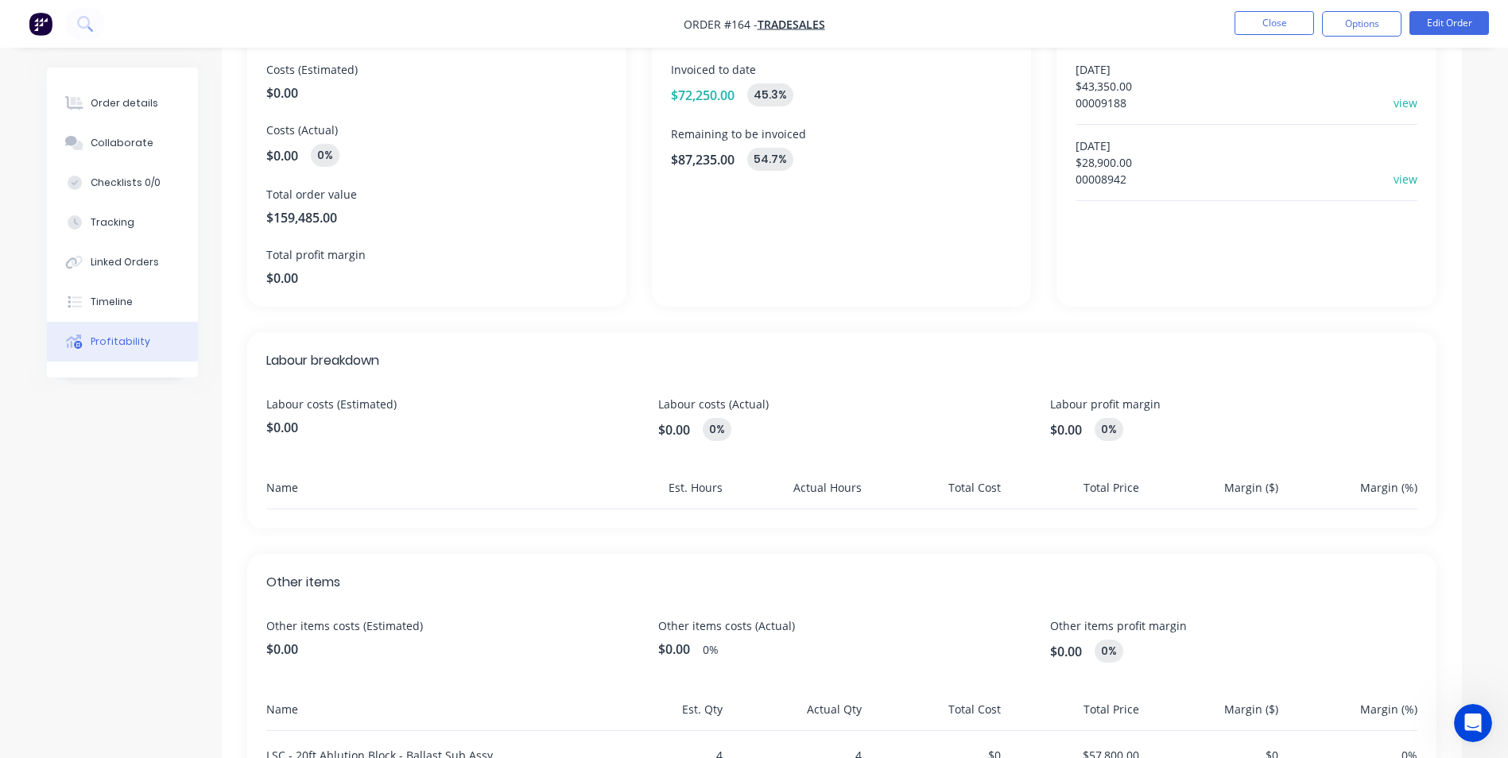
scroll to position [239, 0]
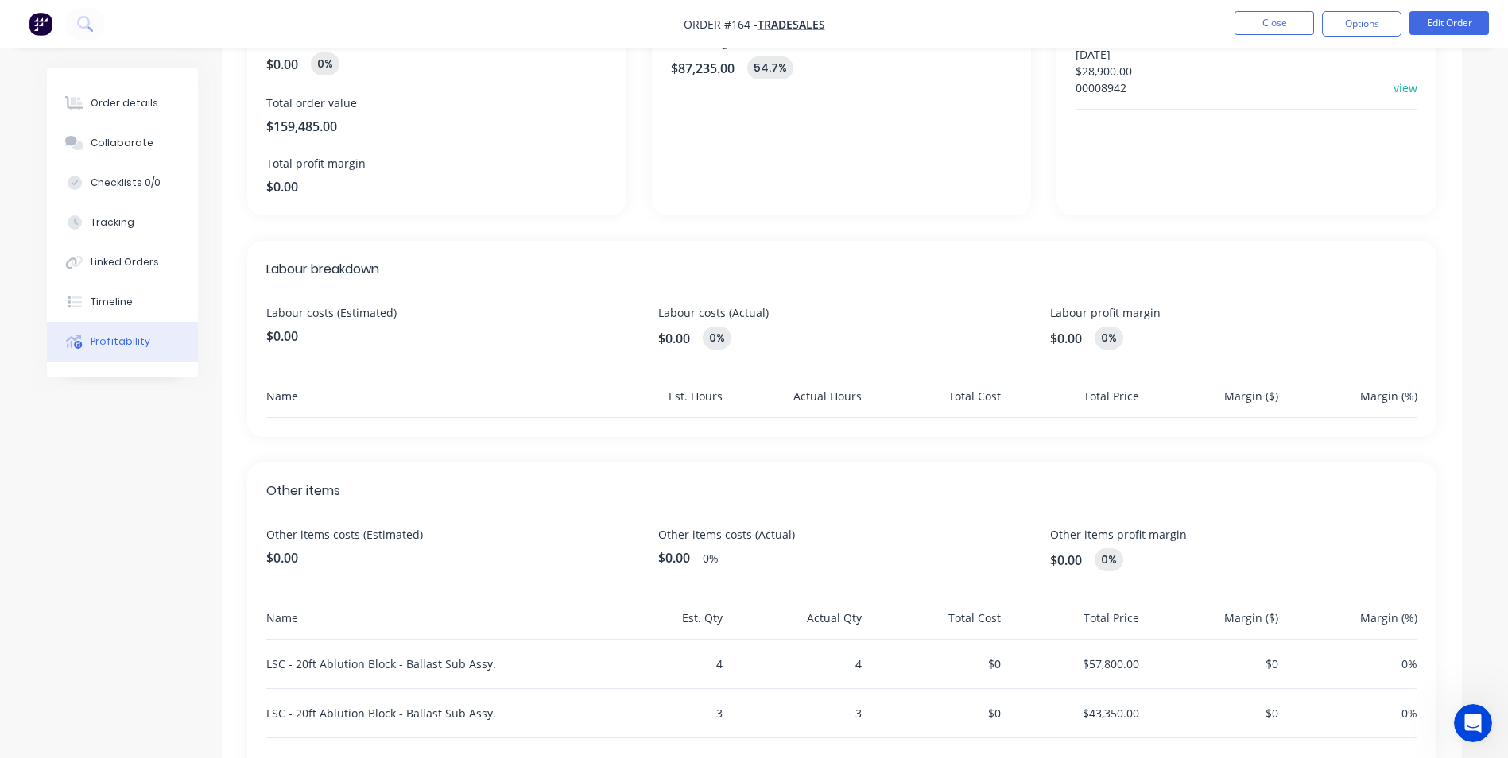
click at [280, 396] on div "Name" at bounding box center [425, 402] width 318 height 29
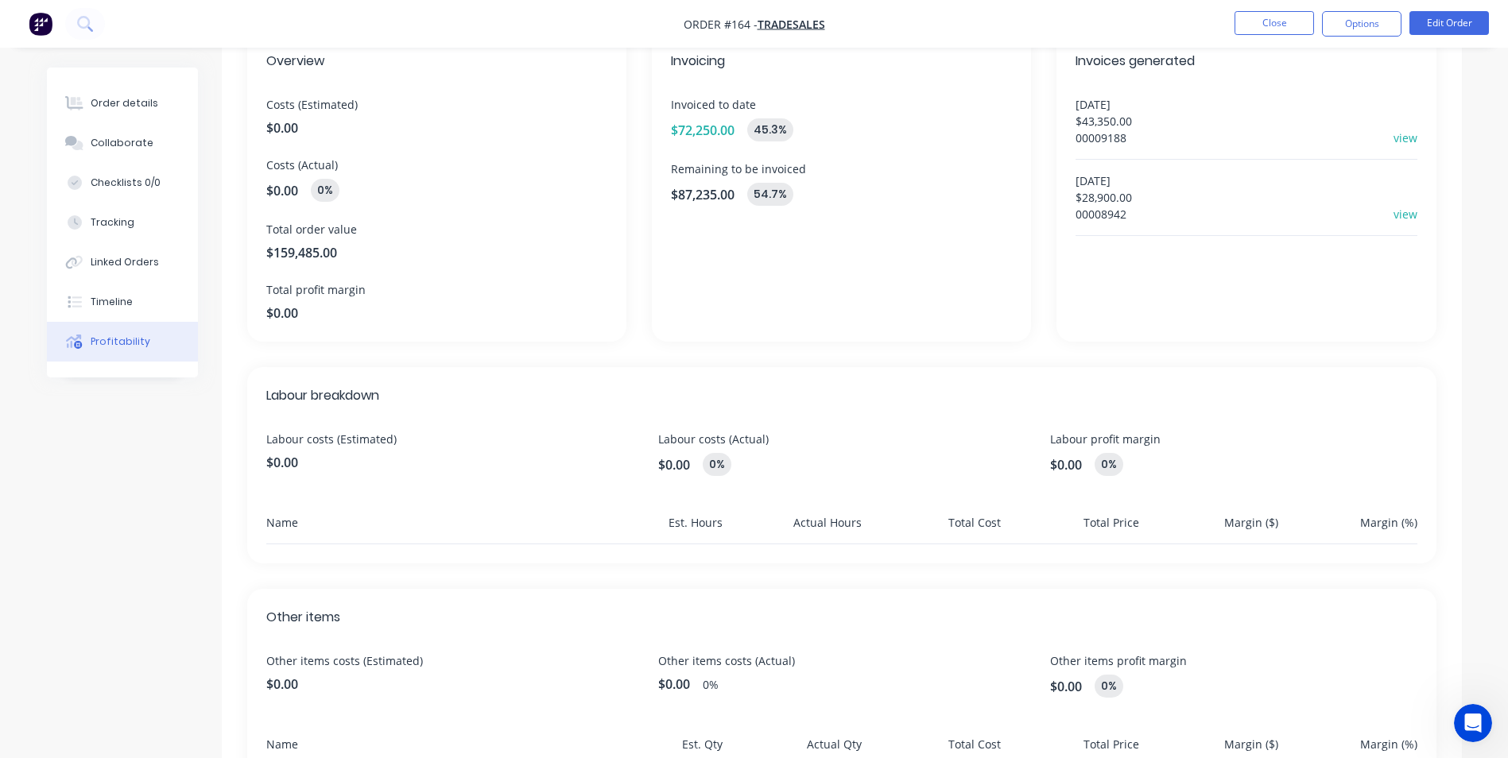
scroll to position [0, 0]
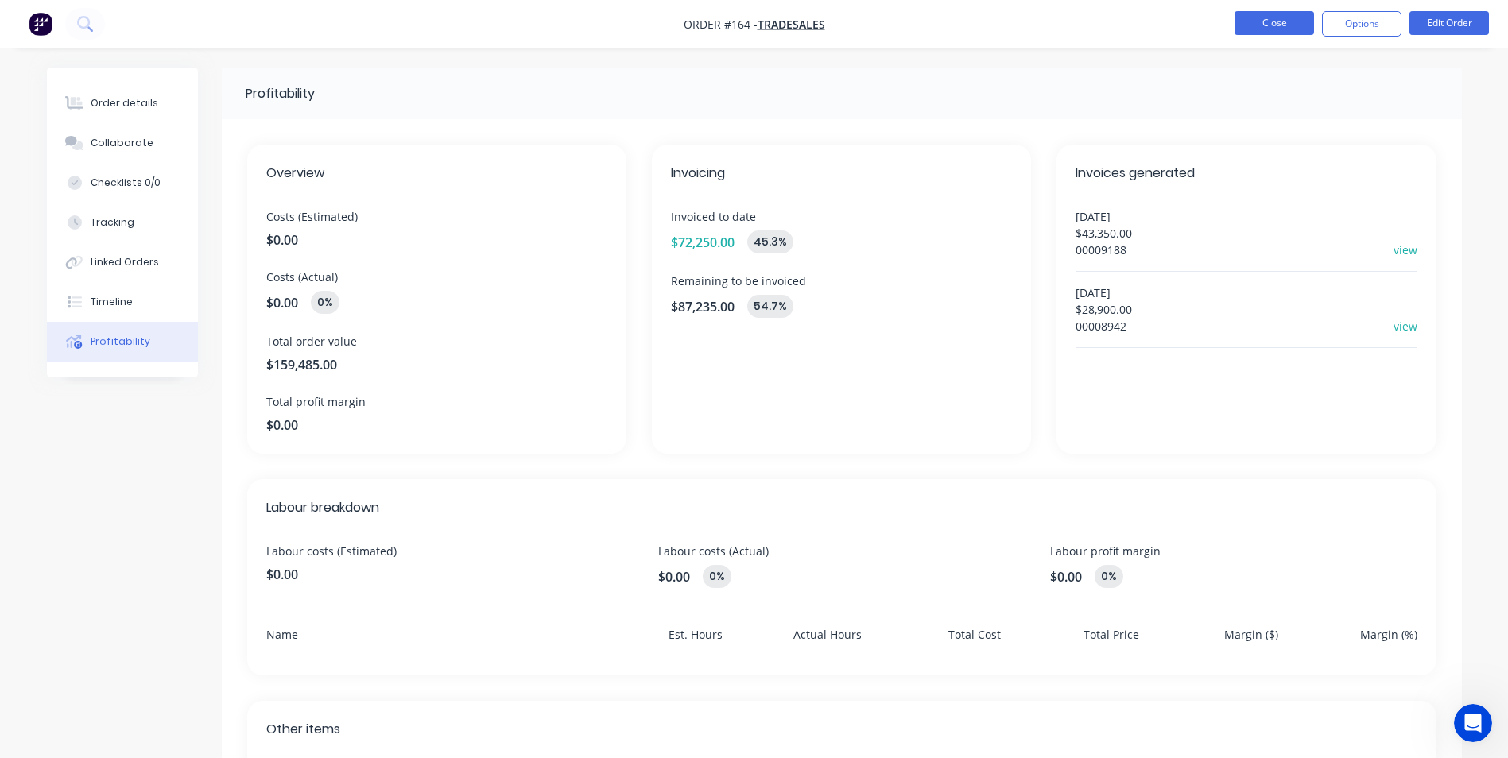
click at [1247, 22] on button "Close" at bounding box center [1275, 23] width 80 height 24
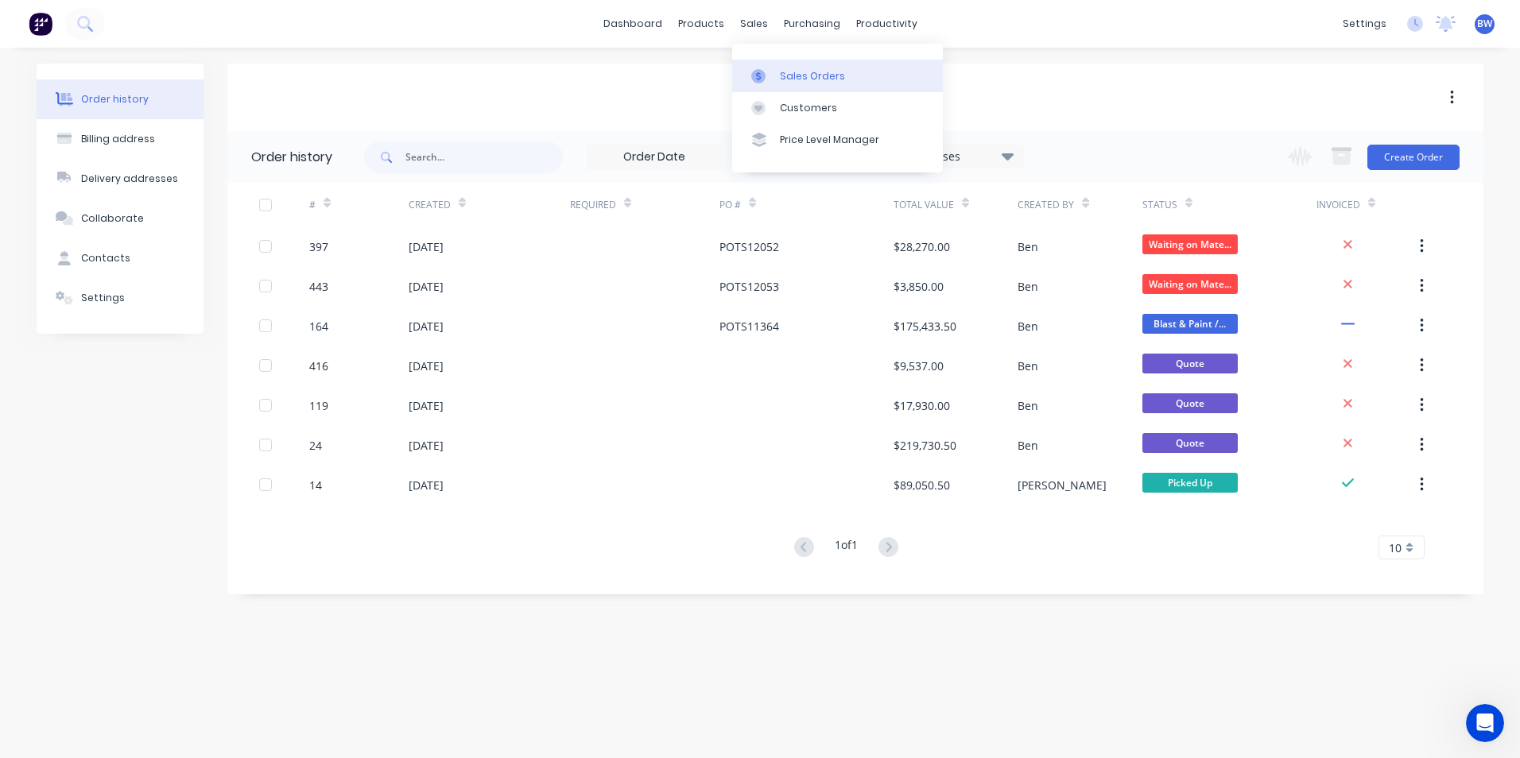
click at [761, 64] on link "Sales Orders" at bounding box center [837, 76] width 211 height 32
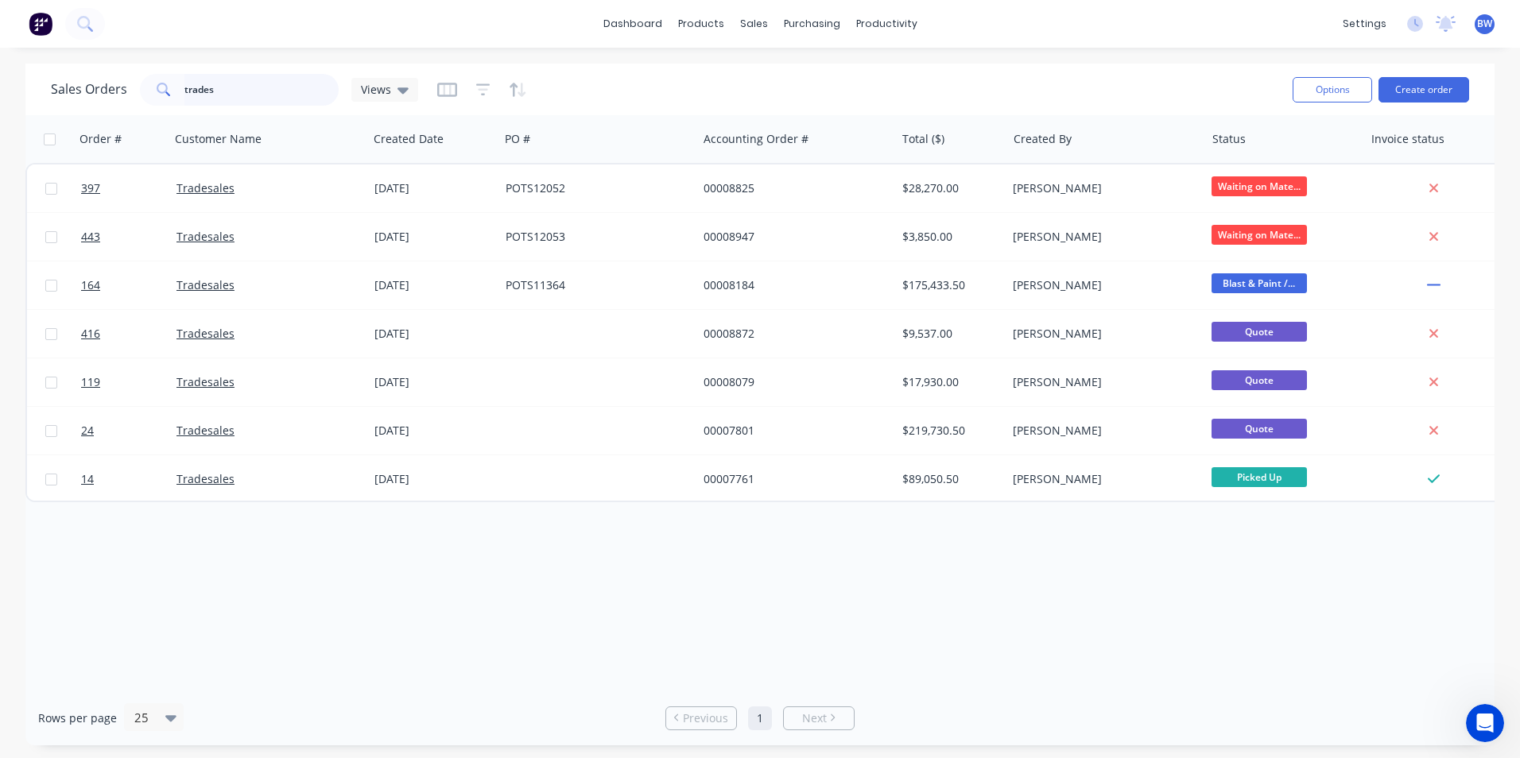
click at [219, 94] on input "trades" at bounding box center [261, 90] width 155 height 32
type input "t"
type input "oemx"
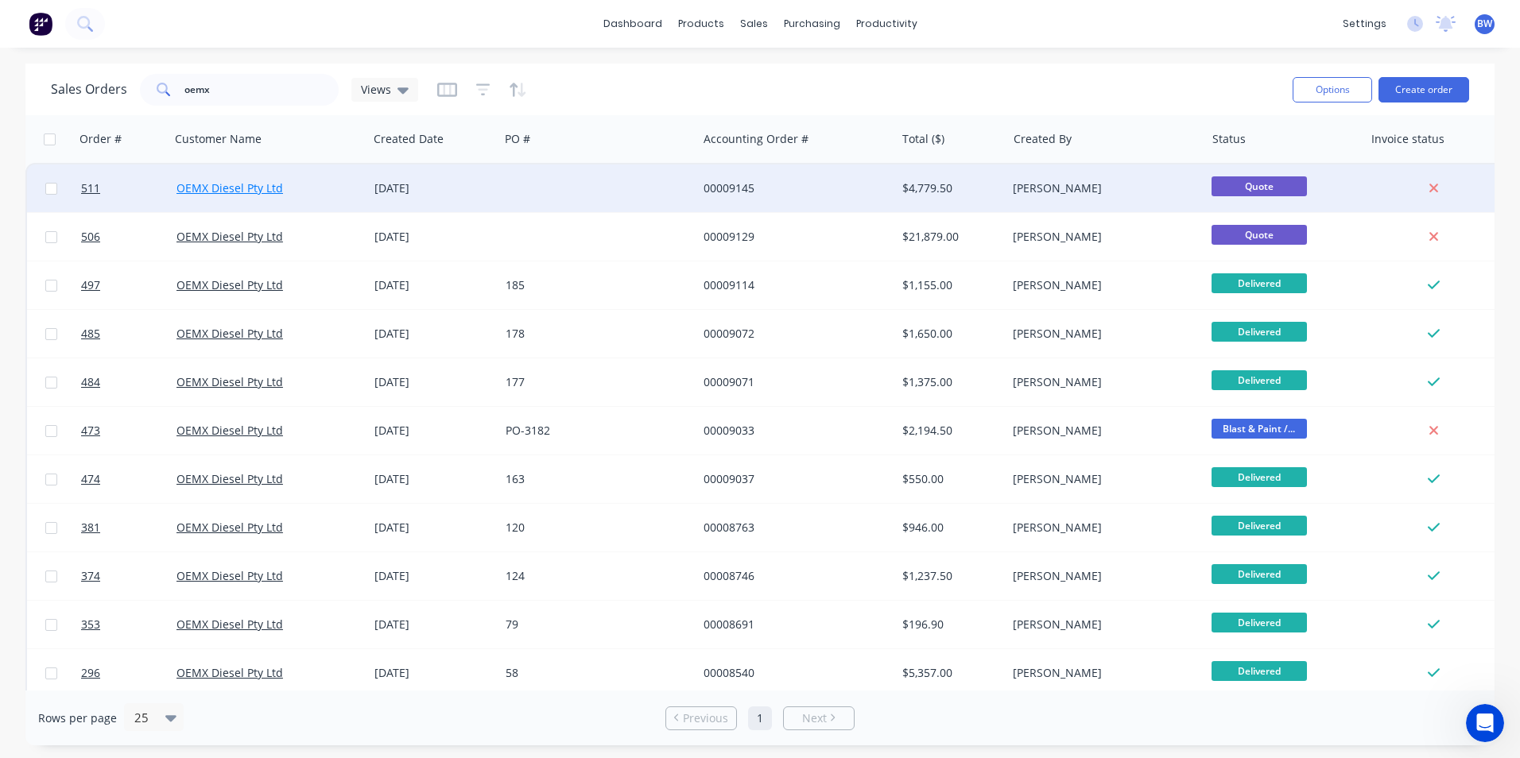
click at [205, 184] on link "OEMX Diesel Pty Ltd" at bounding box center [229, 187] width 107 height 15
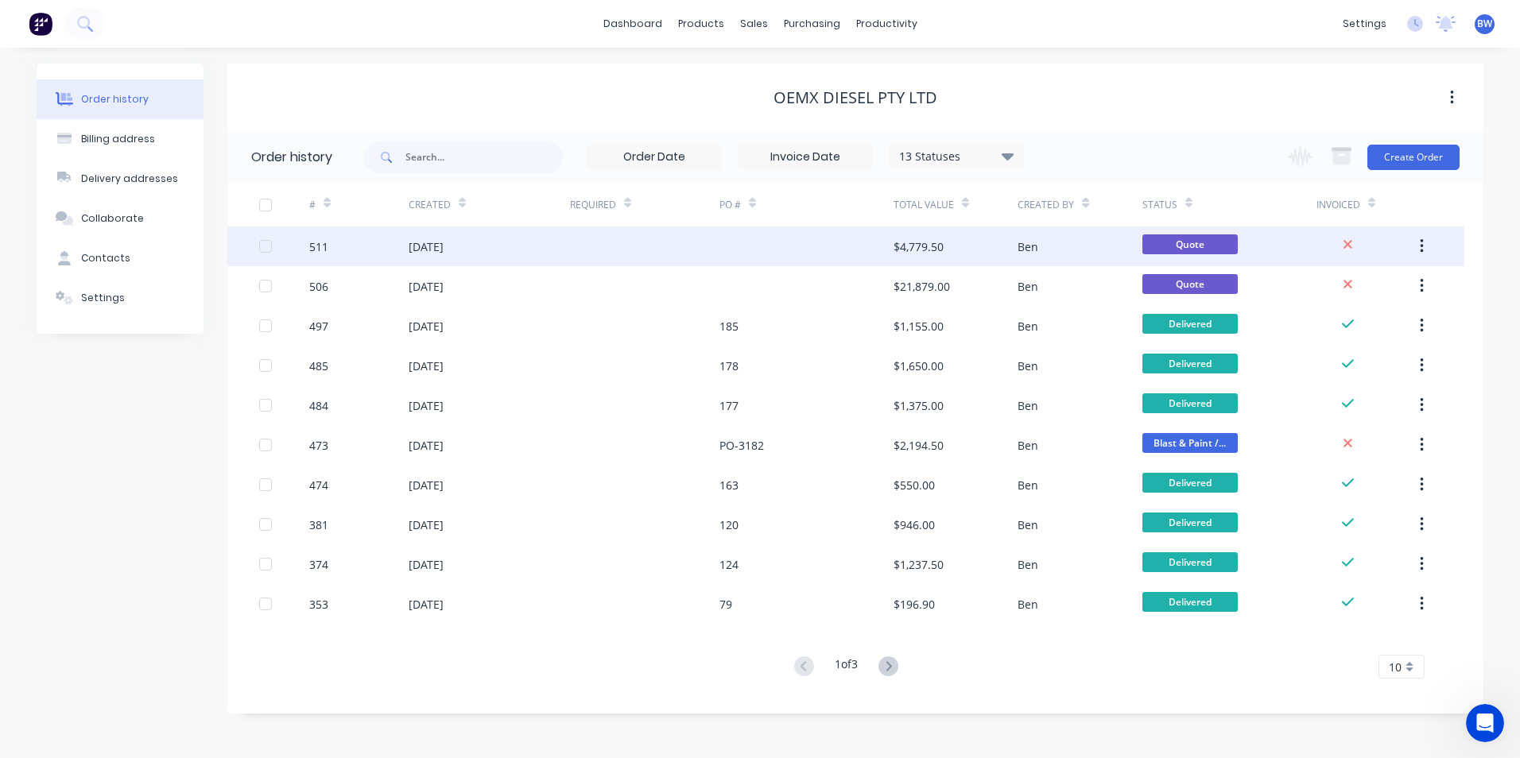
click at [443, 246] on div "[DATE]" at bounding box center [426, 247] width 35 height 17
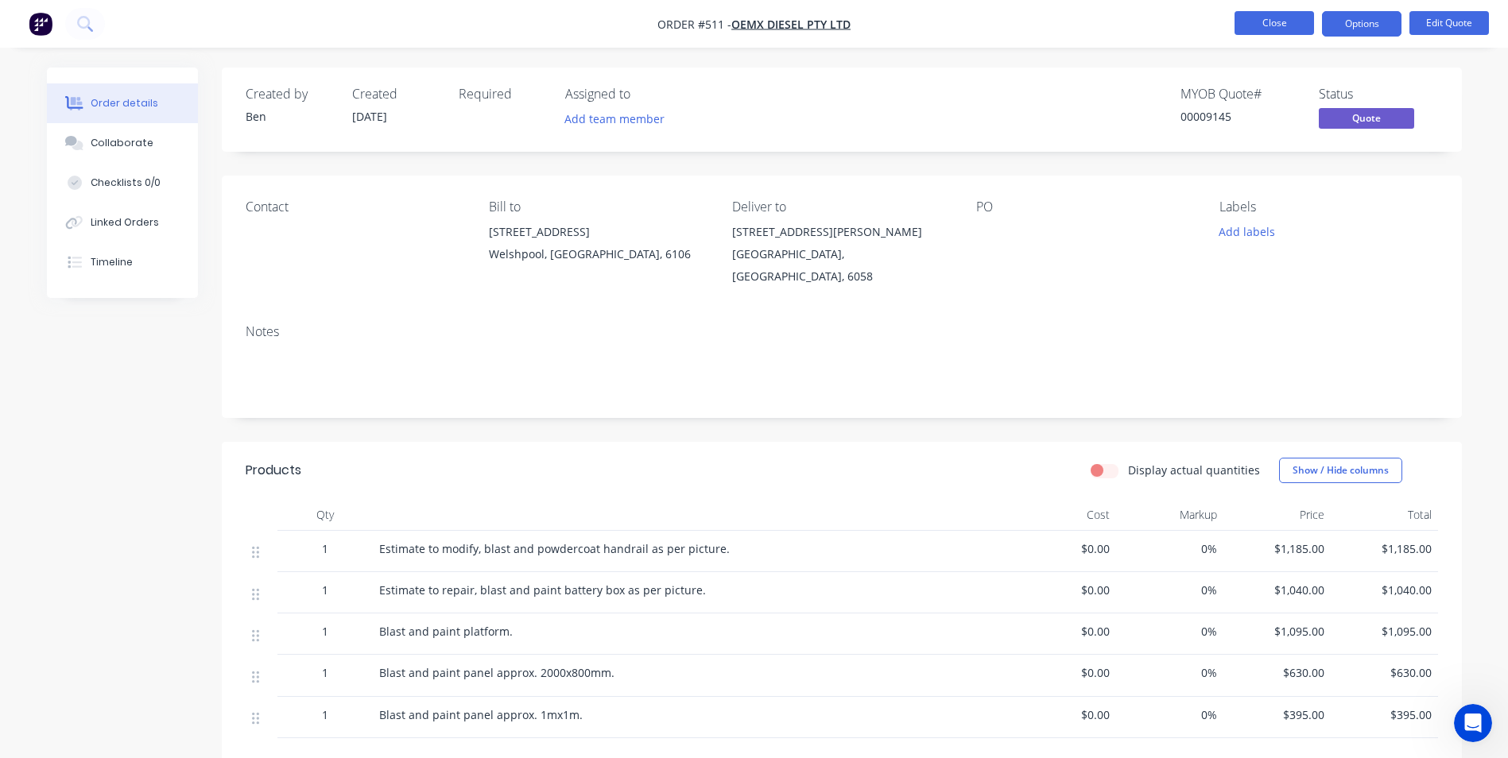
click at [1275, 14] on button "Close" at bounding box center [1275, 23] width 80 height 24
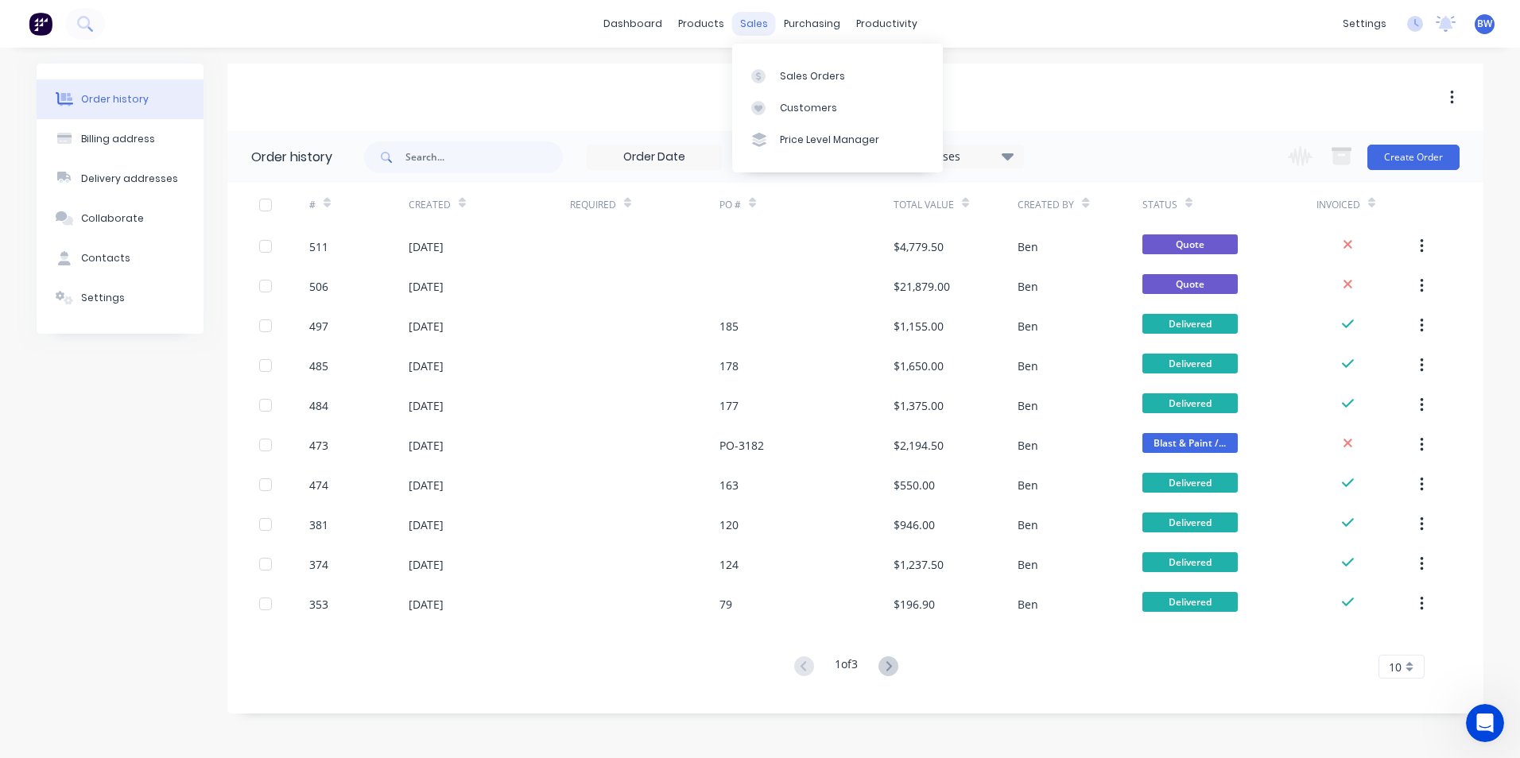
click at [766, 23] on div "sales" at bounding box center [754, 24] width 44 height 24
click at [777, 61] on link "Sales Orders" at bounding box center [837, 76] width 211 height 32
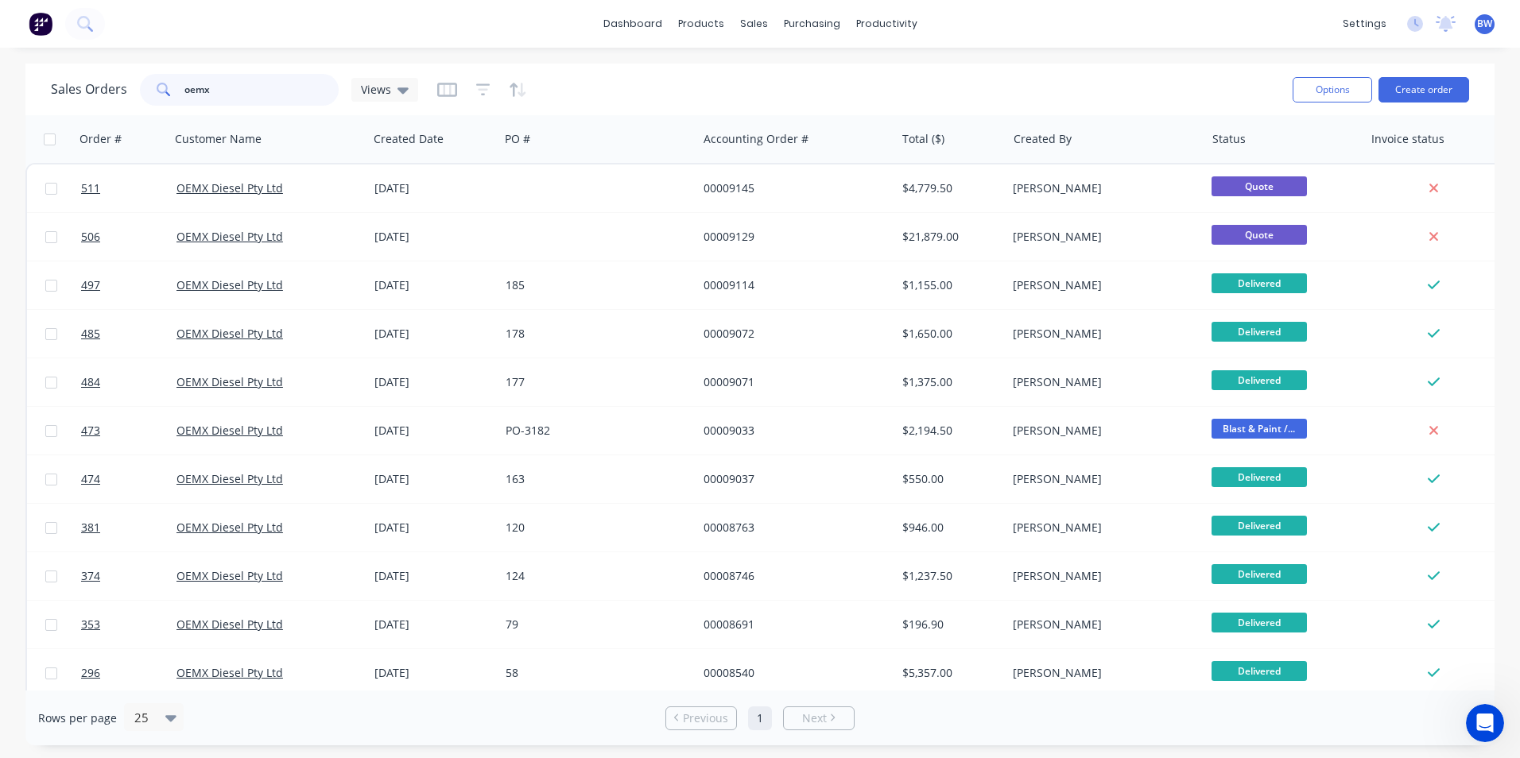
drag, startPoint x: 218, startPoint y: 101, endPoint x: 152, endPoint y: 105, distance: 66.1
click at [152, 105] on div "oemx" at bounding box center [239, 90] width 199 height 32
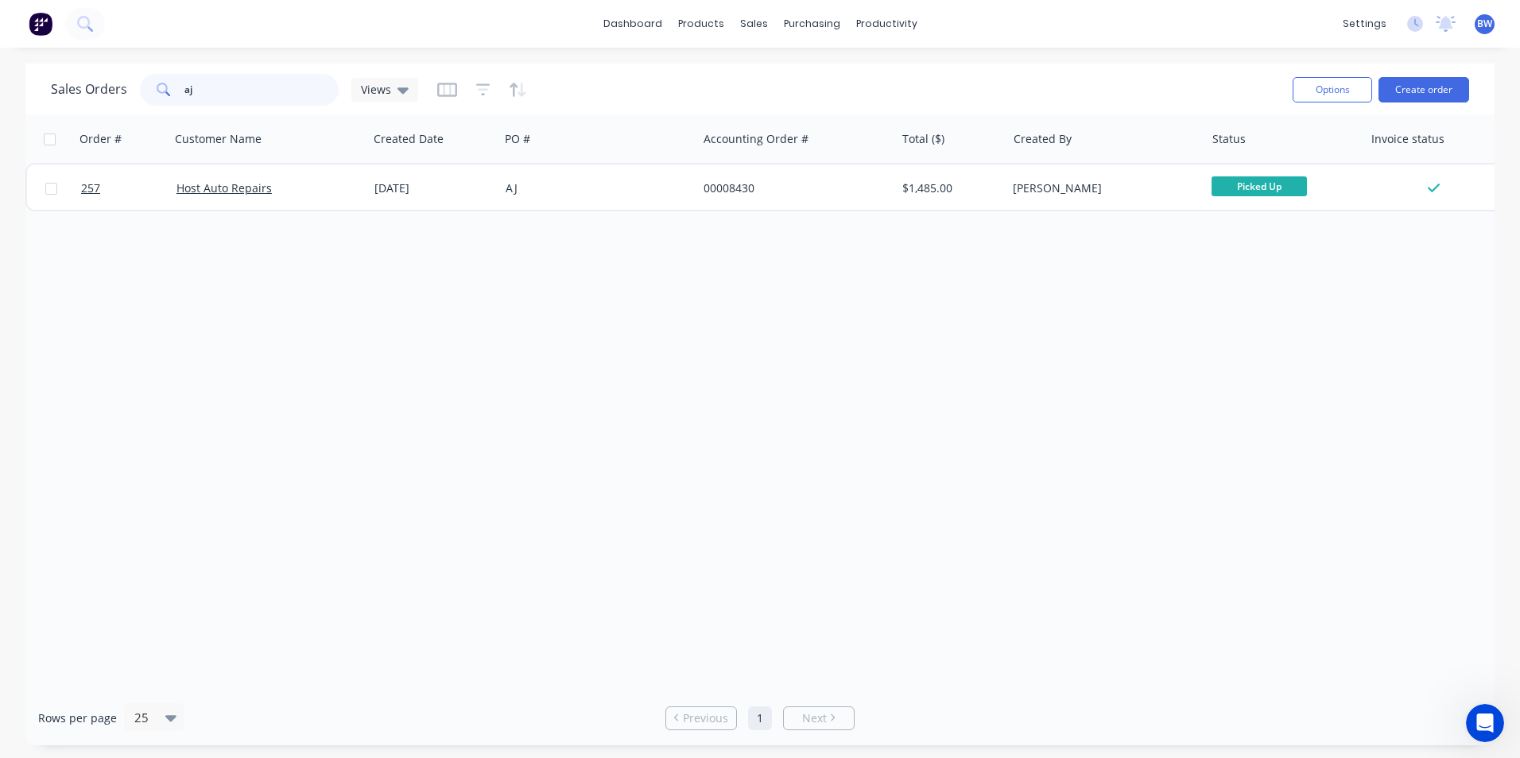
type input "a"
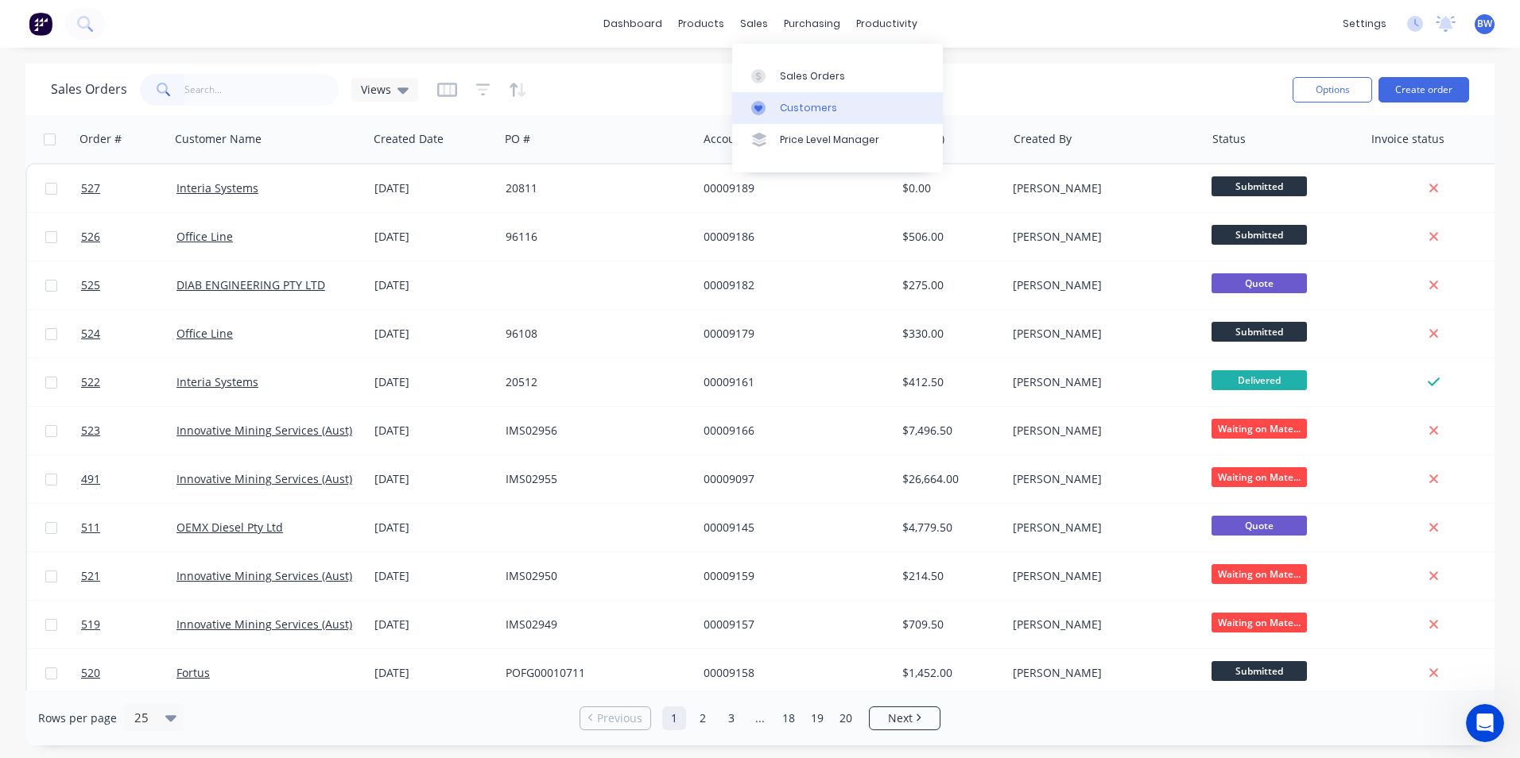
click at [779, 118] on link "Customers" at bounding box center [837, 108] width 211 height 32
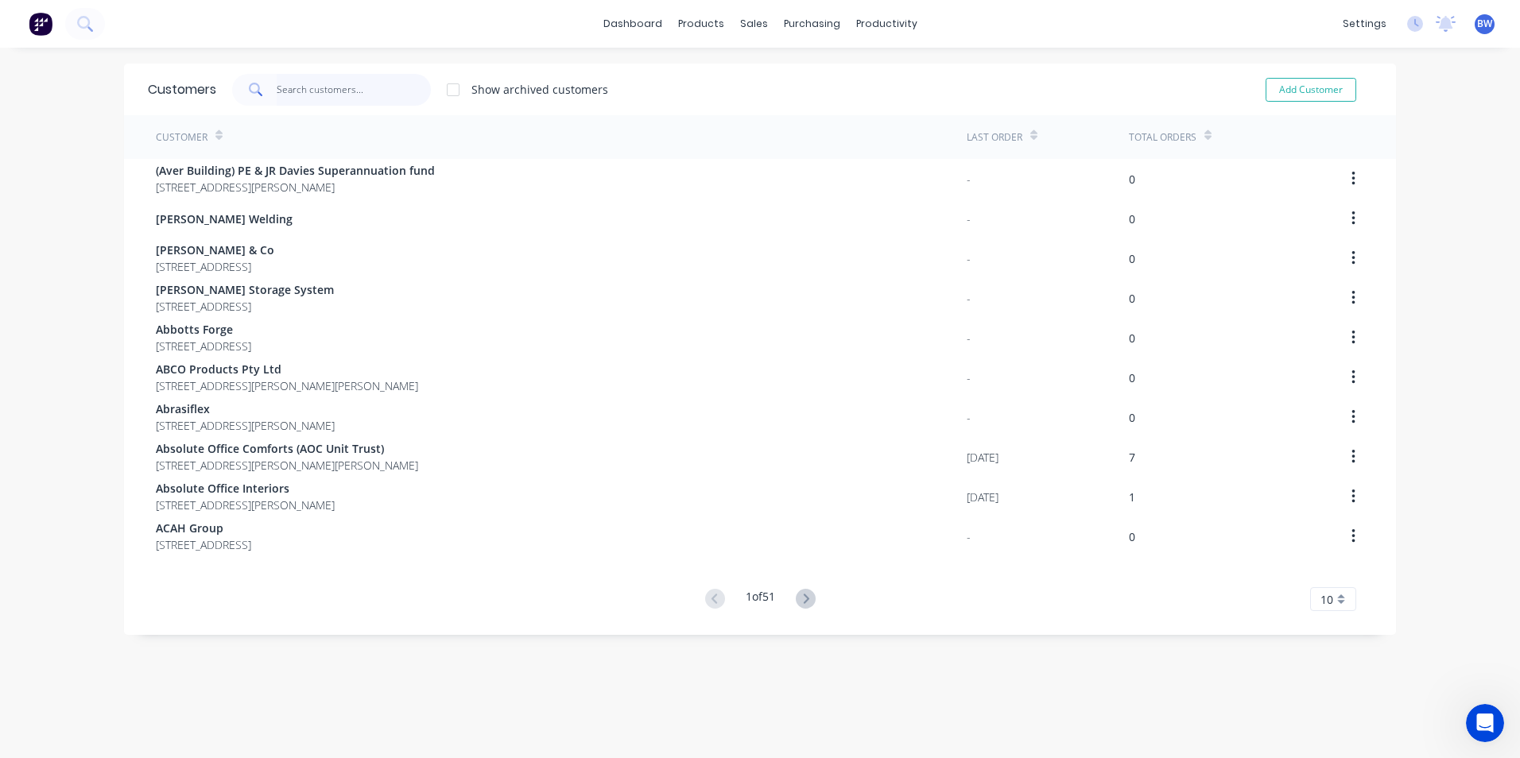
click at [374, 91] on input "text" at bounding box center [354, 90] width 155 height 32
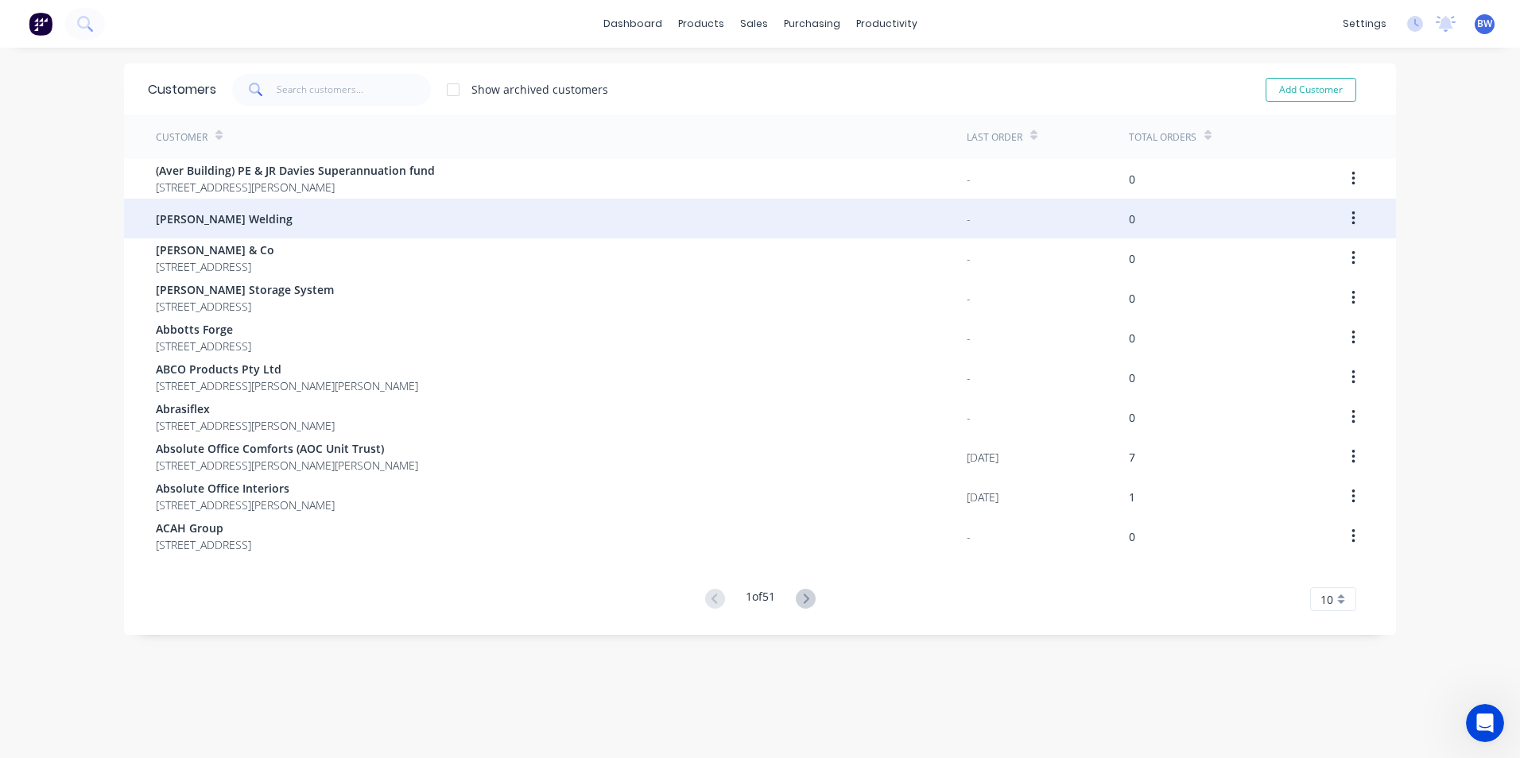
click at [261, 211] on div "[PERSON_NAME] Welding" at bounding box center [561, 219] width 811 height 40
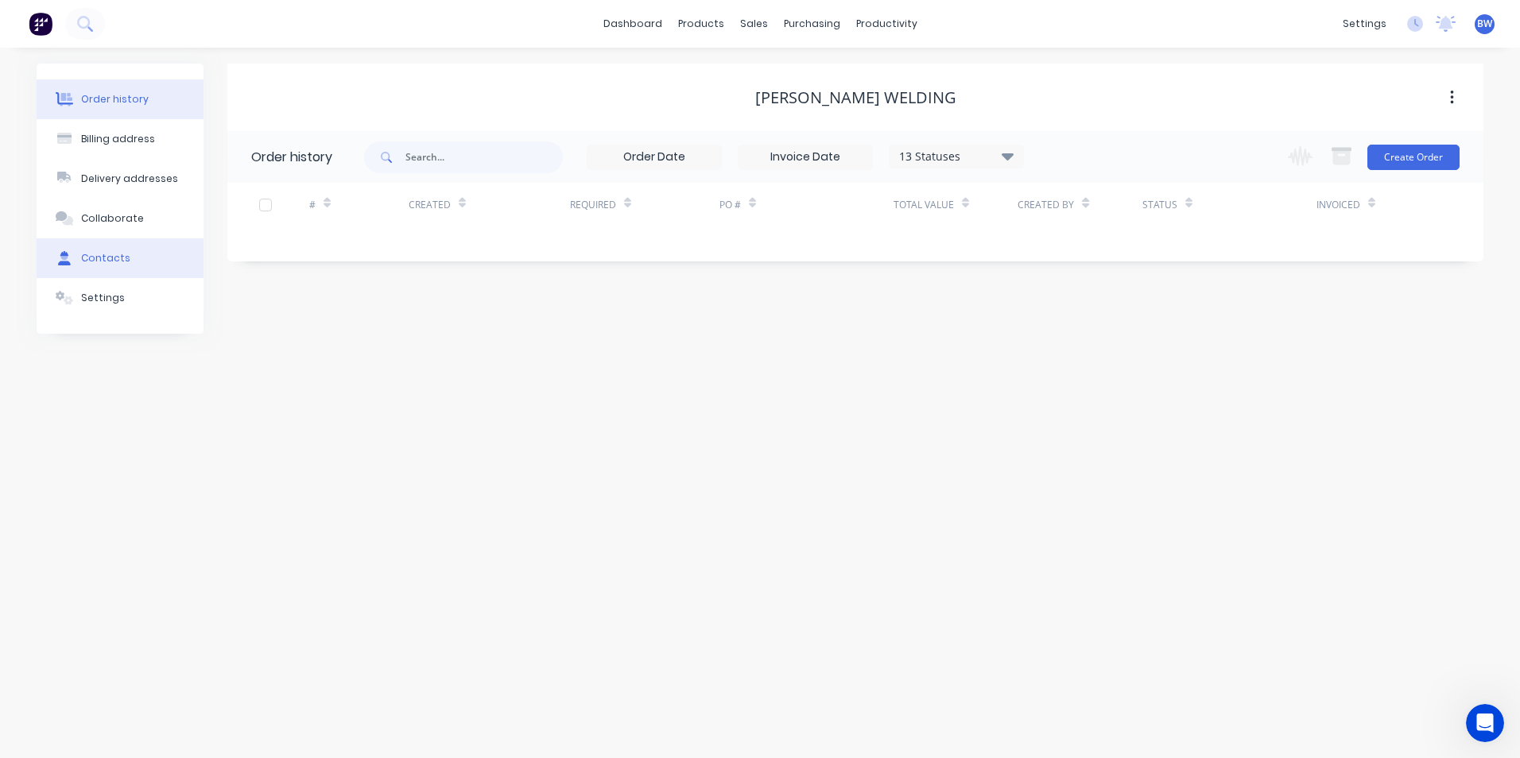
click at [124, 266] on button "Contacts" at bounding box center [120, 259] width 167 height 40
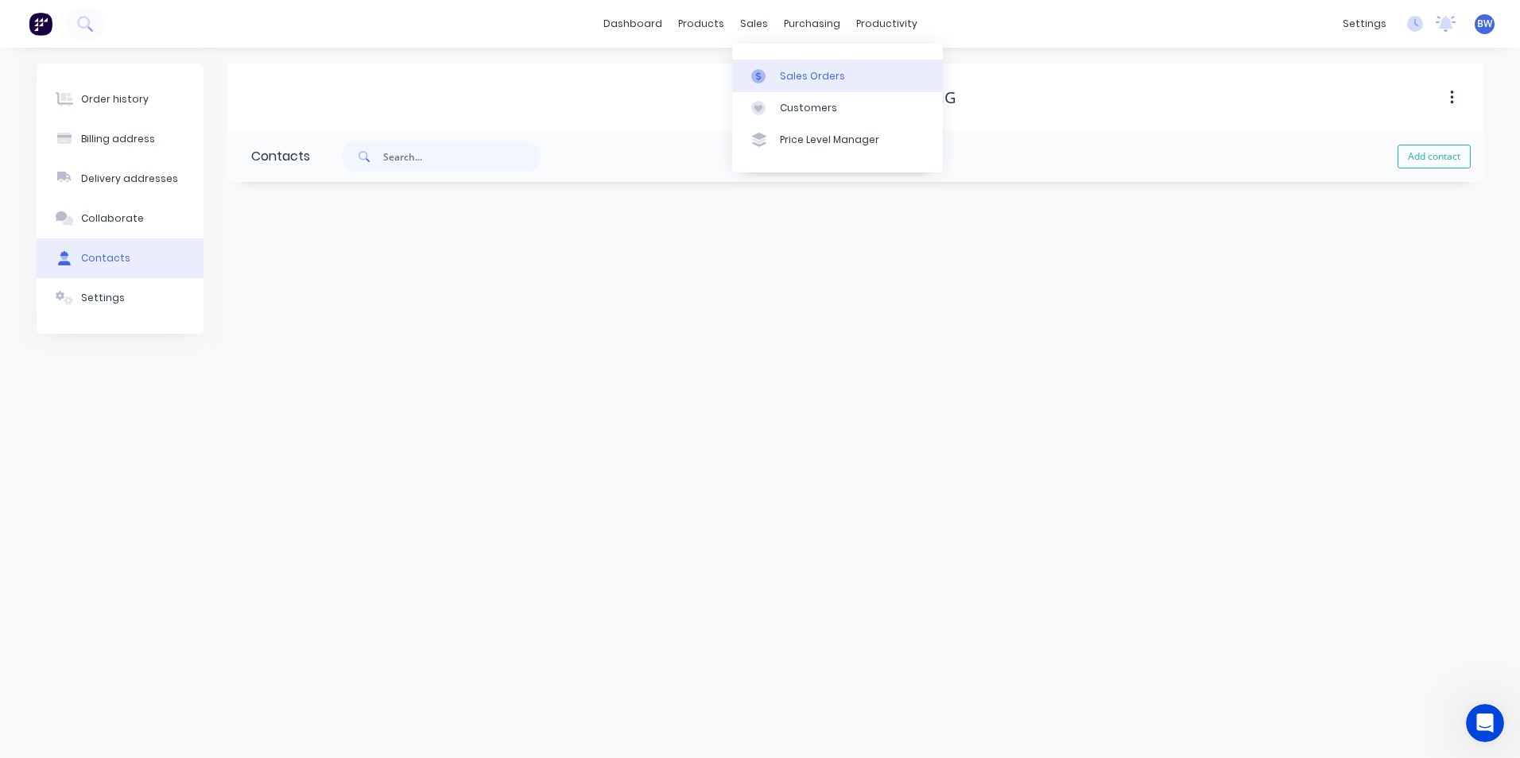
click at [773, 61] on link "Sales Orders" at bounding box center [837, 76] width 211 height 32
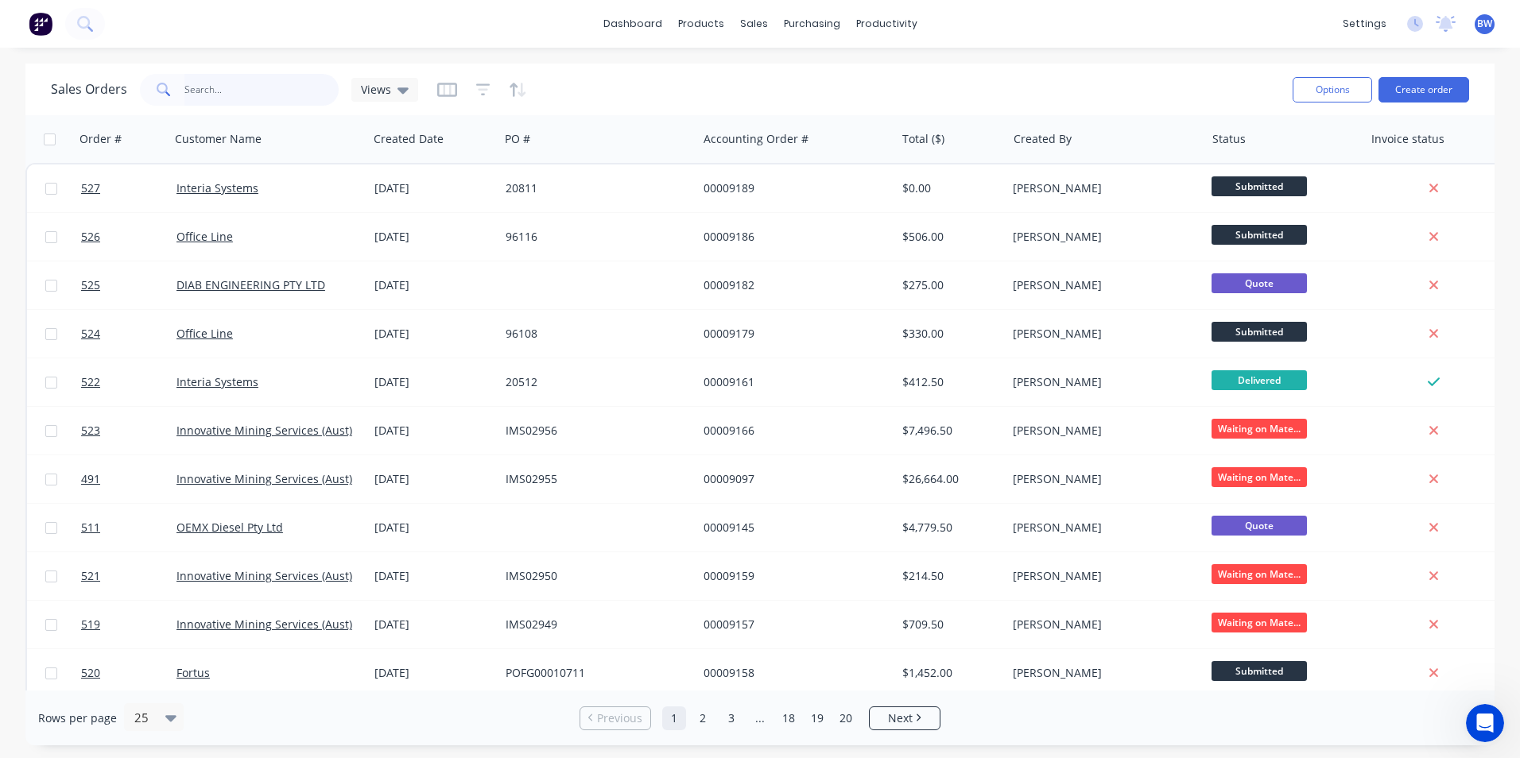
click at [261, 96] on input "text" at bounding box center [261, 90] width 155 height 32
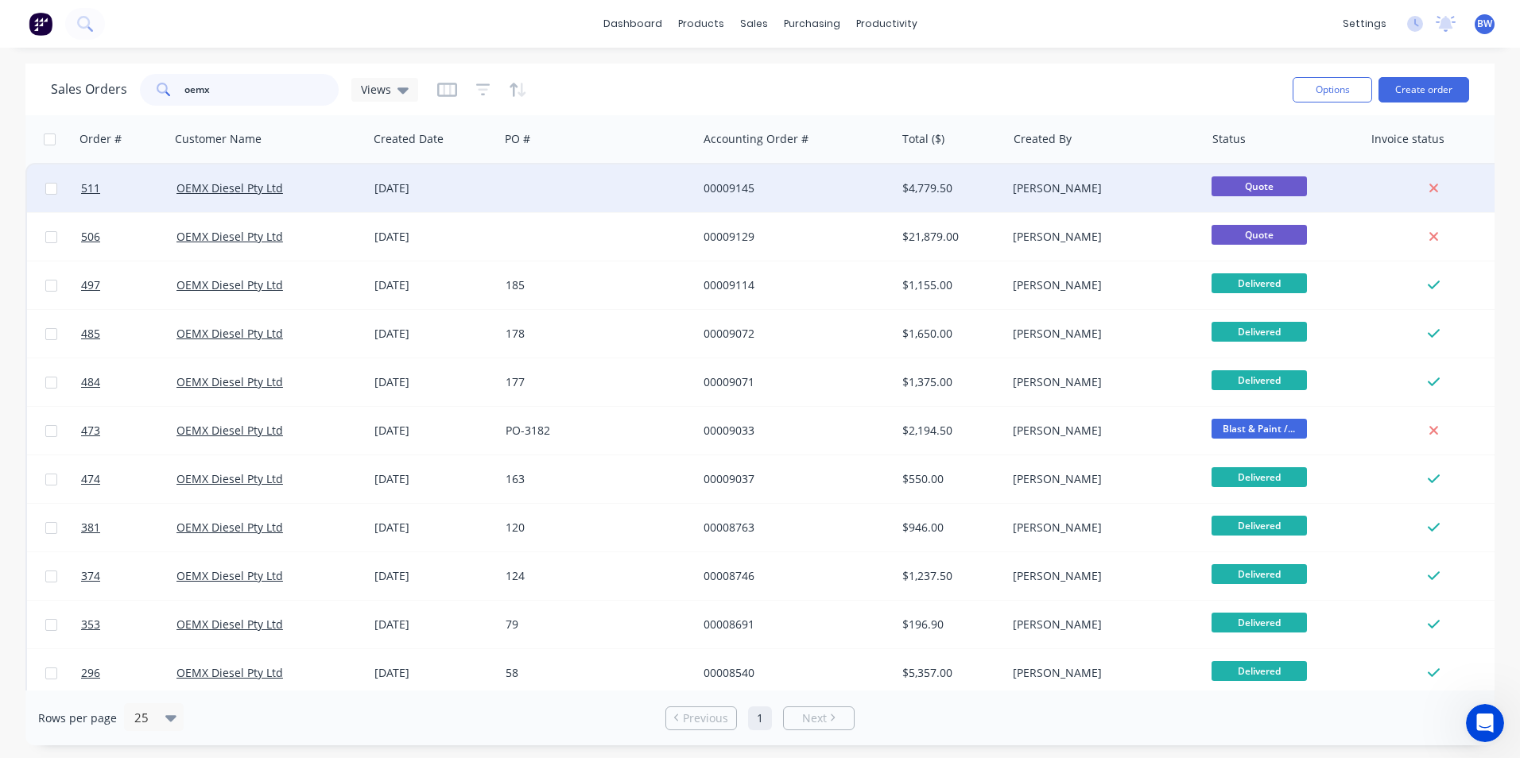
type input "oemx"
click at [249, 200] on div "OEMX Diesel Pty Ltd" at bounding box center [269, 189] width 198 height 48
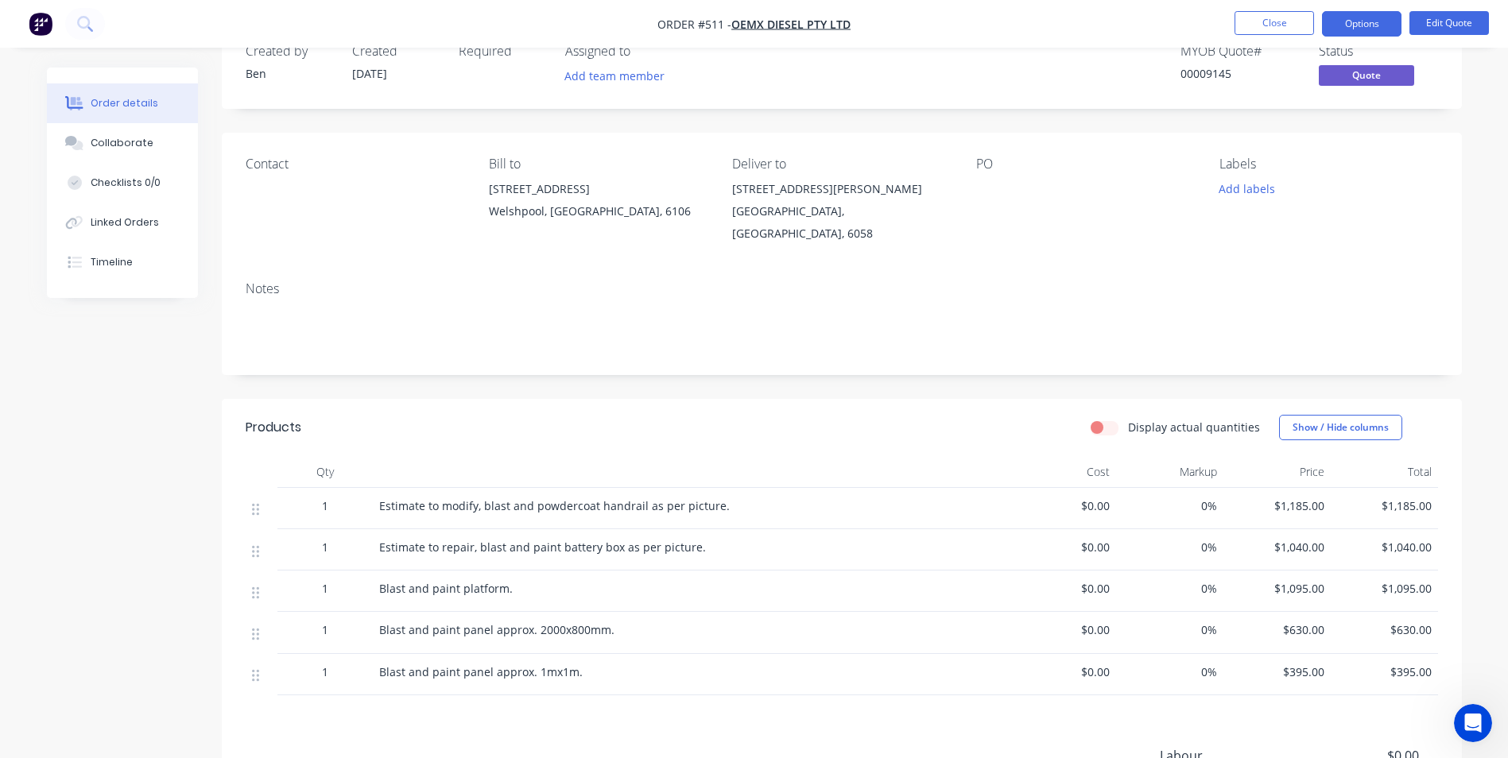
scroll to position [159, 0]
